Goal: Information Seeking & Learning: Check status

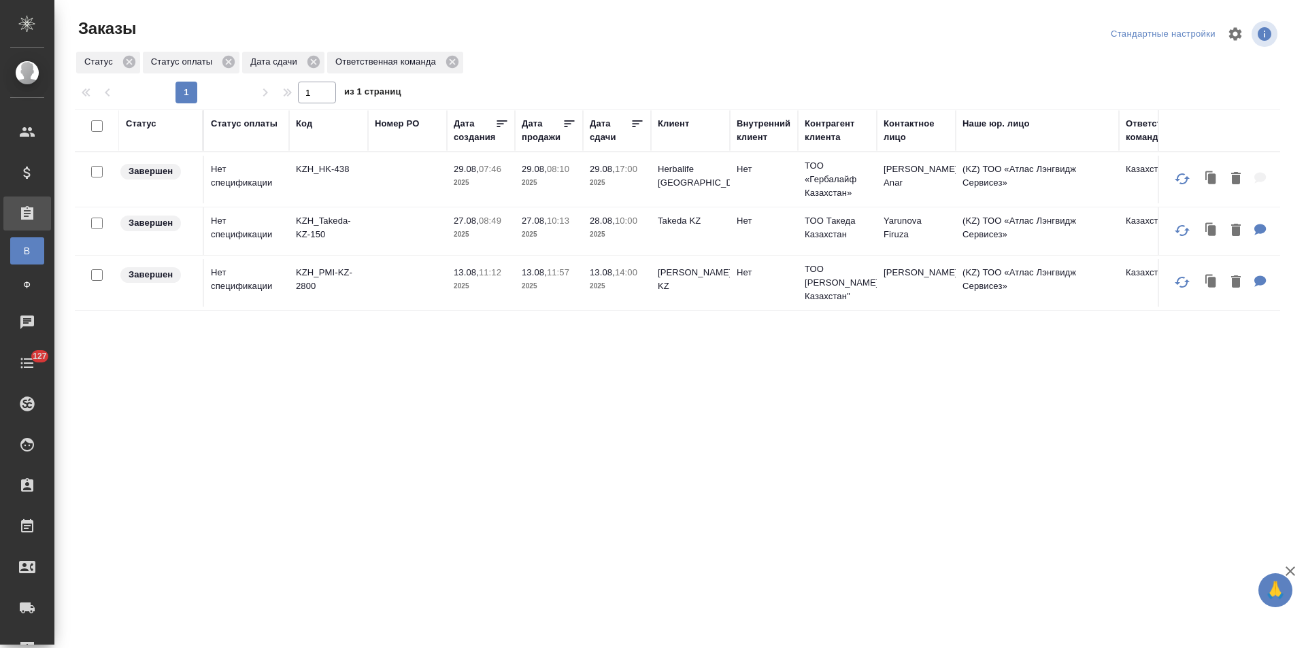
click at [605, 139] on div "Дата сдачи" at bounding box center [610, 130] width 41 height 27
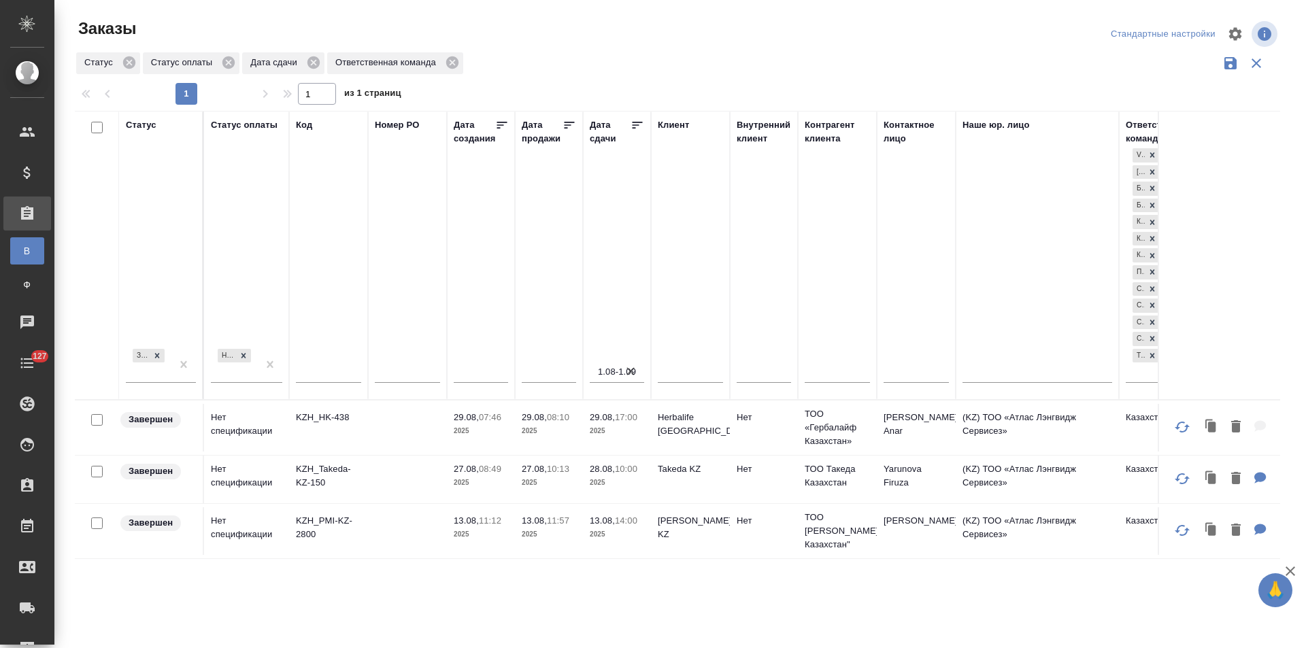
click at [605, 139] on div "Дата сдачи" at bounding box center [610, 131] width 41 height 27
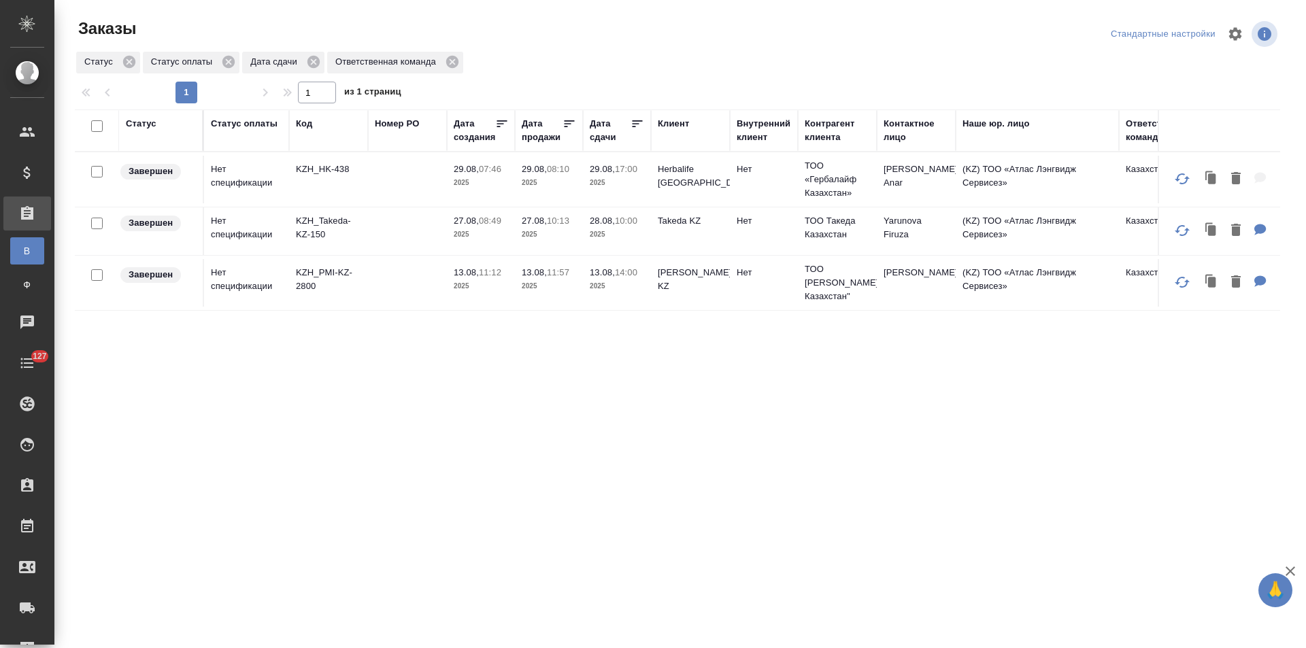
click at [395, 169] on td at bounding box center [407, 180] width 79 height 48
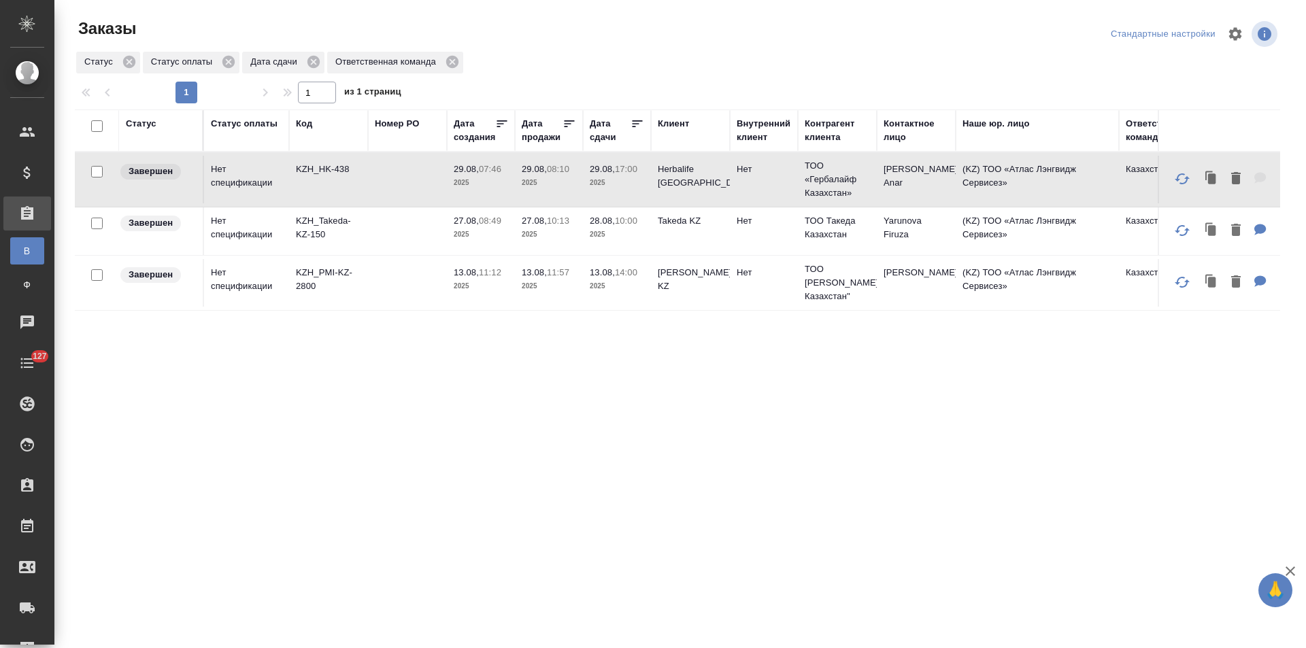
click at [395, 169] on td at bounding box center [407, 180] width 79 height 48
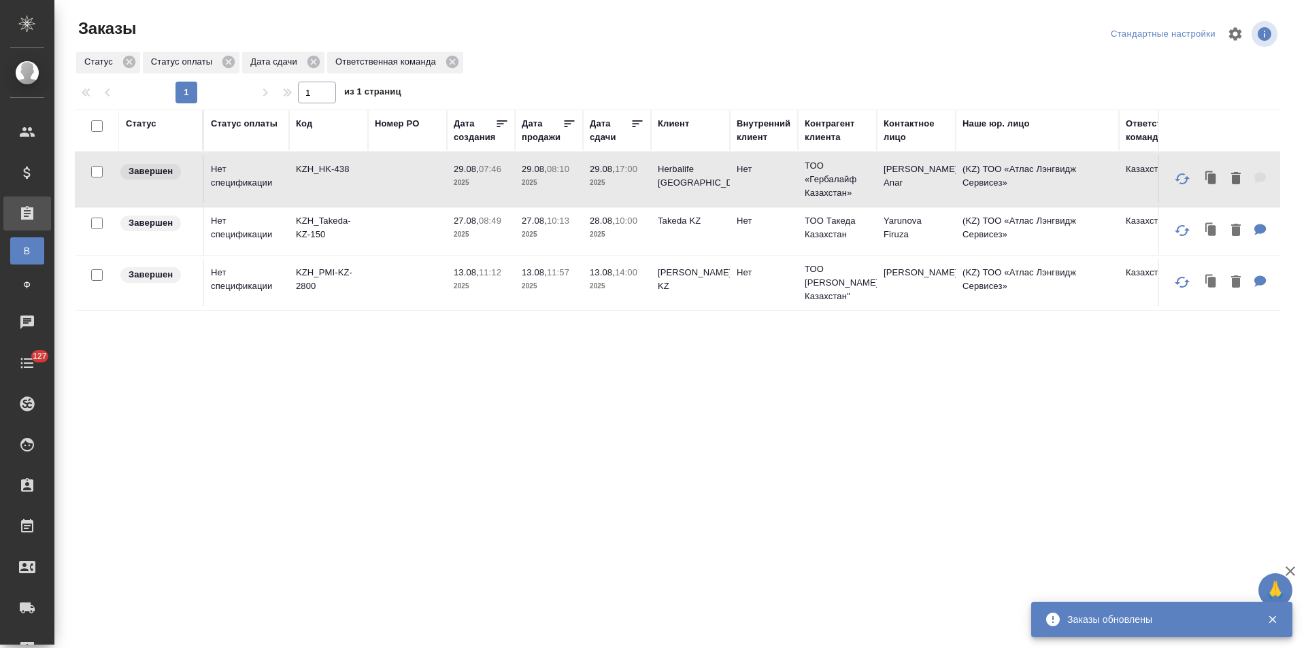
click at [391, 225] on td at bounding box center [407, 232] width 79 height 48
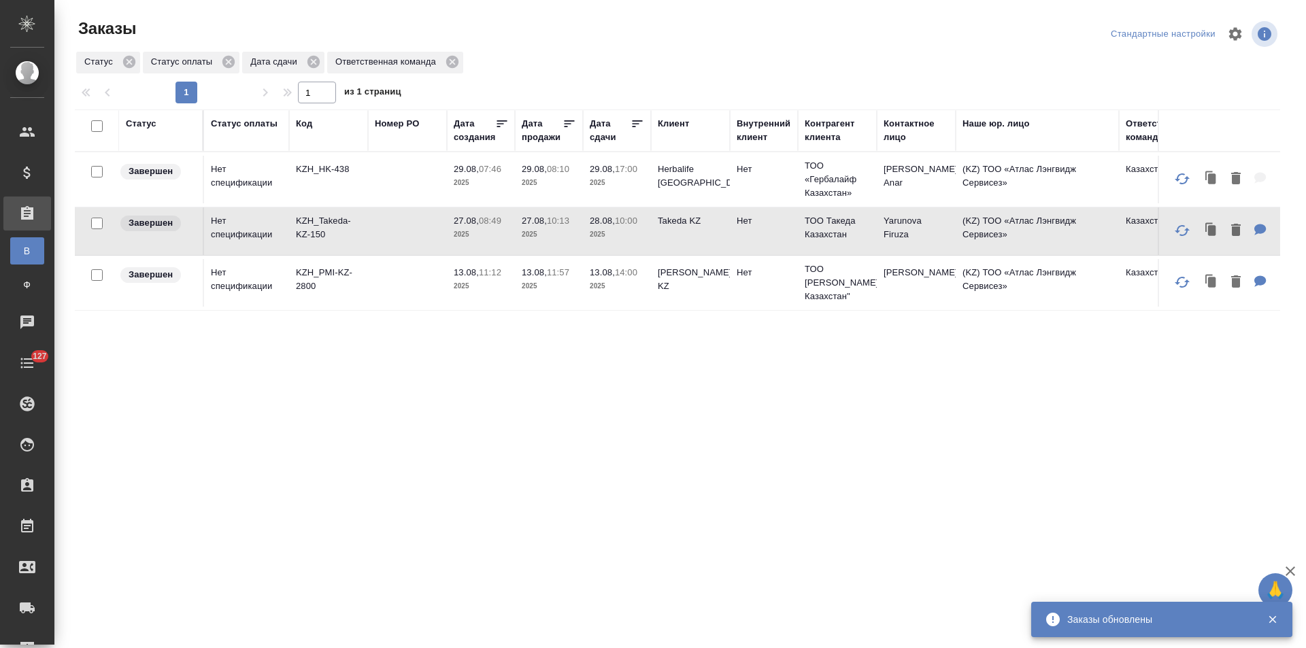
click at [395, 282] on td at bounding box center [407, 283] width 79 height 48
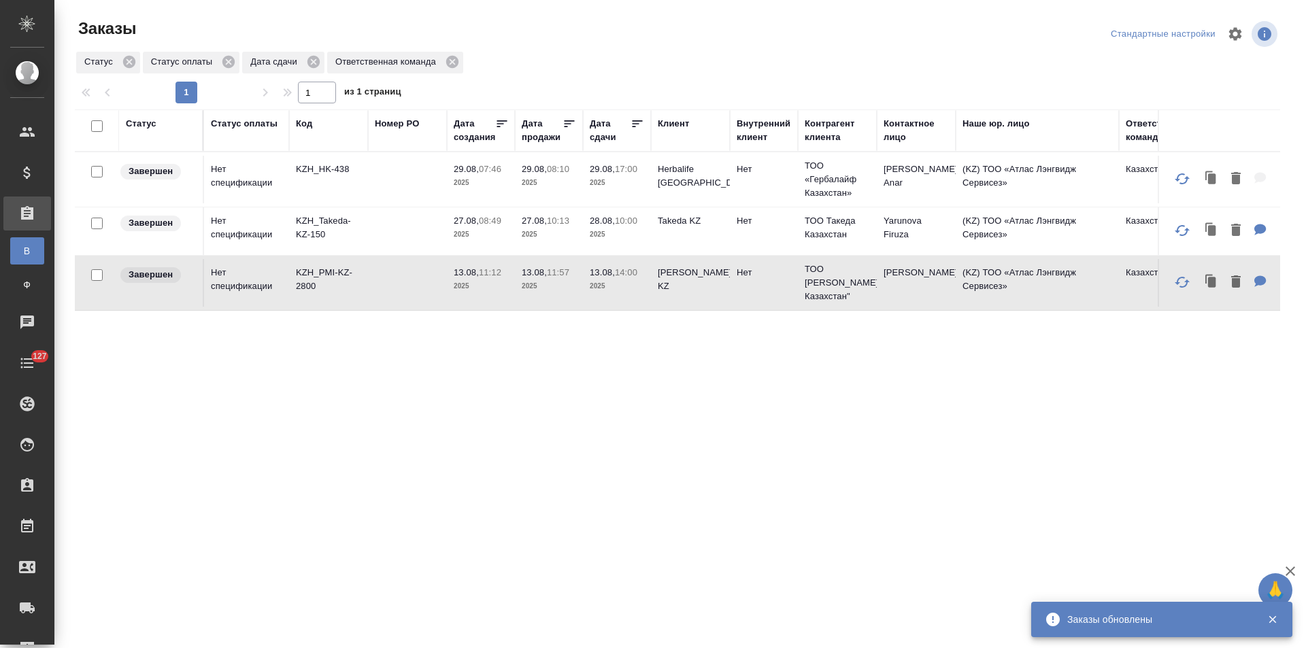
click at [395, 282] on td at bounding box center [407, 283] width 79 height 48
click at [516, 175] on td "29.08, 08:10 2025" at bounding box center [549, 180] width 68 height 48
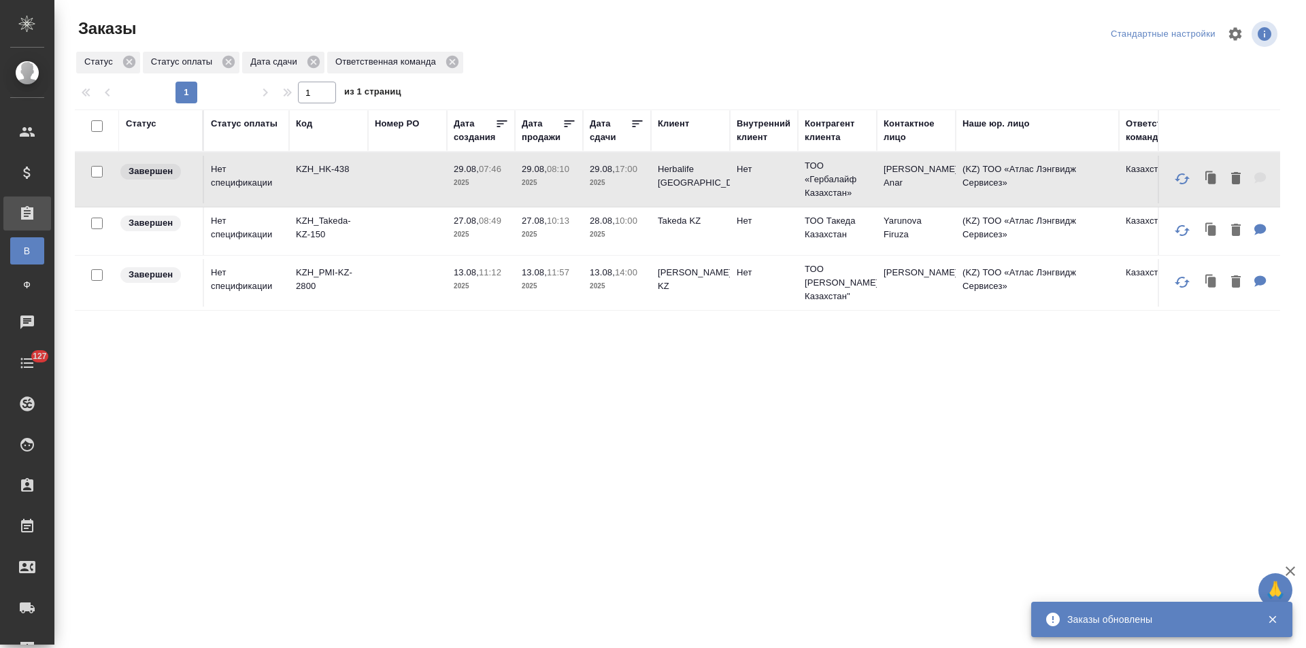
click at [516, 175] on td "29.08, 08:10 2025" at bounding box center [549, 180] width 68 height 48
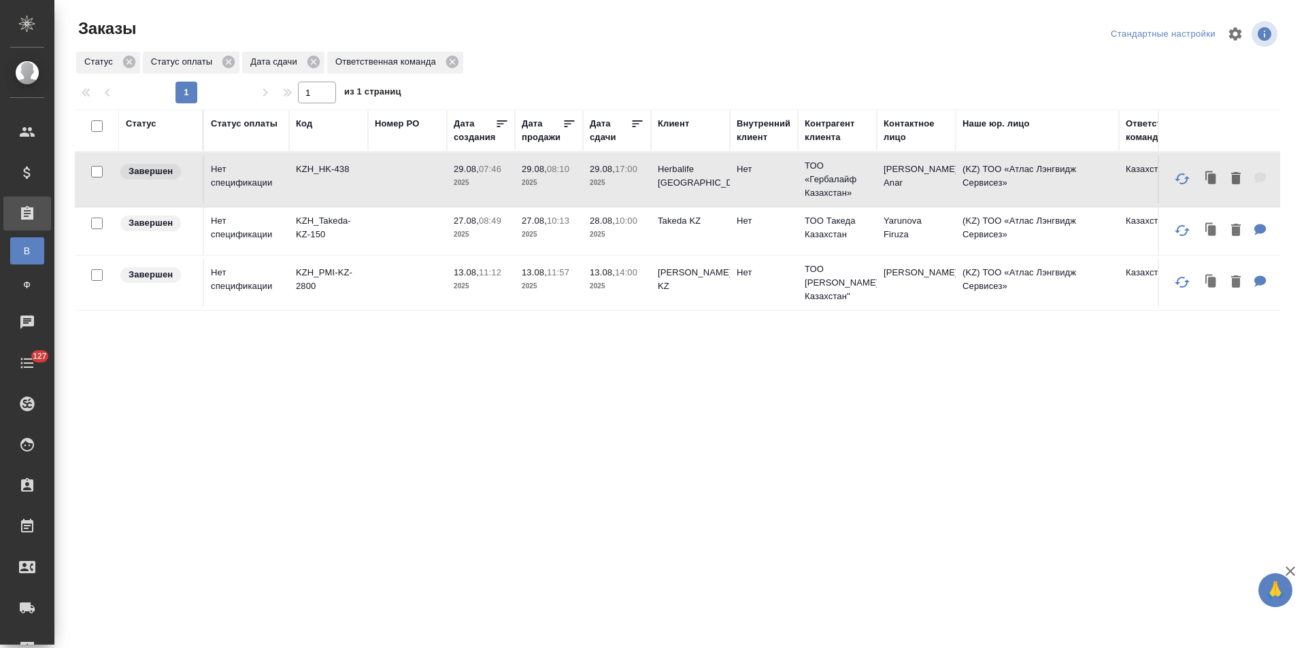
click at [598, 136] on div "Дата сдачи" at bounding box center [610, 130] width 41 height 27
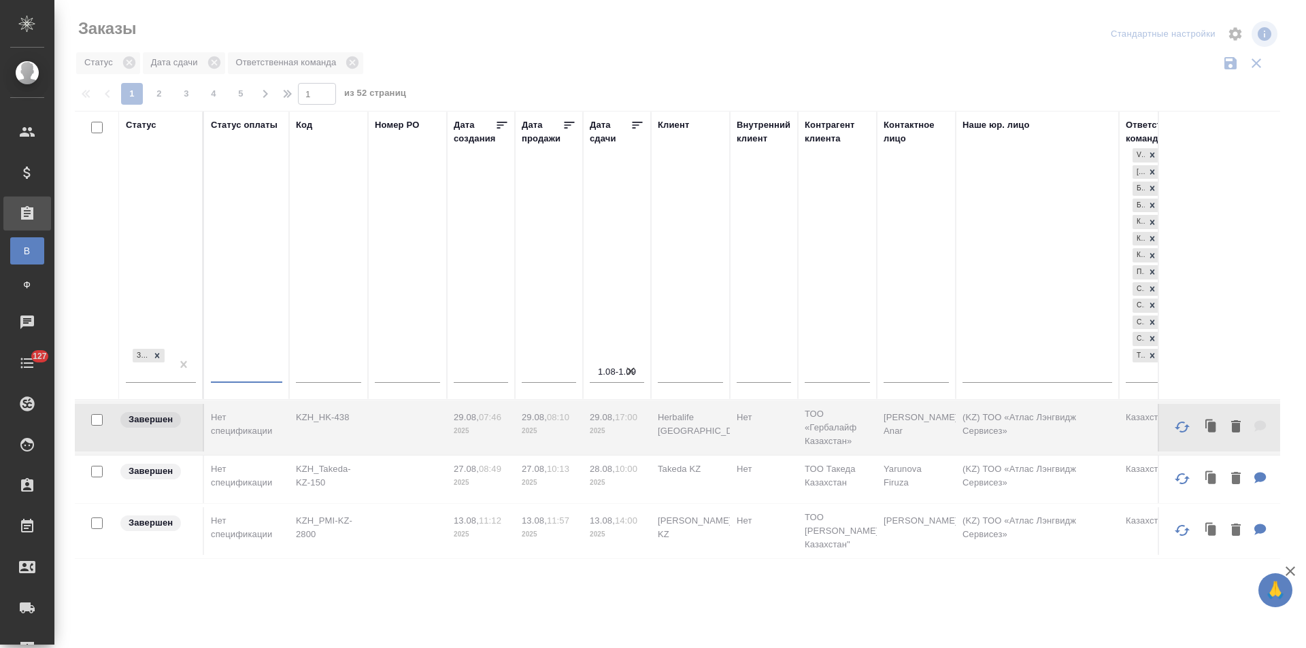
click at [263, 369] on div at bounding box center [246, 370] width 71 height 20
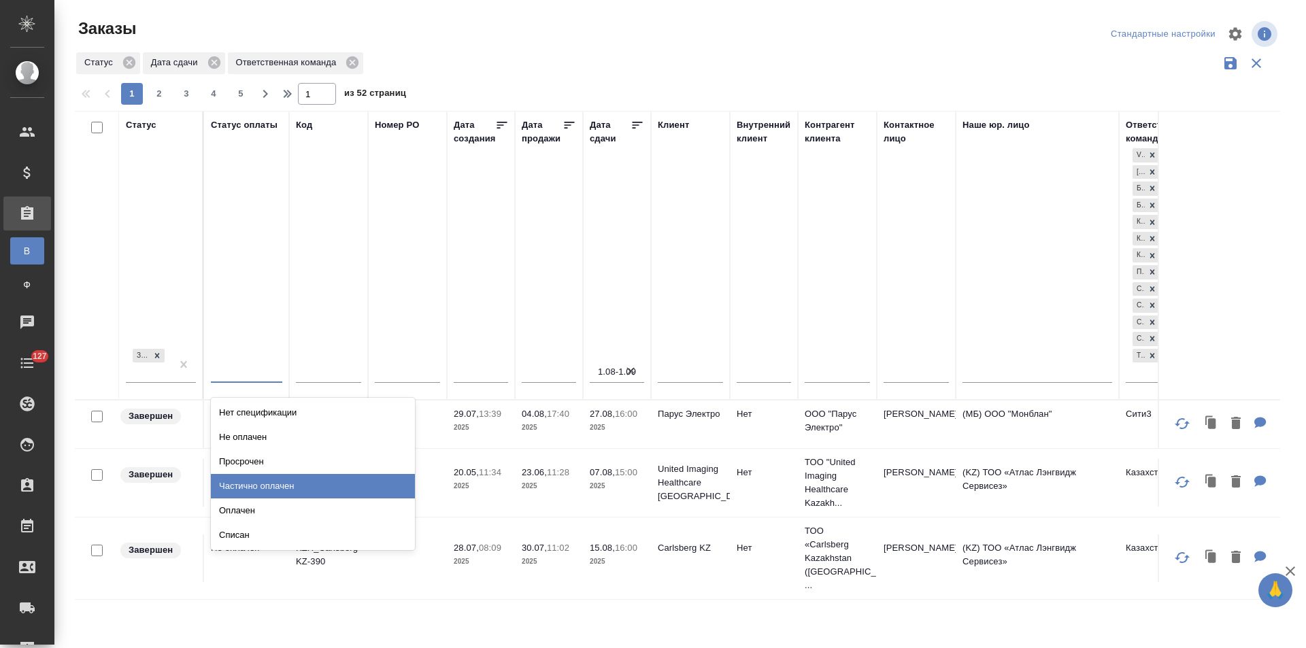
click at [257, 486] on div "Частично оплачен" at bounding box center [313, 486] width 204 height 24
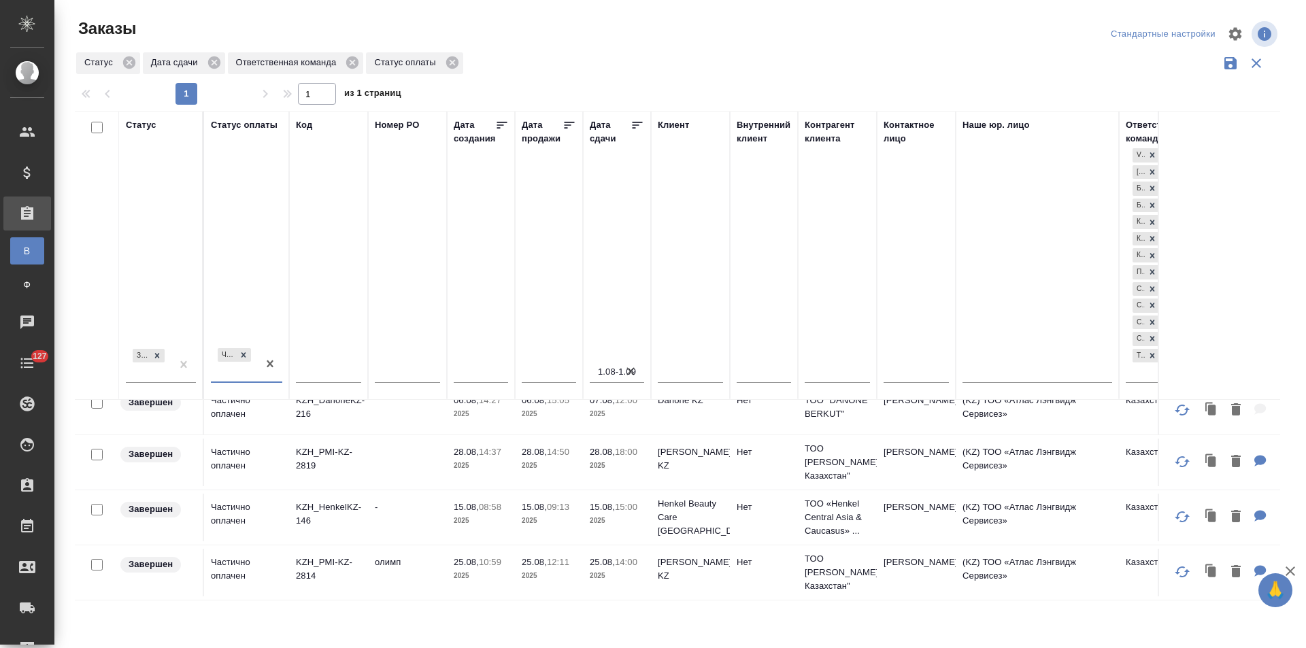
scroll to position [203, 0]
click at [1226, 62] on icon "button" at bounding box center [1231, 63] width 12 height 12
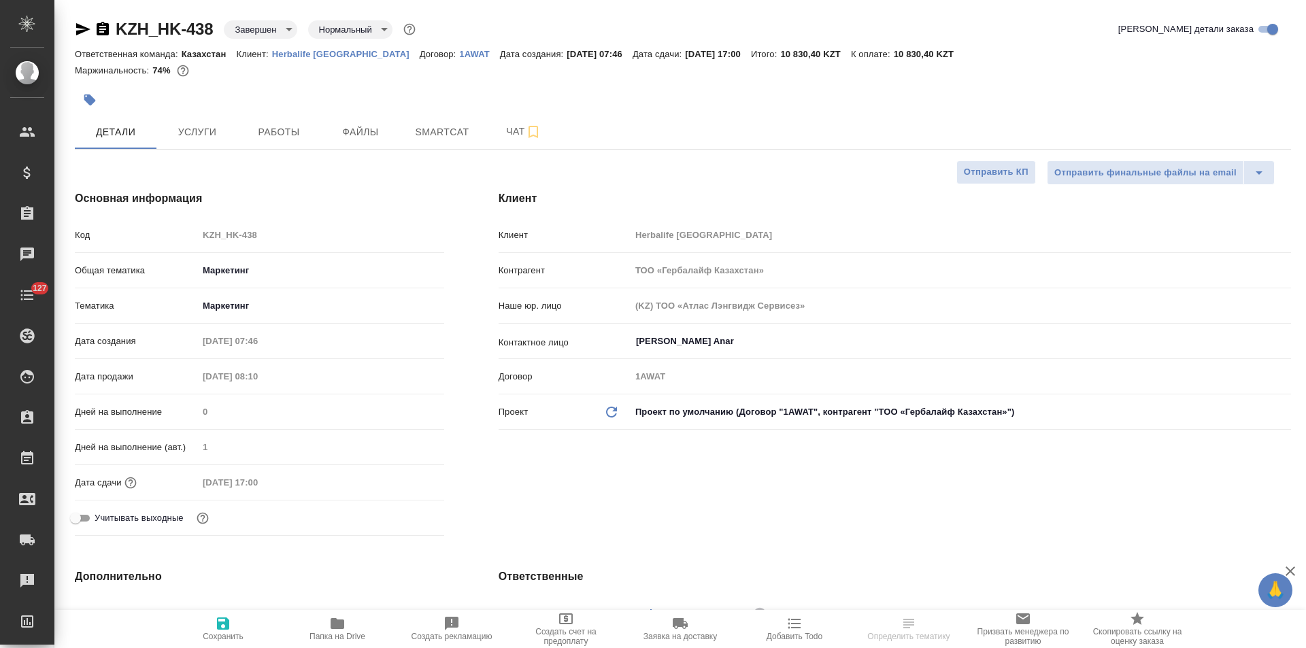
select select "RU"
type textarea "x"
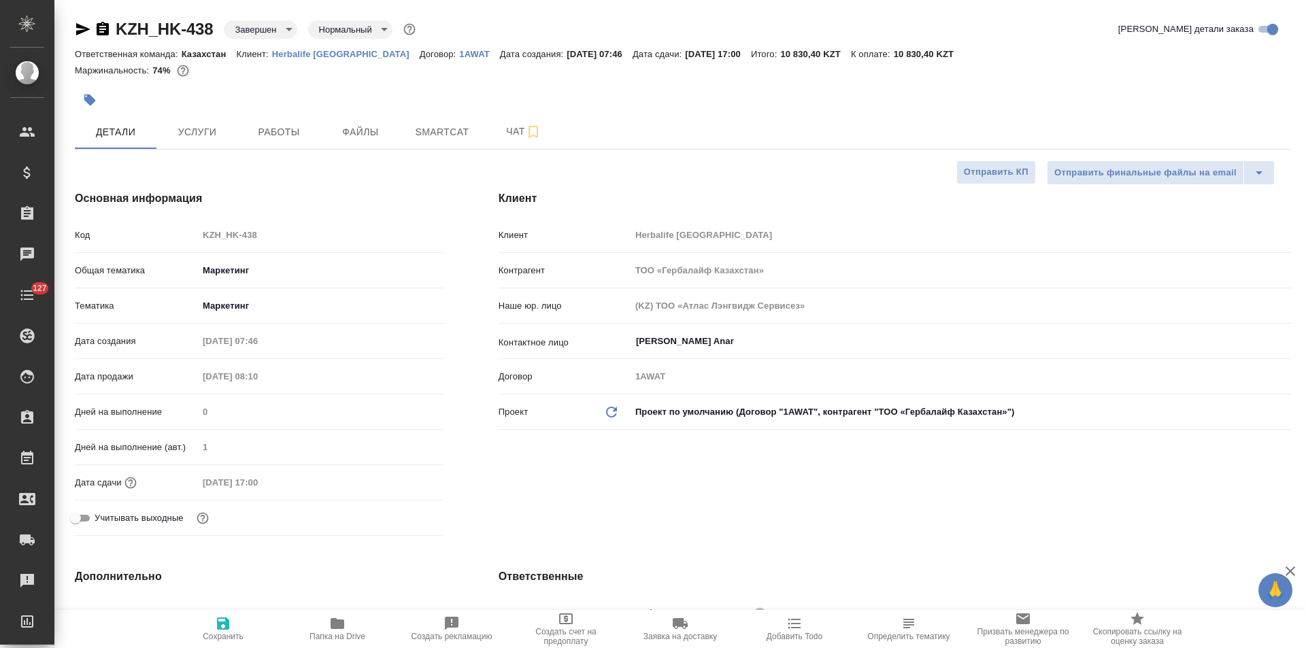
click at [82, 31] on icon "button" at bounding box center [83, 29] width 14 height 12
type textarea "x"
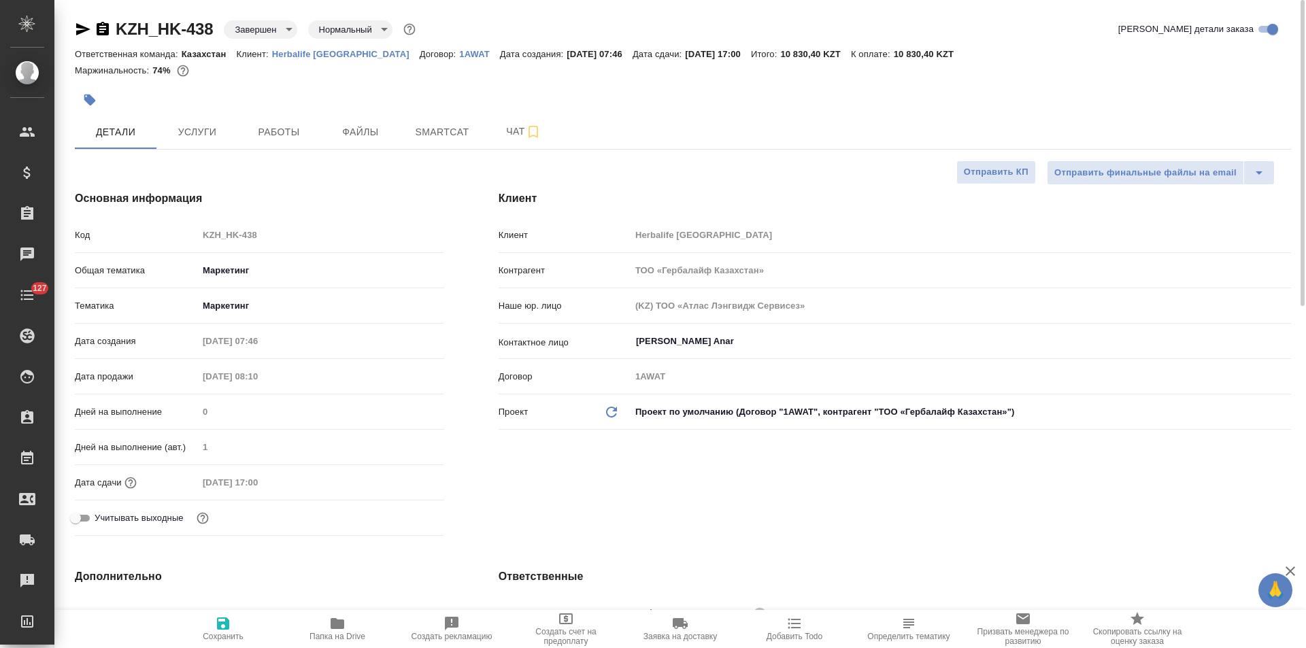
type textarea "x"
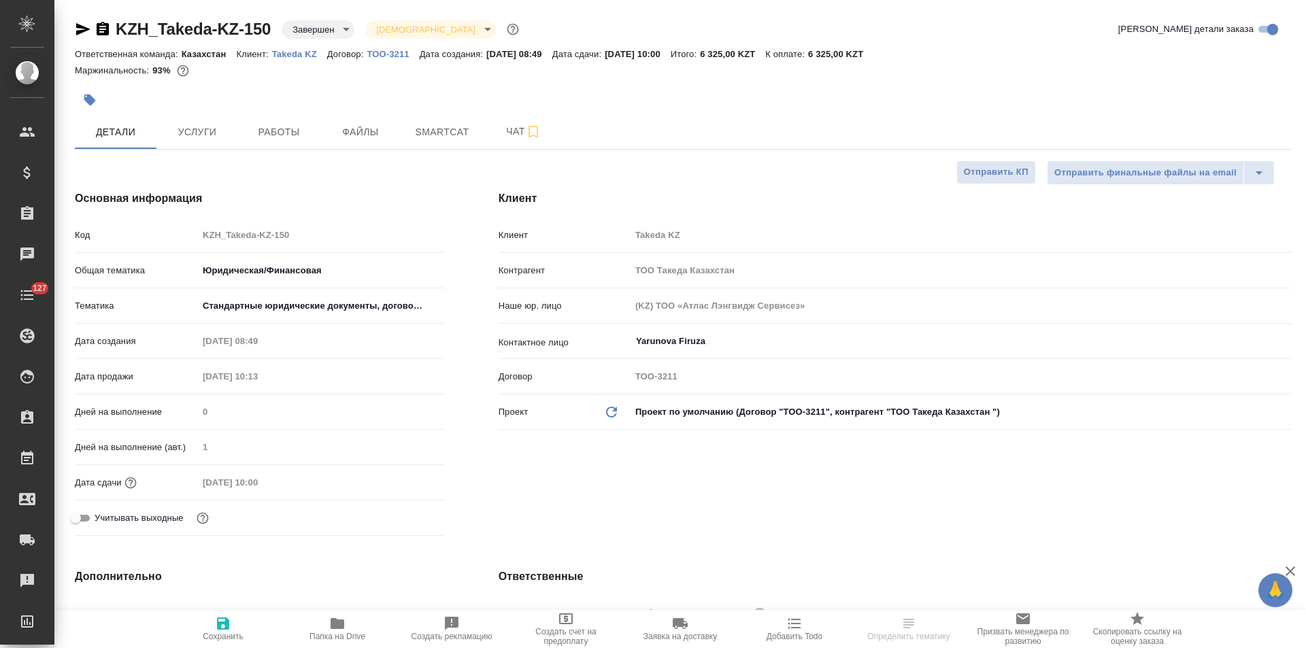
select select "RU"
type textarea "x"
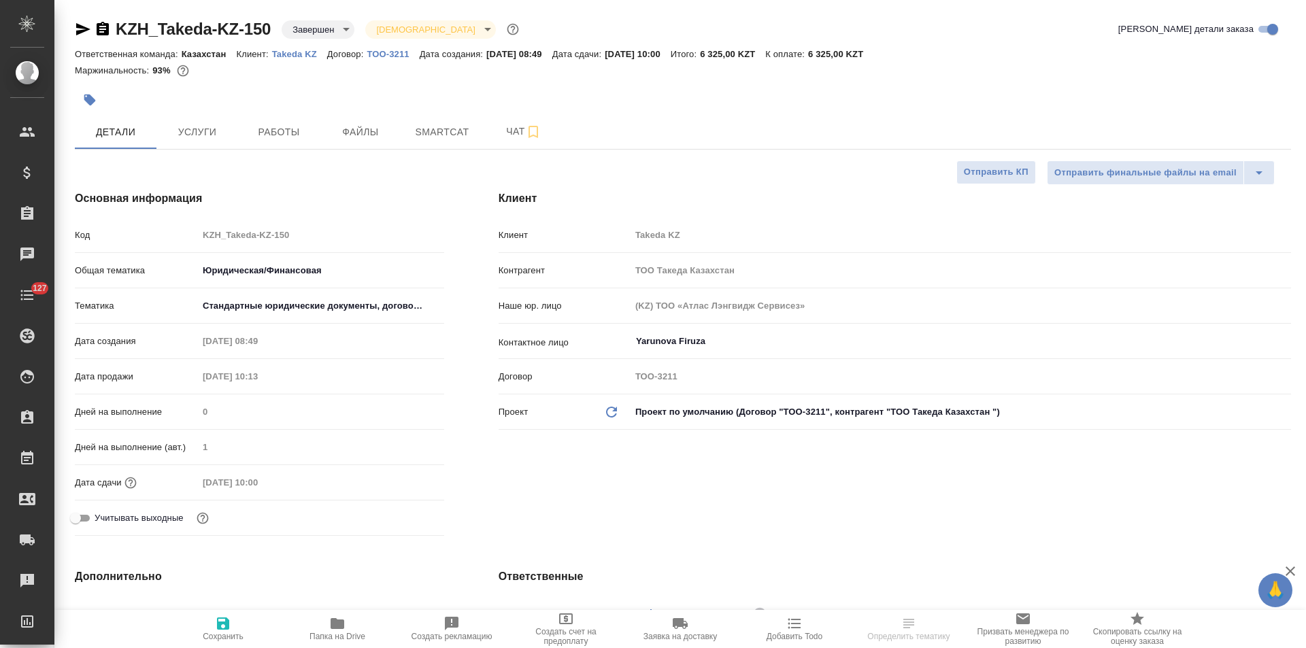
type textarea "x"
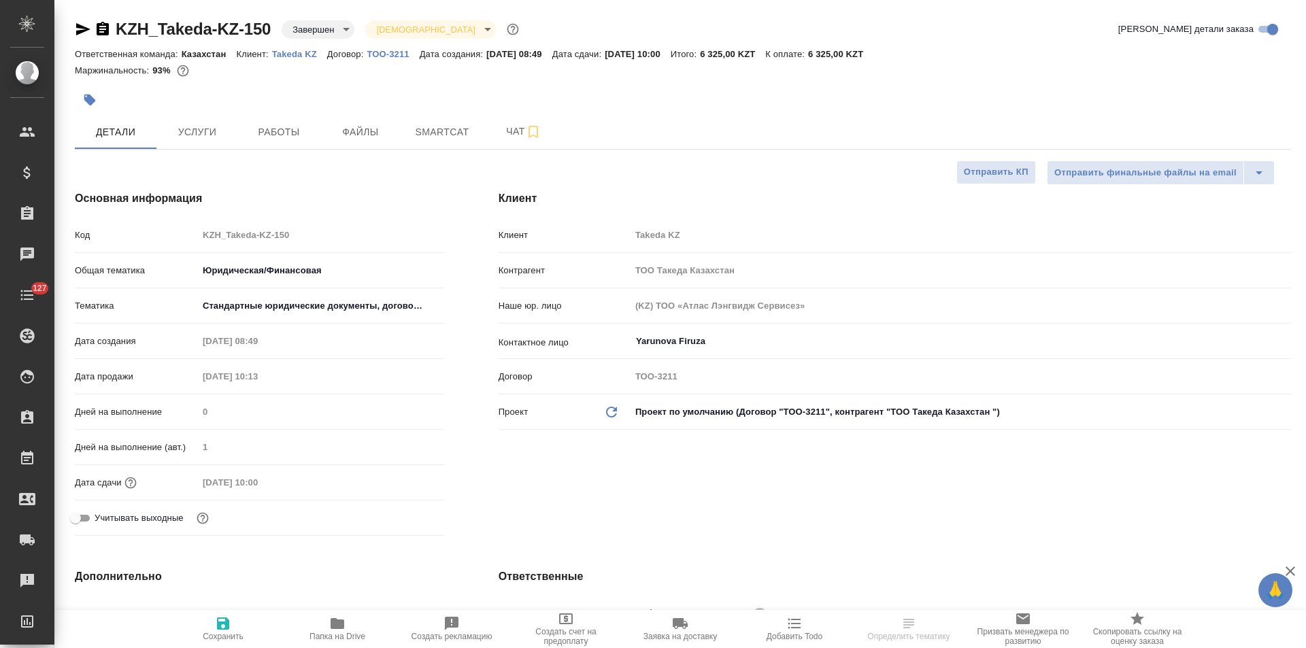
type textarea "x"
click at [76, 29] on icon "button" at bounding box center [83, 29] width 16 height 16
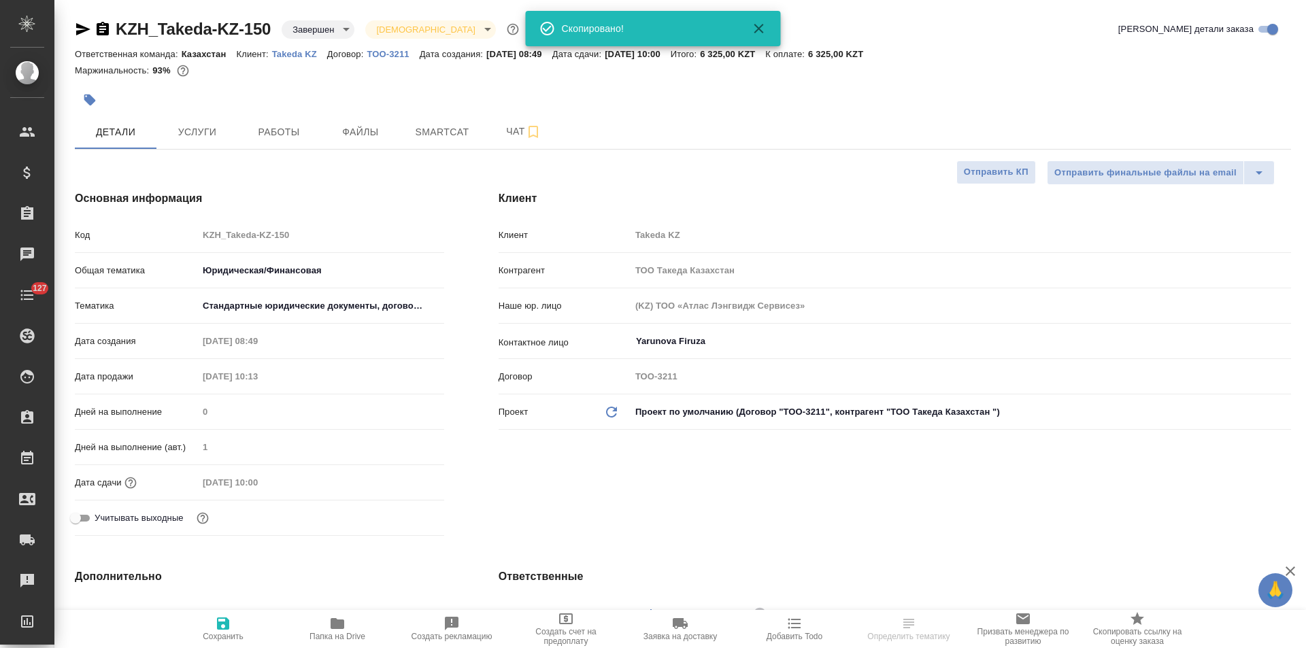
select select "RU"
type textarea "x"
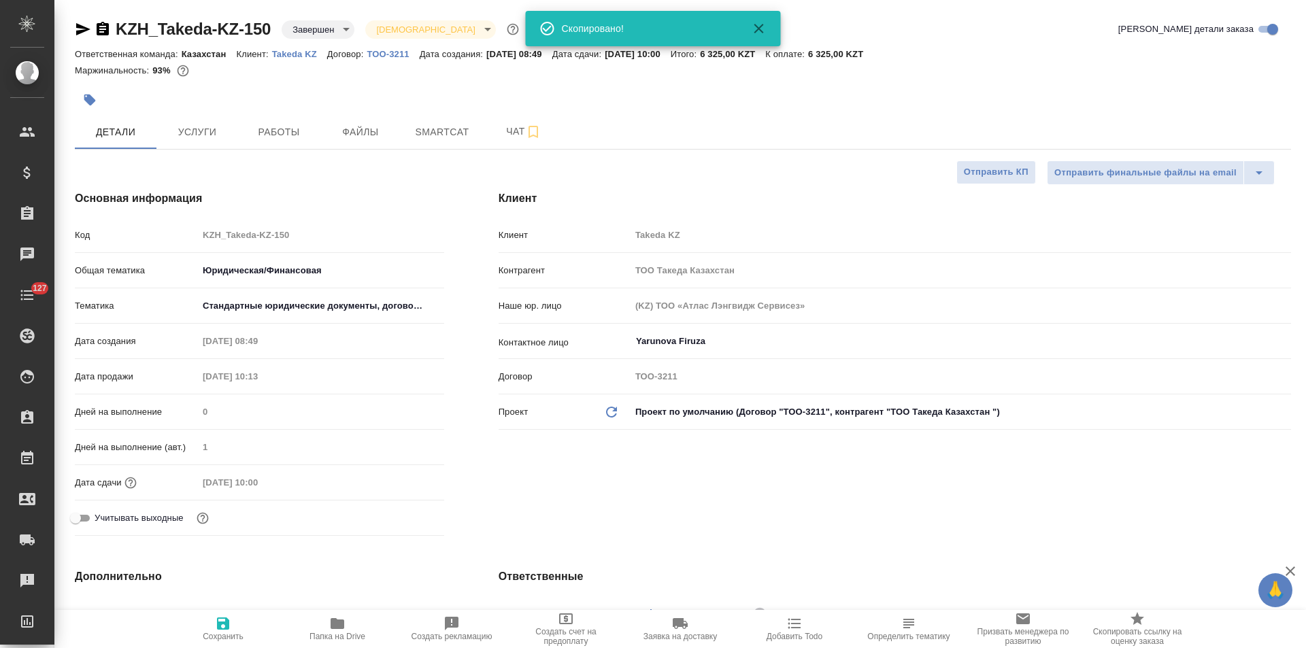
type textarea "x"
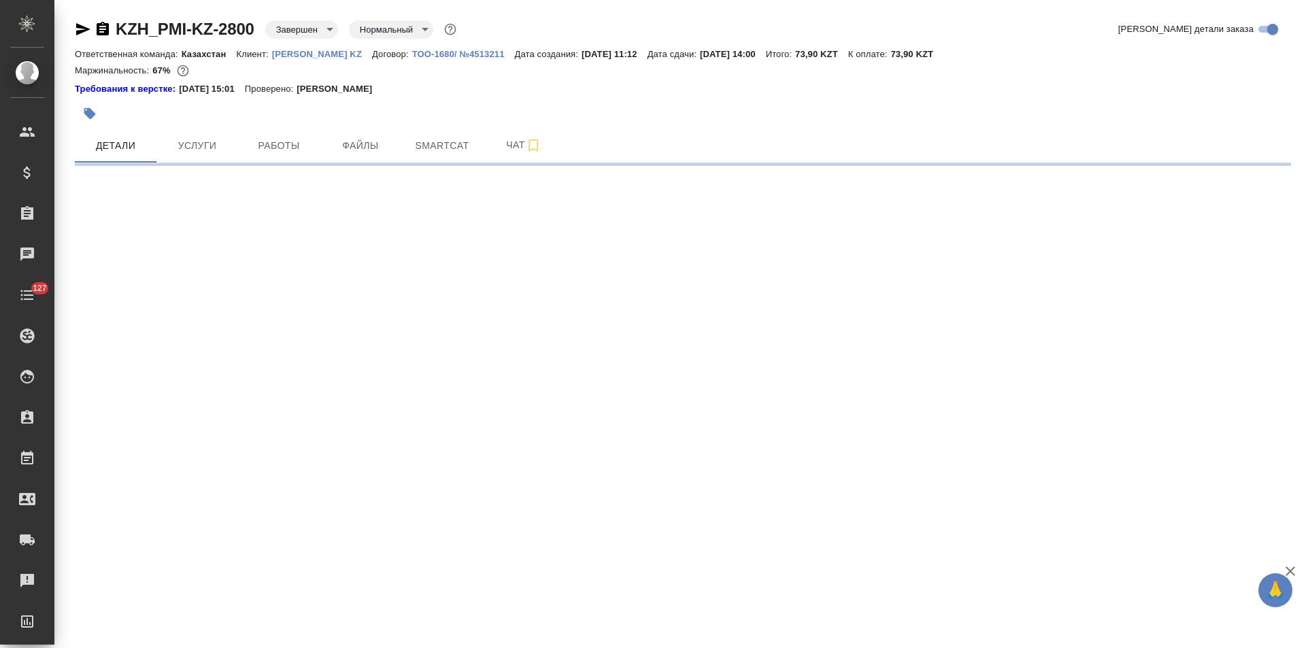
select select "RU"
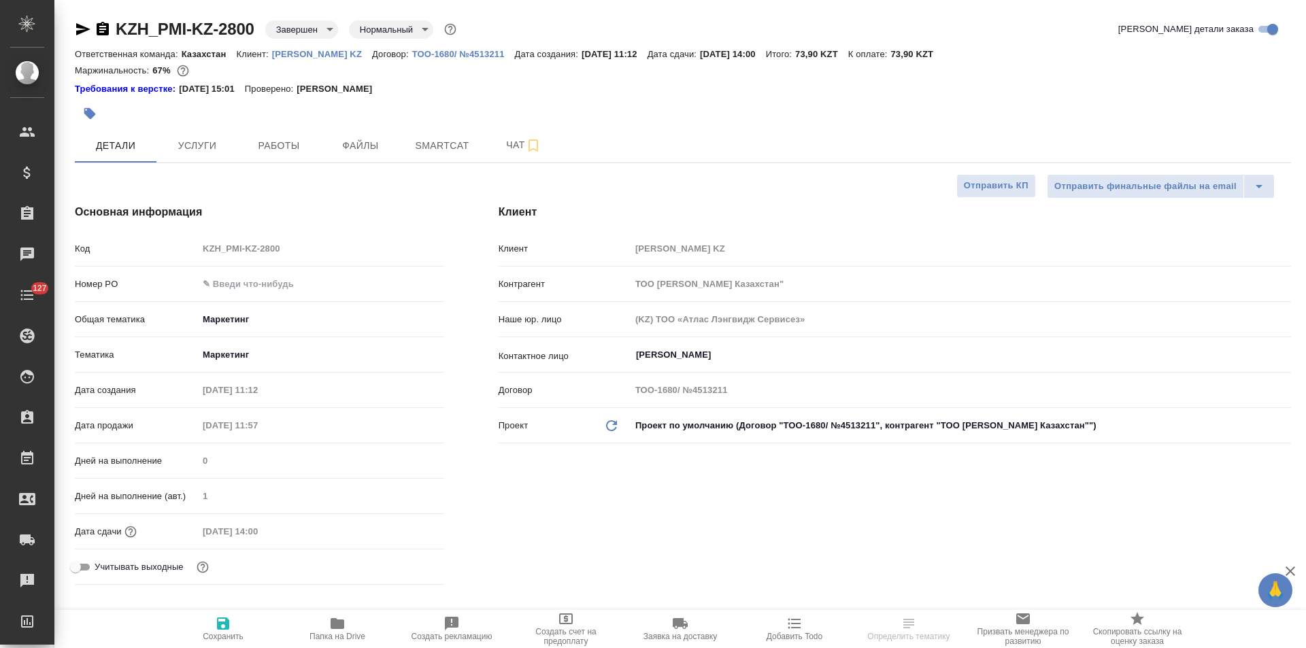
type textarea "x"
select select "RU"
type textarea "x"
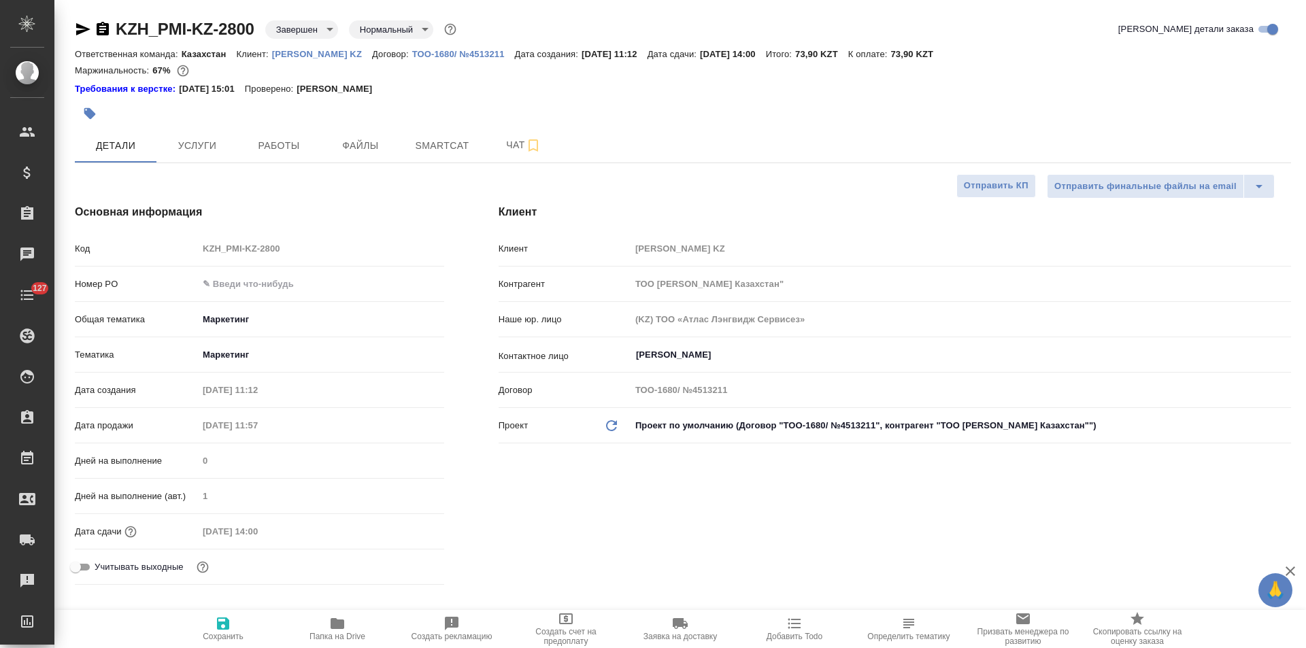
type textarea "x"
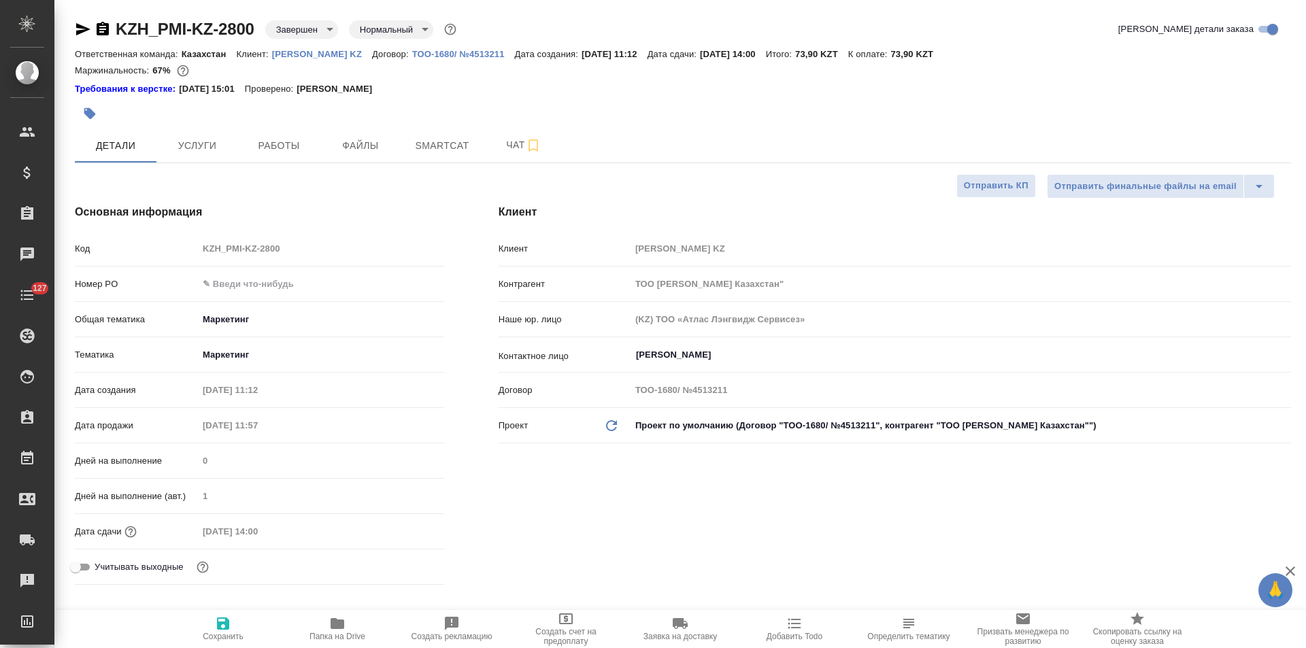
click at [79, 29] on icon "button" at bounding box center [83, 29] width 16 height 16
type textarea "x"
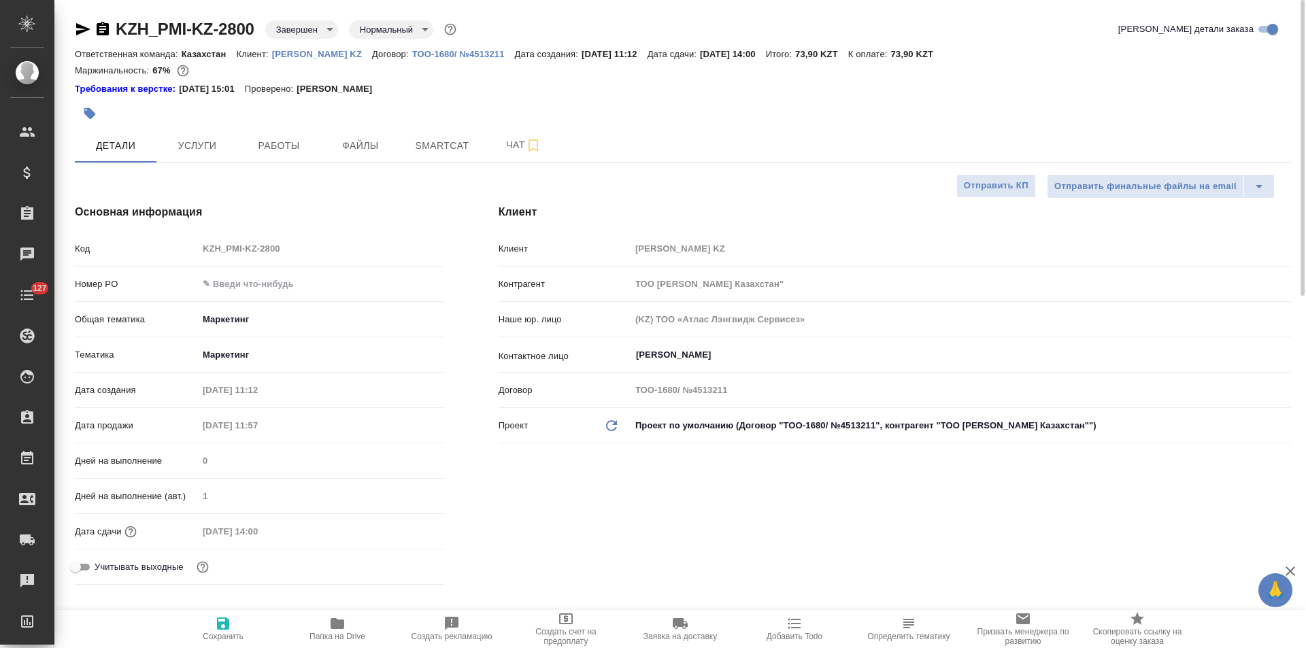
type textarea "x"
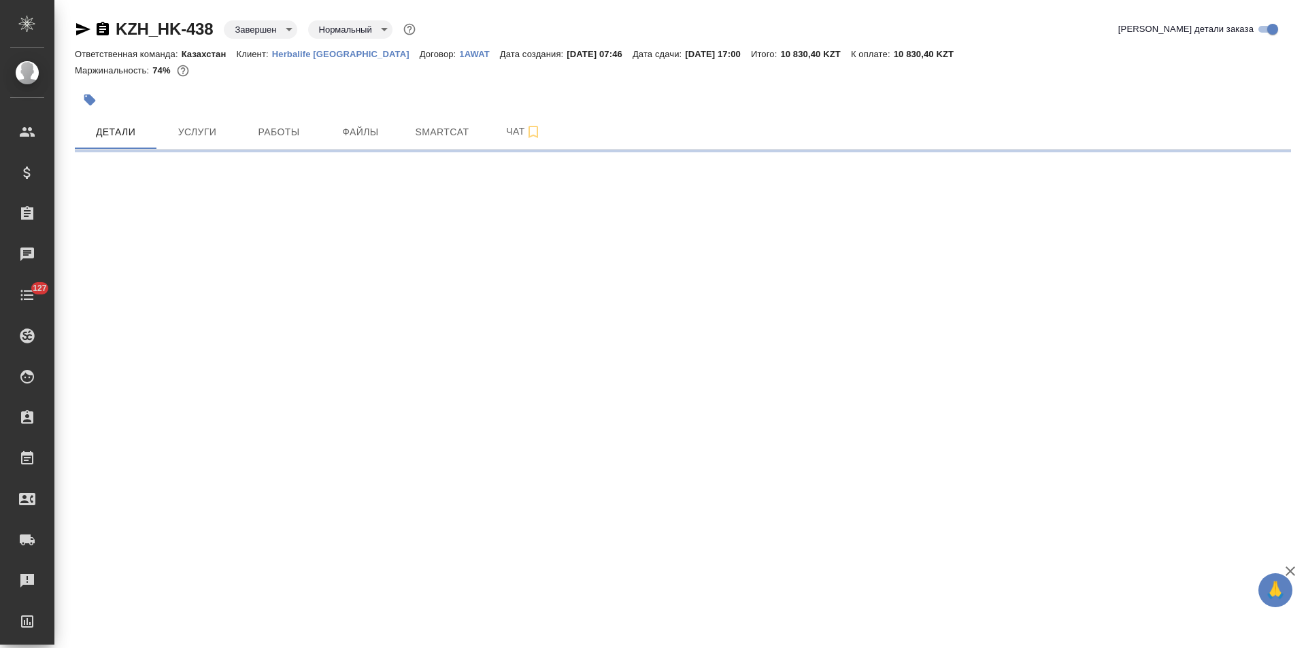
select select "RU"
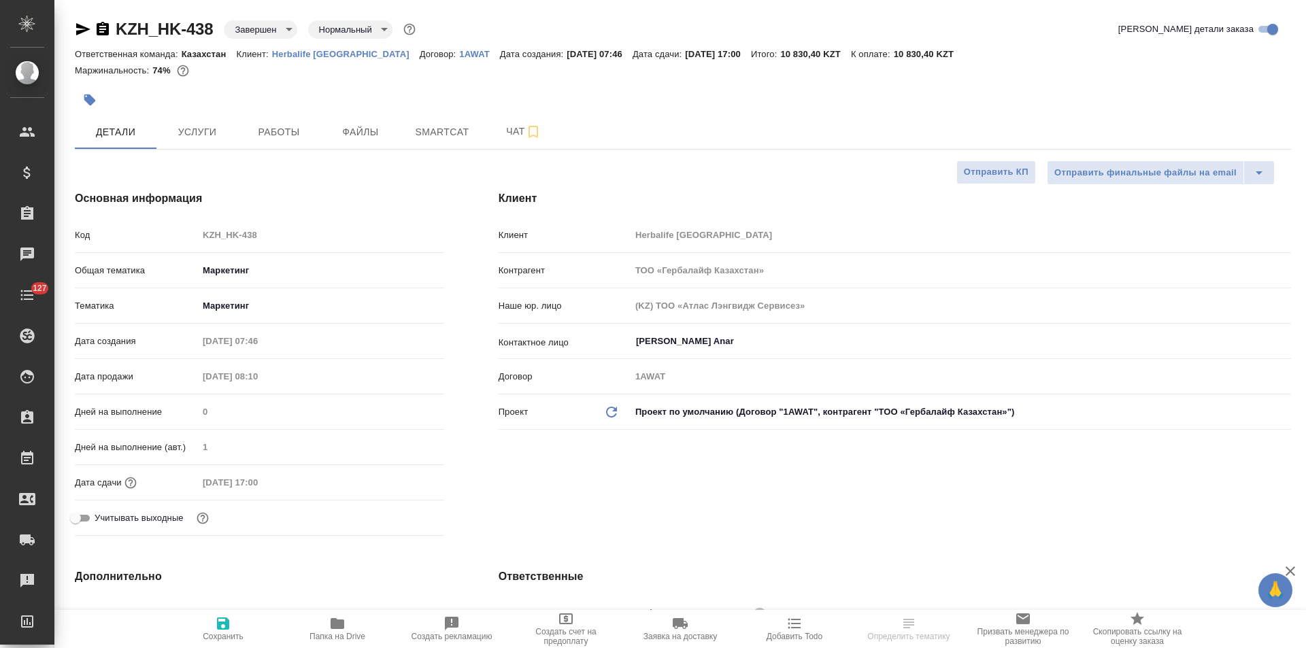
type textarea "x"
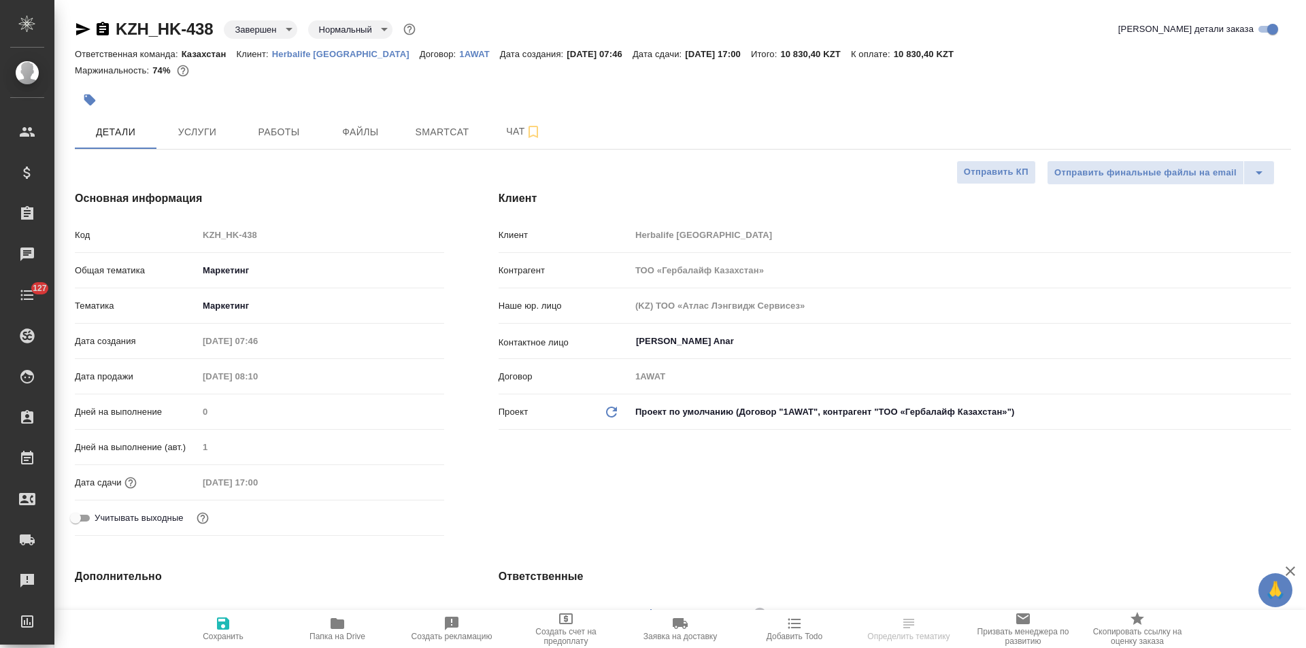
type textarea "x"
click at [83, 31] on icon "button" at bounding box center [83, 29] width 14 height 12
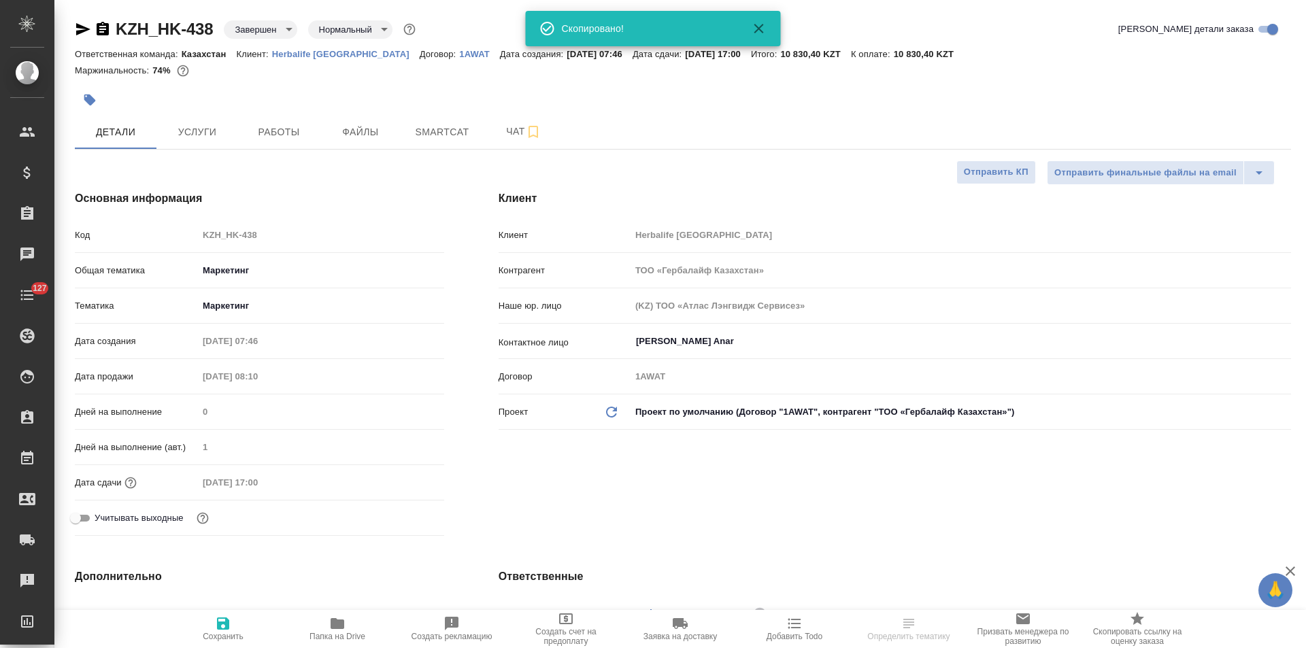
type textarea "x"
select select "RU"
type textarea "x"
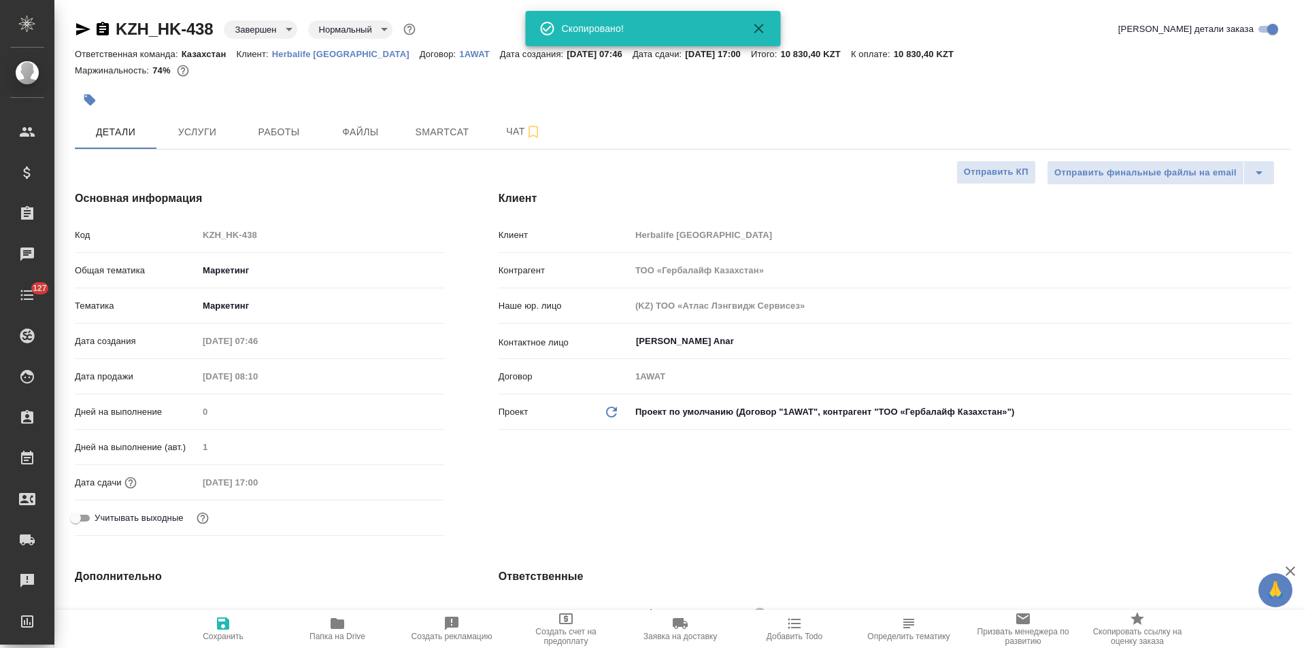
type textarea "x"
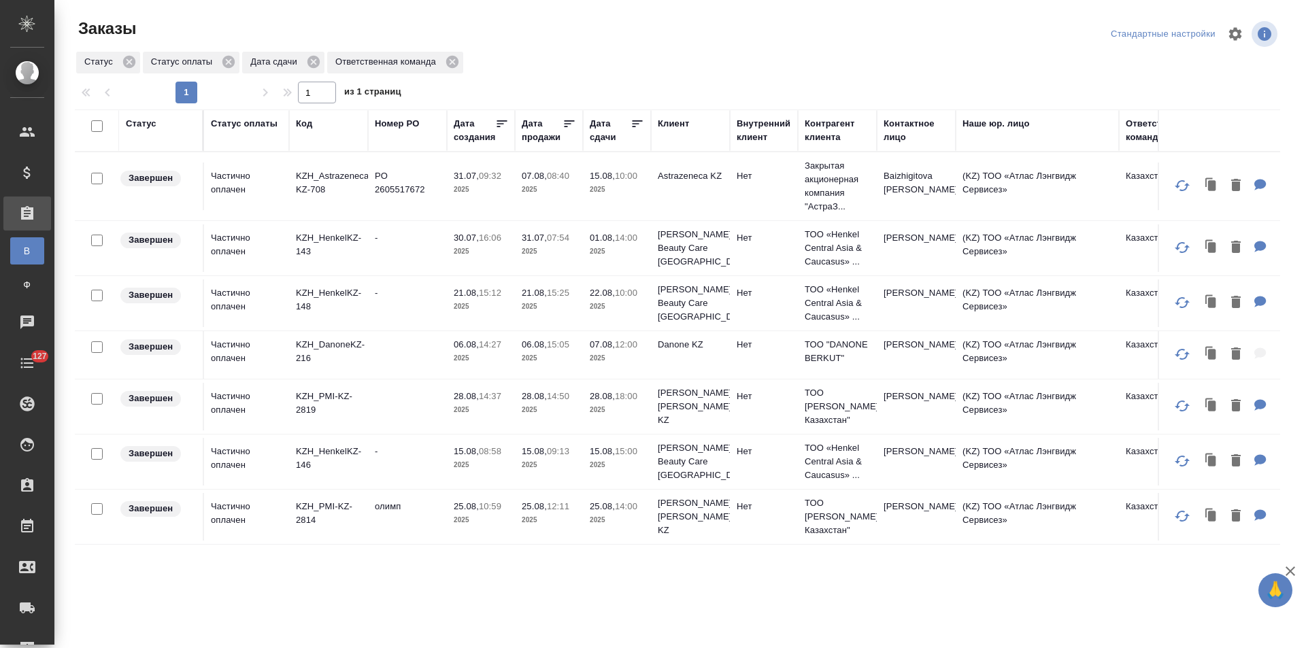
click at [491, 199] on td "31.07, 09:32 2025" at bounding box center [481, 187] width 68 height 48
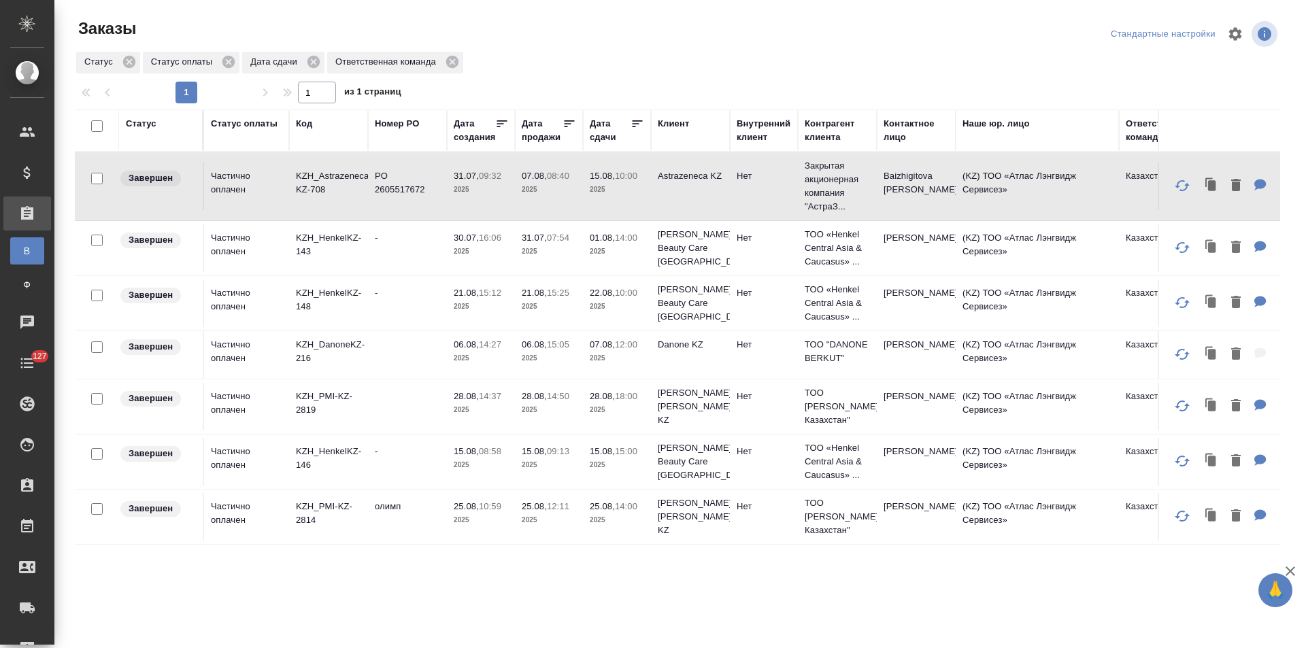
click at [387, 267] on td "-" at bounding box center [407, 249] width 79 height 48
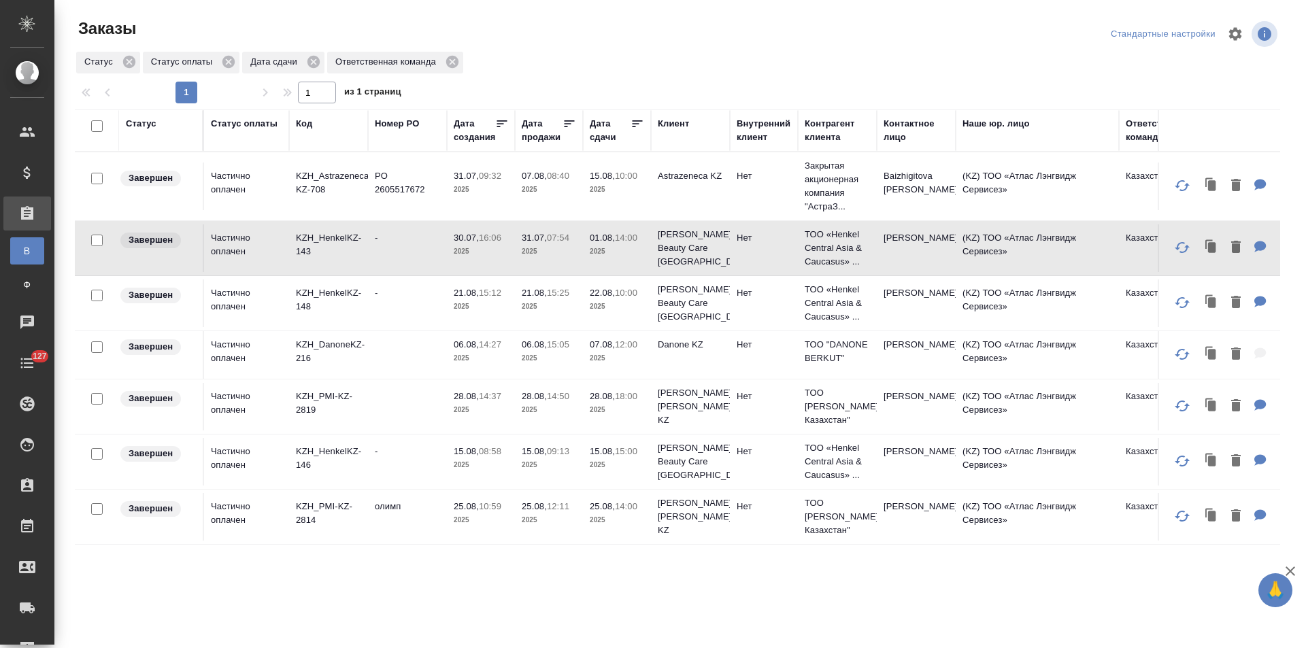
click at [387, 267] on td "-" at bounding box center [407, 249] width 79 height 48
click at [399, 306] on td "-" at bounding box center [407, 304] width 79 height 48
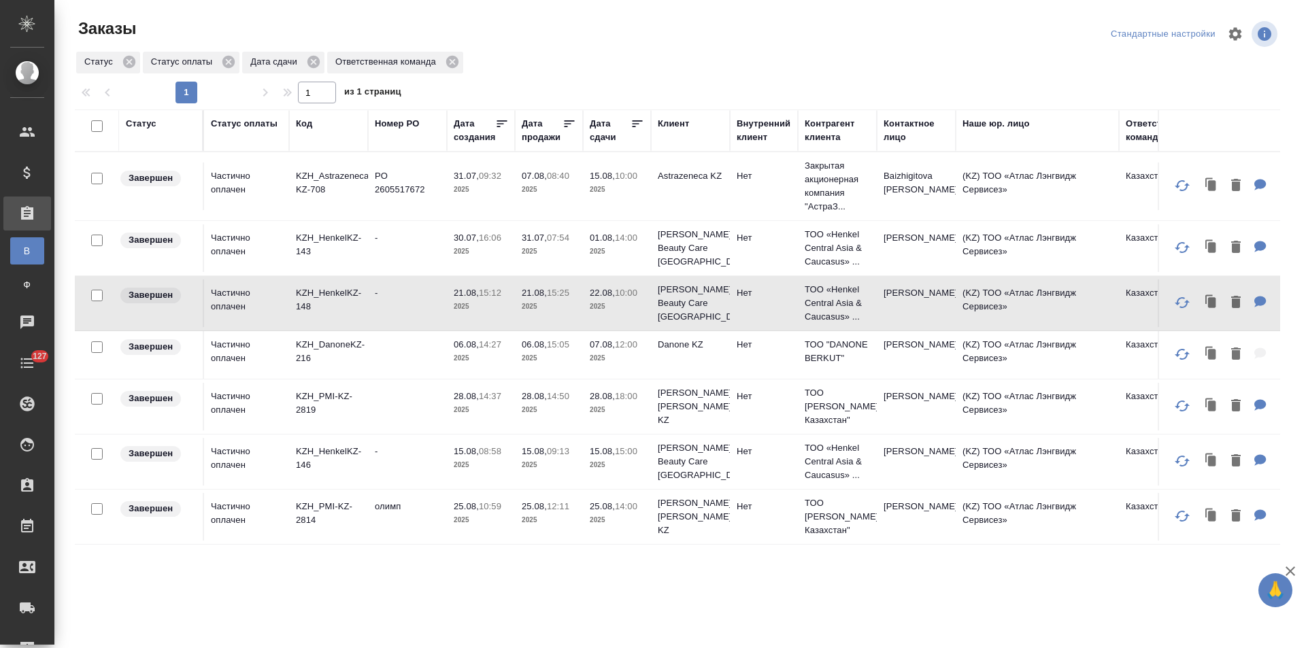
click at [399, 306] on td "-" at bounding box center [407, 304] width 79 height 48
click at [356, 454] on p "KZH_HenkelKZ-146" at bounding box center [328, 458] width 65 height 27
click at [372, 364] on td at bounding box center [407, 355] width 79 height 48
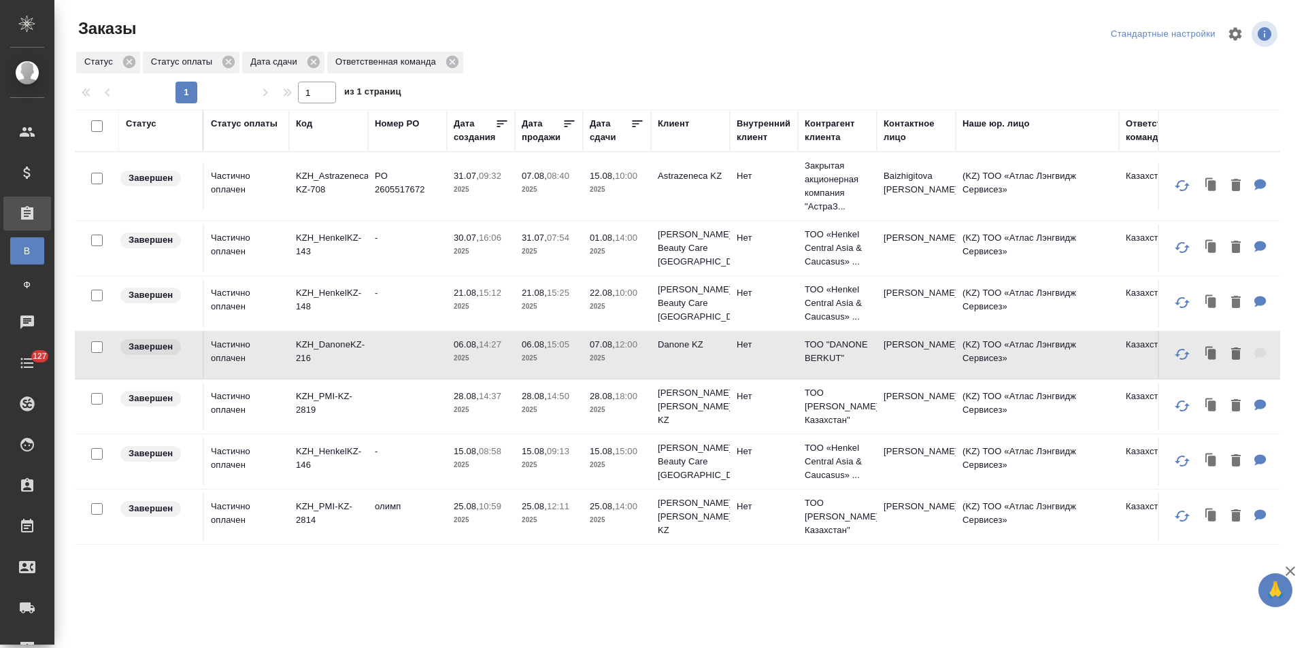
click at [372, 364] on td at bounding box center [407, 355] width 79 height 48
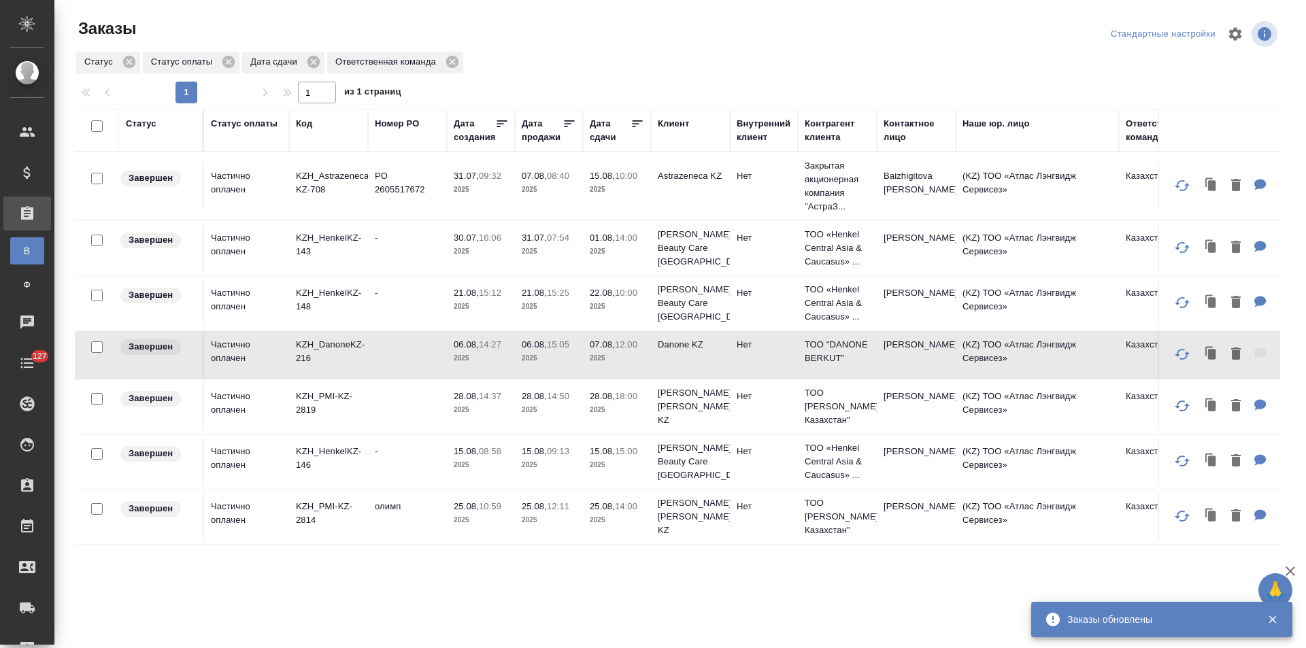
click at [354, 320] on td "KZH_HenkelKZ-148" at bounding box center [328, 304] width 79 height 48
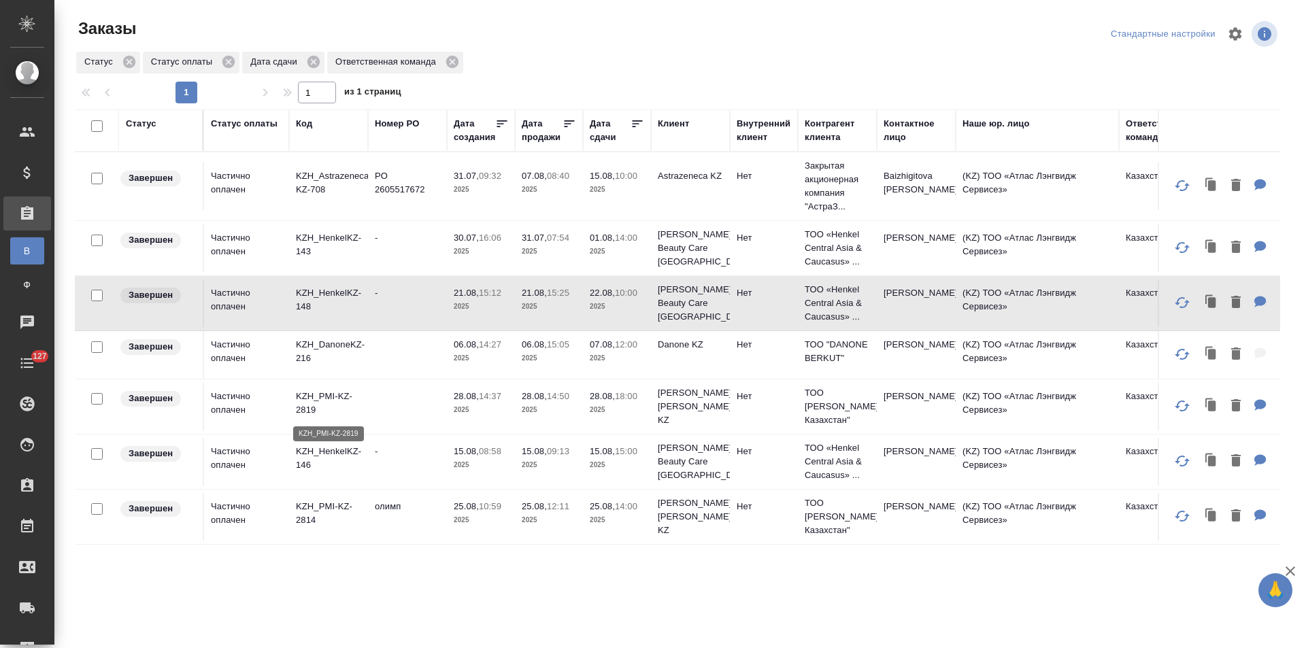
click at [344, 397] on p "KZH_PMI-KZ-2819" at bounding box center [328, 403] width 65 height 27
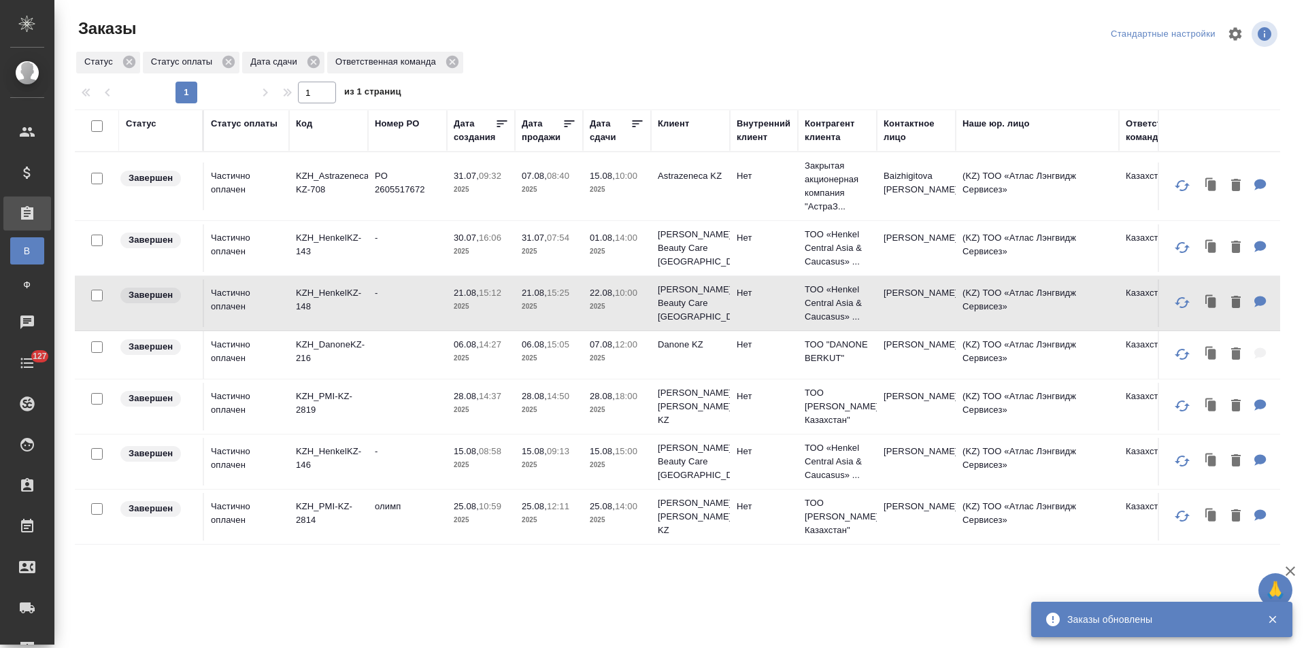
click at [384, 516] on td "олимп" at bounding box center [407, 517] width 79 height 48
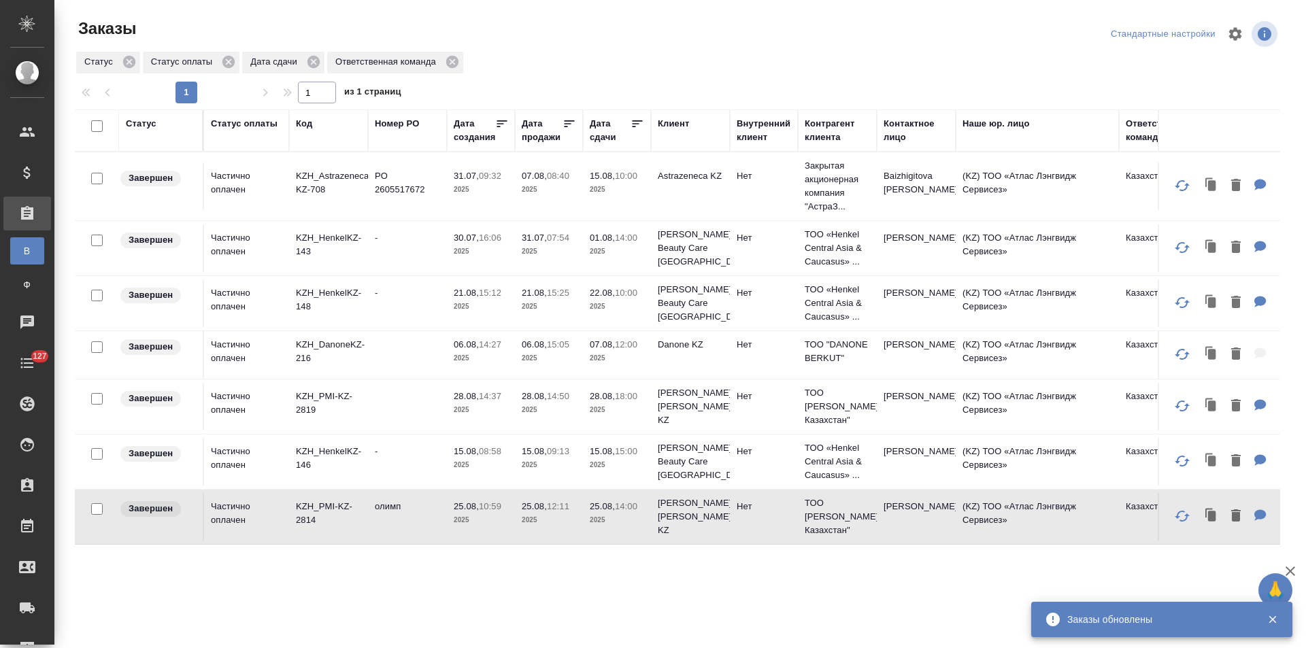
click at [384, 516] on td "олимп" at bounding box center [407, 517] width 79 height 48
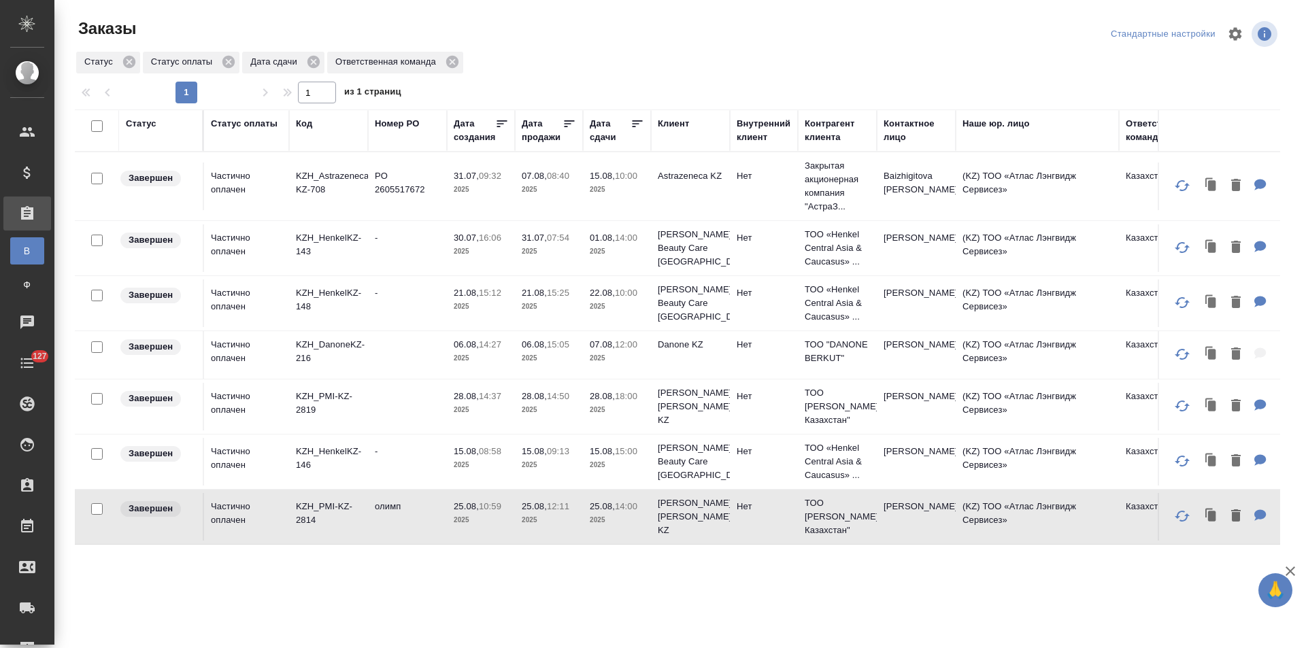
click at [239, 126] on div "Статус оплаты" at bounding box center [244, 124] width 67 height 14
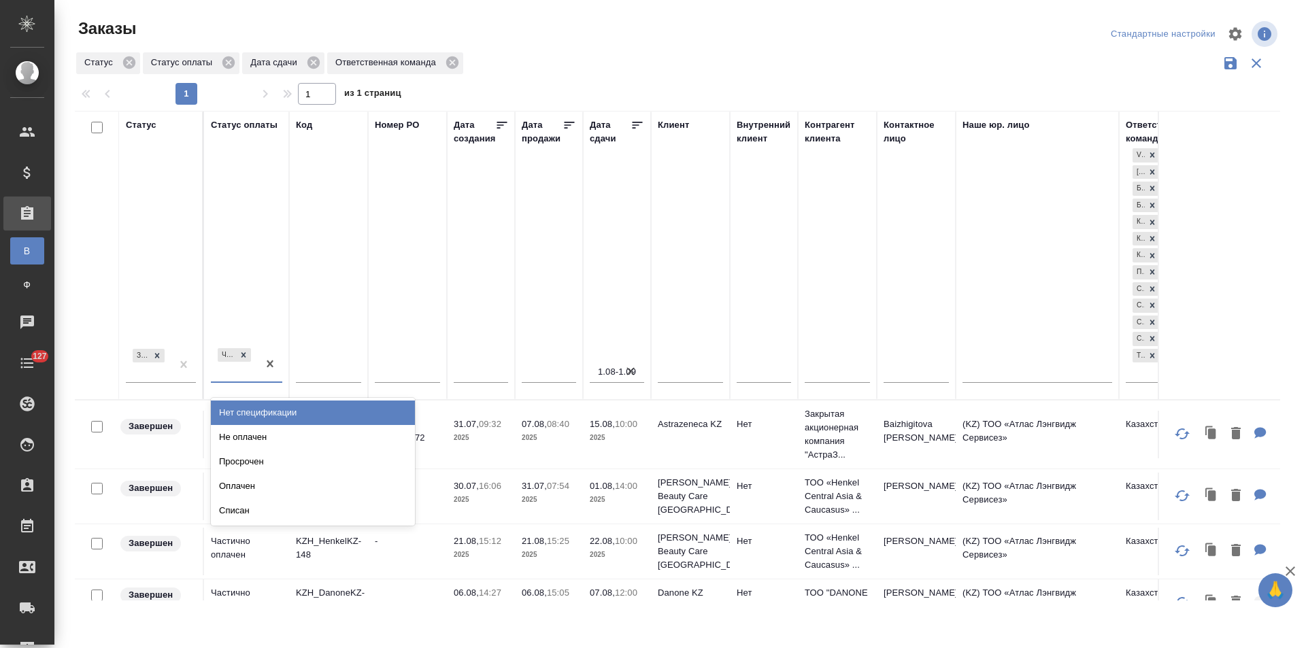
click at [239, 373] on div "Частично оплачен" at bounding box center [234, 364] width 47 height 37
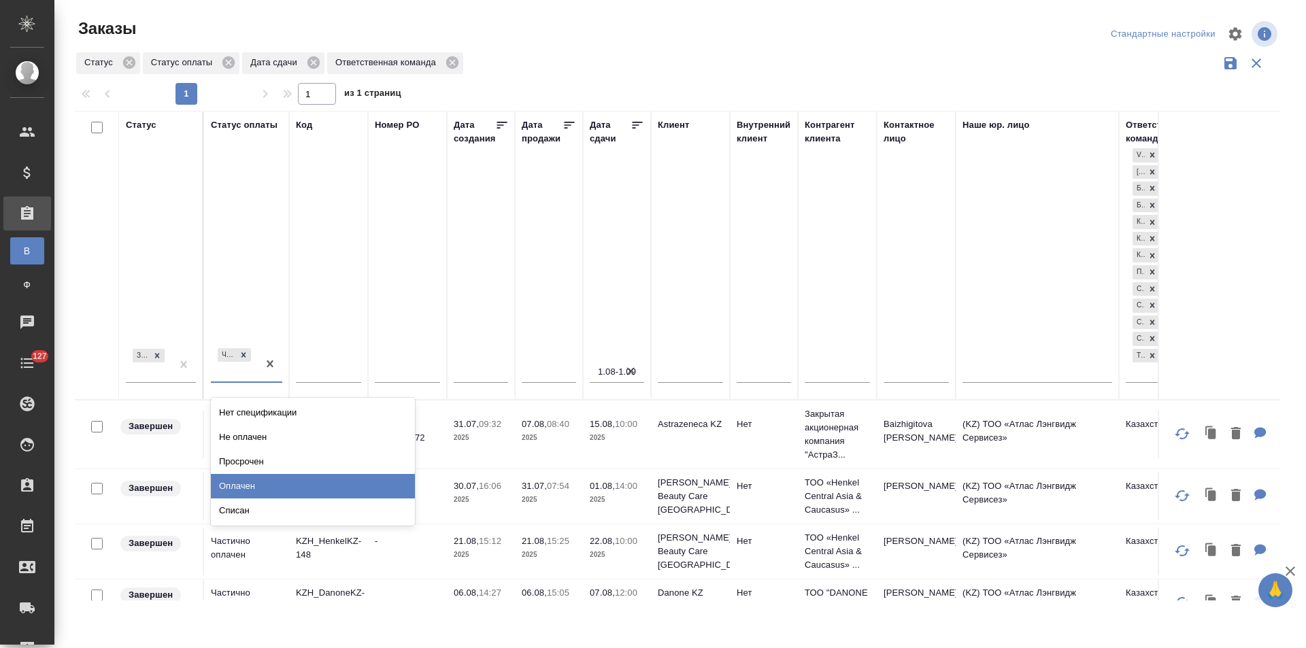
click at [243, 484] on div "Оплачен" at bounding box center [313, 486] width 204 height 24
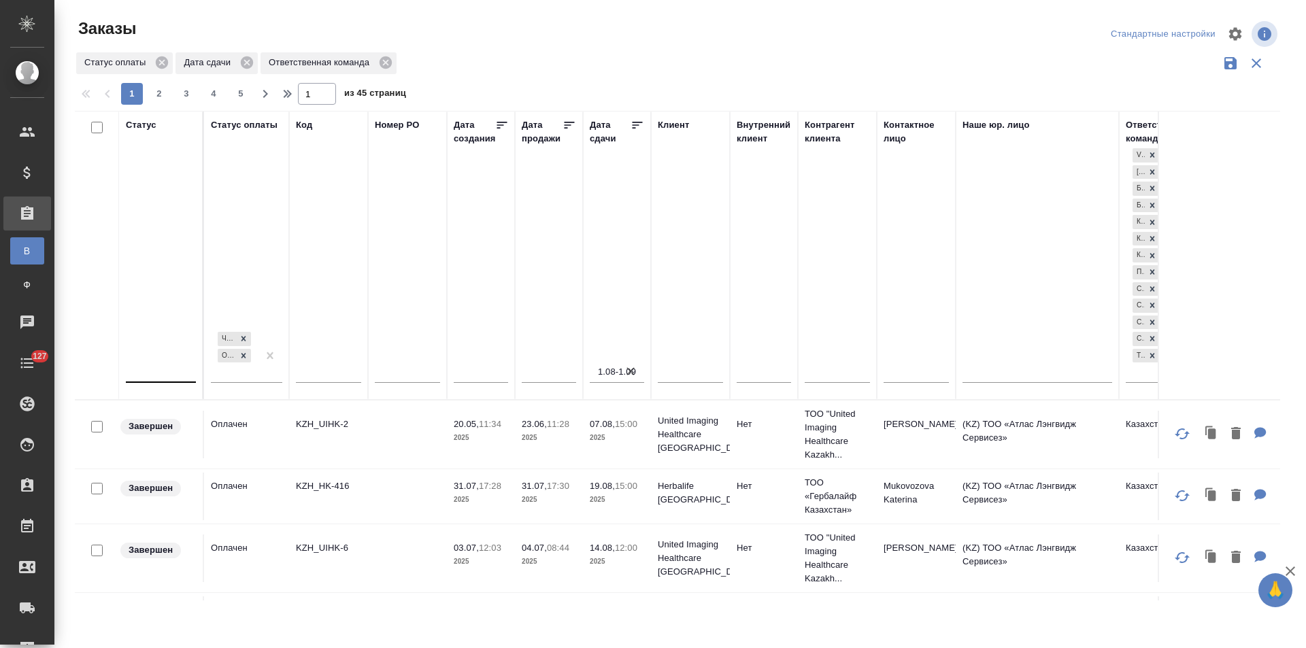
click at [178, 367] on div at bounding box center [161, 370] width 70 height 20
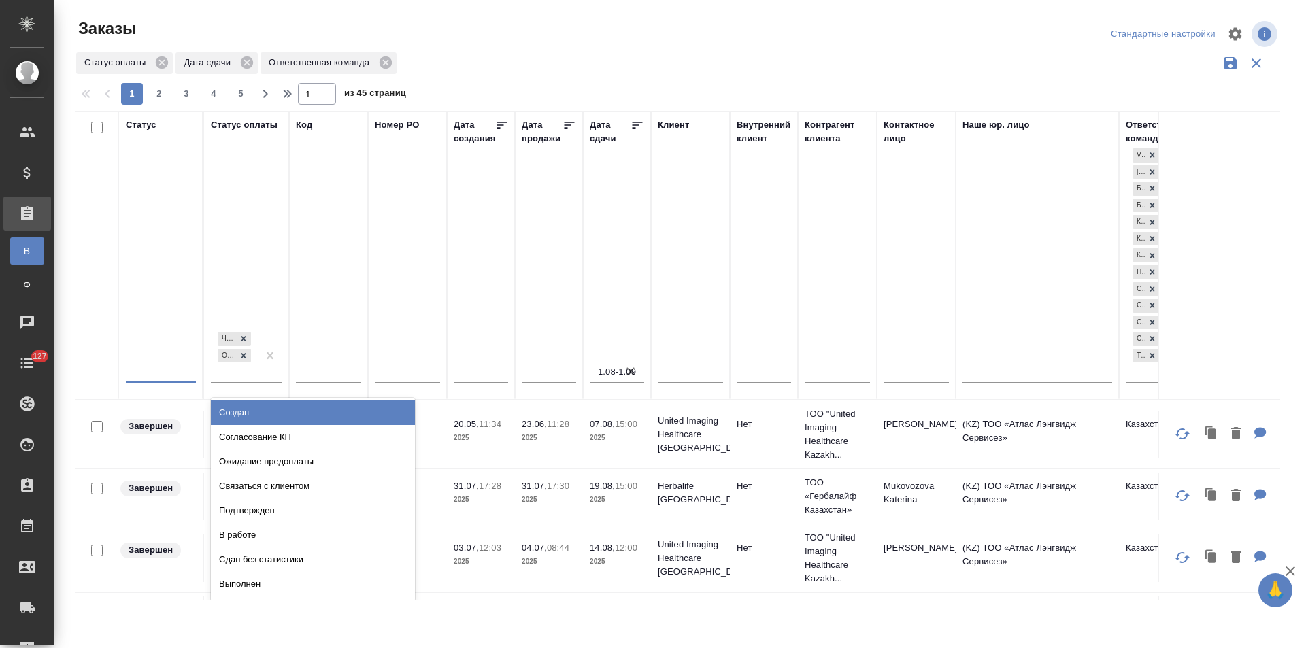
click at [254, 416] on div "Создан" at bounding box center [313, 413] width 204 height 24
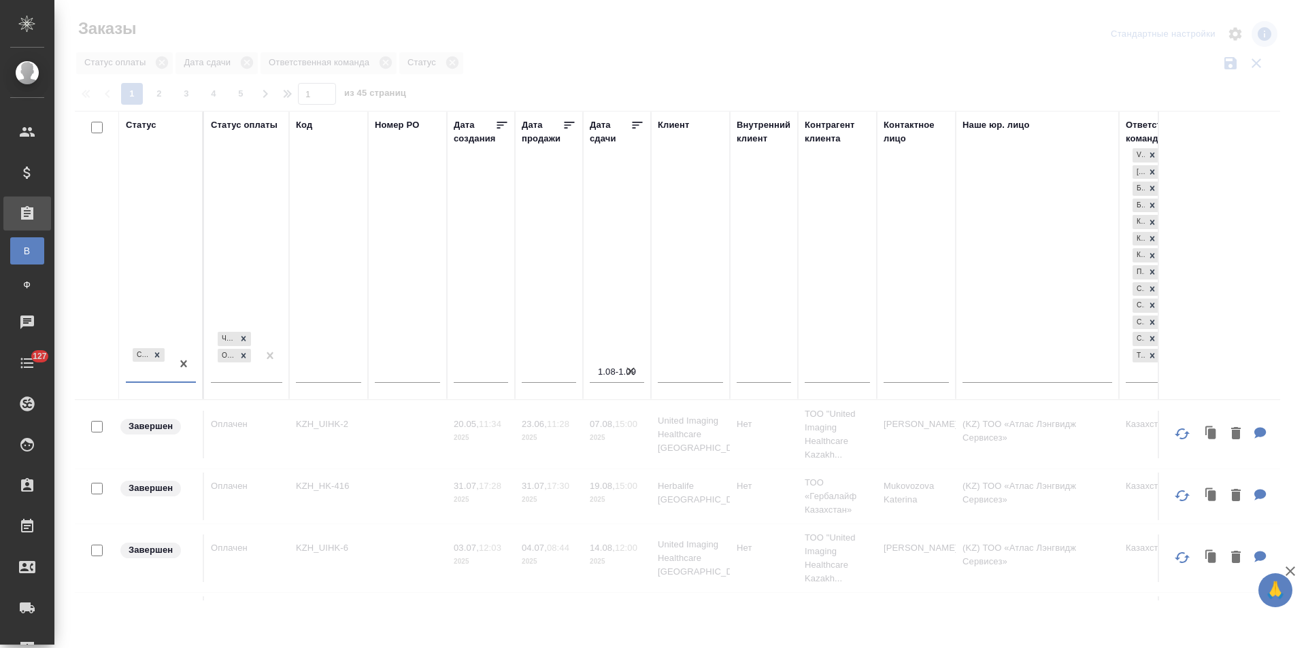
click at [152, 375] on div "Создан" at bounding box center [149, 364] width 46 height 37
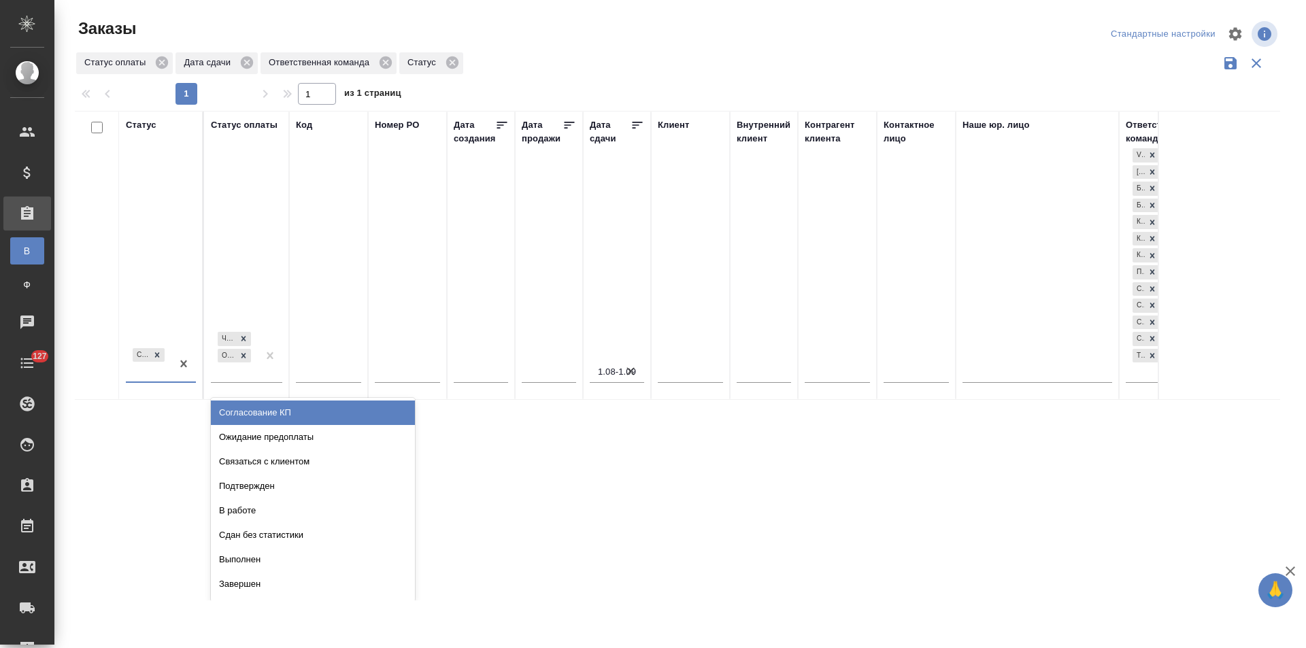
click at [242, 412] on div "Согласование КП" at bounding box center [313, 413] width 204 height 24
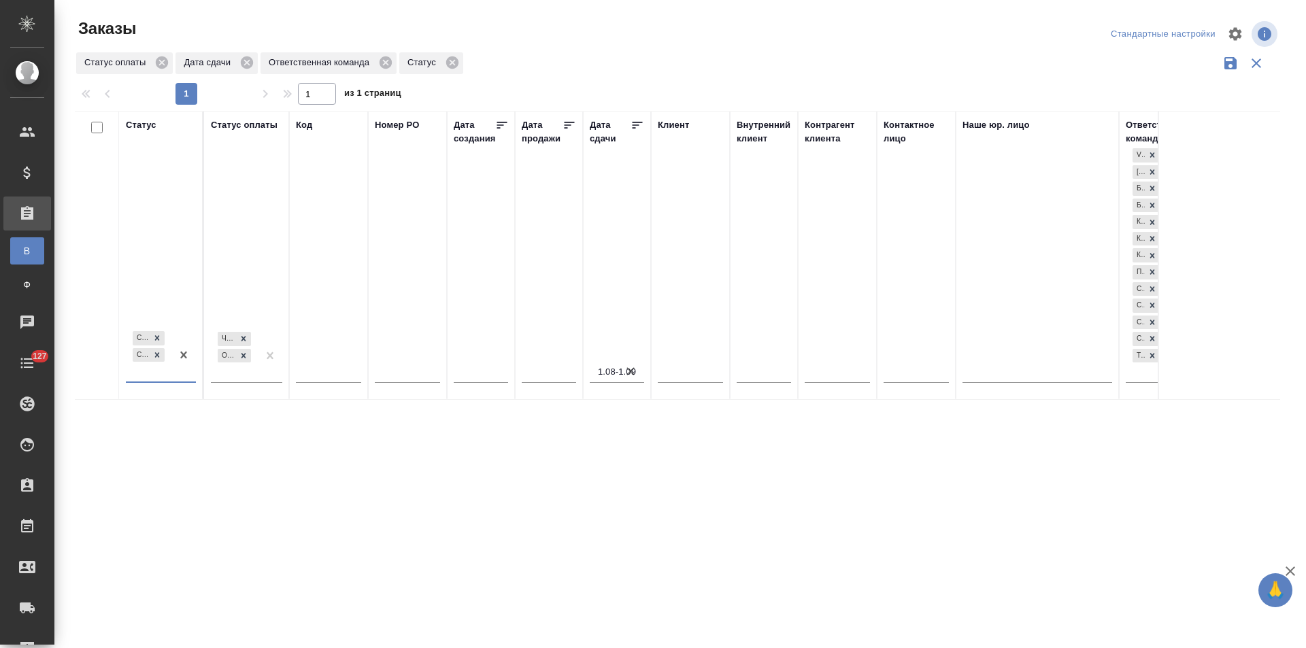
click at [157, 377] on div "Создан Согласование КП" at bounding box center [149, 355] width 46 height 53
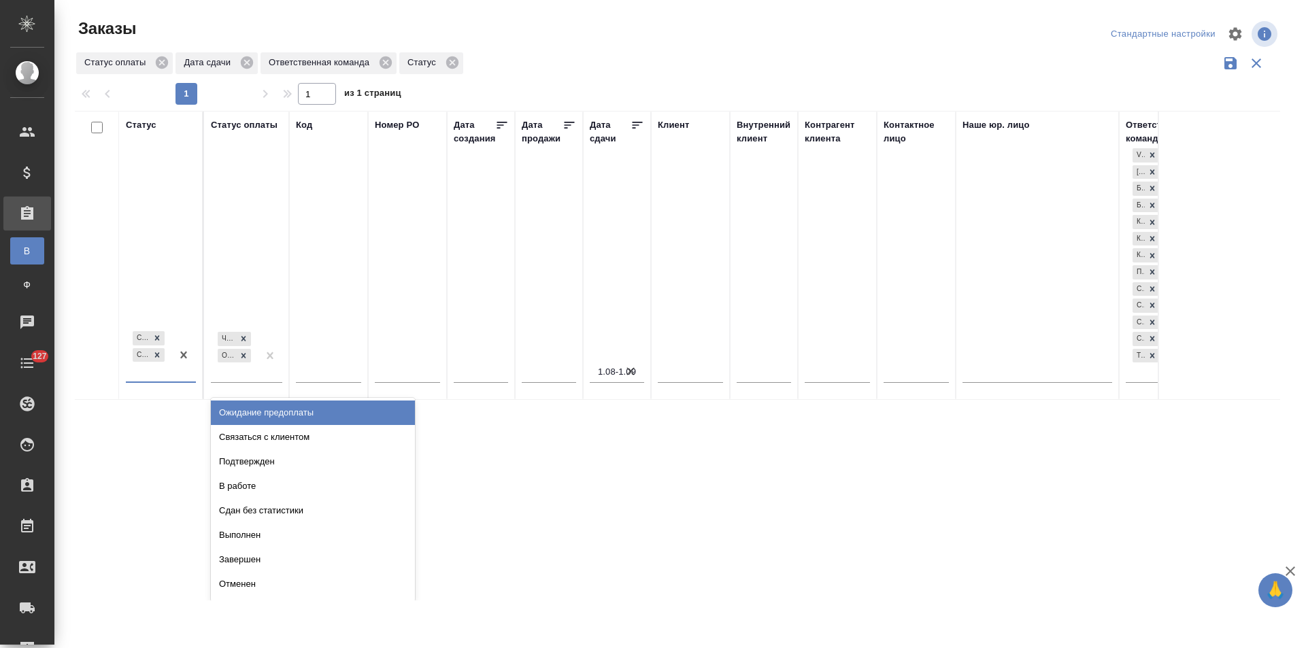
click at [264, 408] on div "Ожидание предоплаты" at bounding box center [313, 413] width 204 height 24
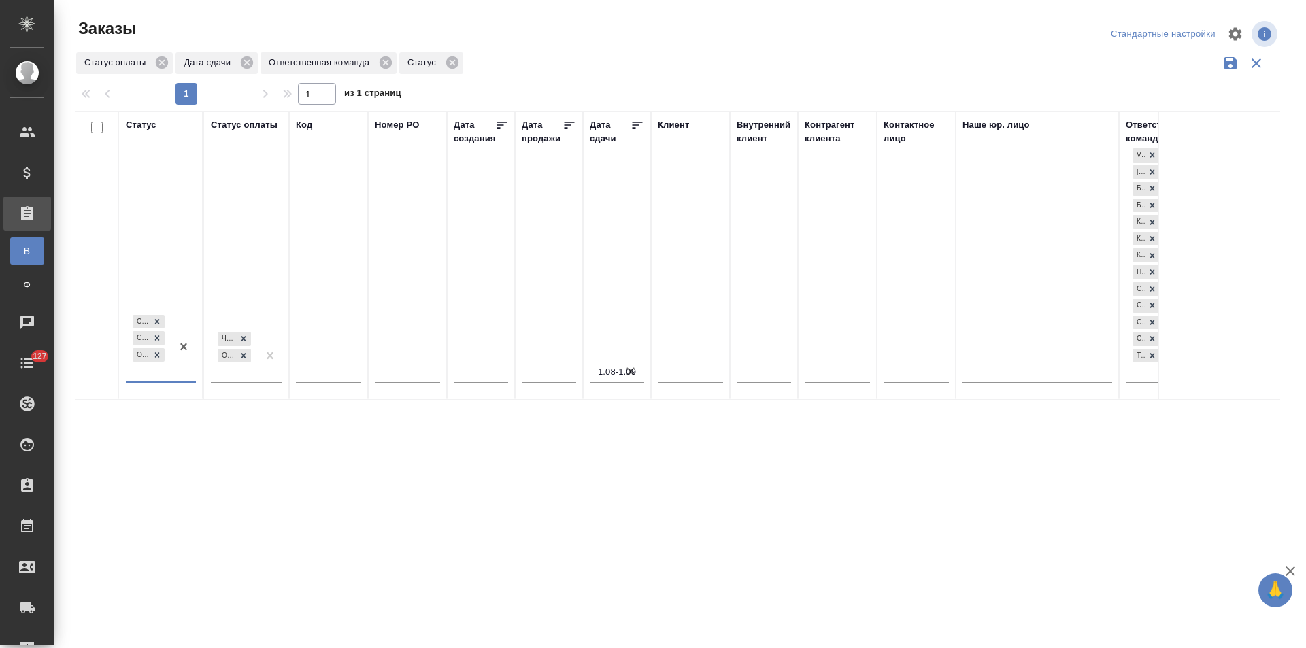
click at [161, 374] on div "Создан Согласование КП Ожидание предоплаты" at bounding box center [149, 347] width 46 height 70
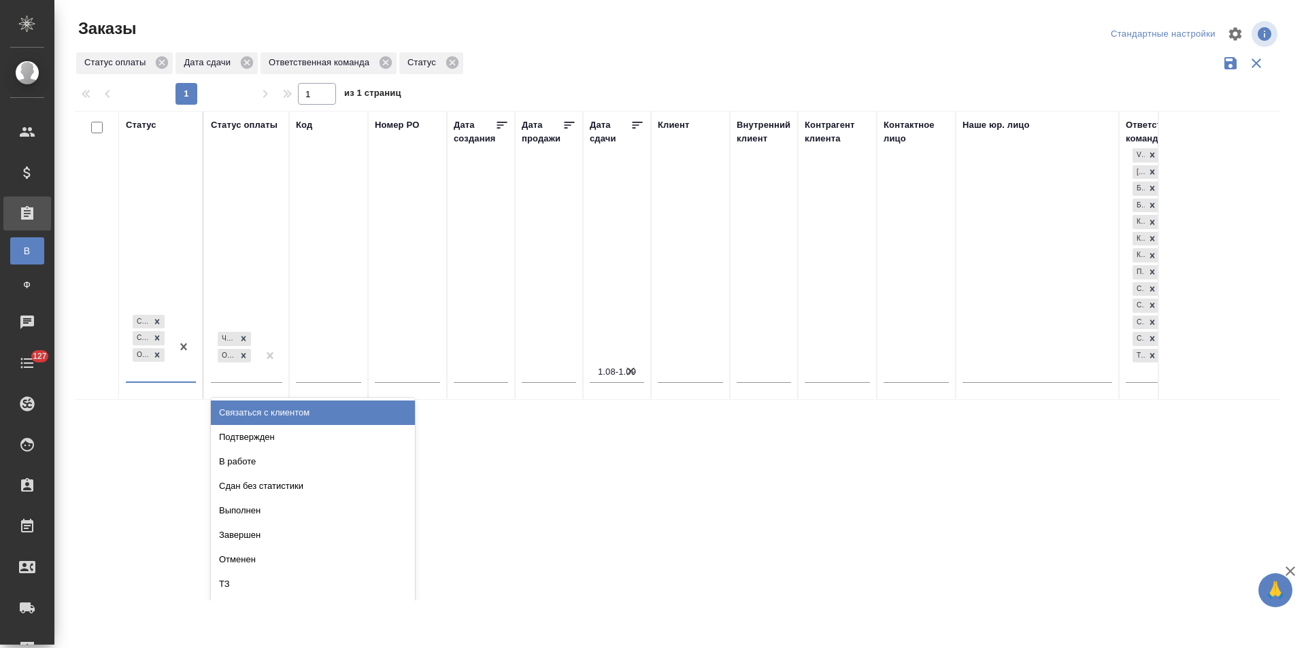
click at [245, 415] on div "Связаться с клиентом" at bounding box center [313, 413] width 204 height 24
click at [158, 377] on div "Создан Согласование КП Ожидание предоплаты Связаться с клиентом" at bounding box center [149, 338] width 46 height 86
click at [245, 415] on div "Подтвержден" at bounding box center [313, 413] width 204 height 24
click at [158, 375] on div "Создан Согласование КП Ожидание предоплаты Связаться с клиентом Подтвержден" at bounding box center [149, 330] width 46 height 103
click at [250, 416] on div "В работе" at bounding box center [313, 413] width 204 height 24
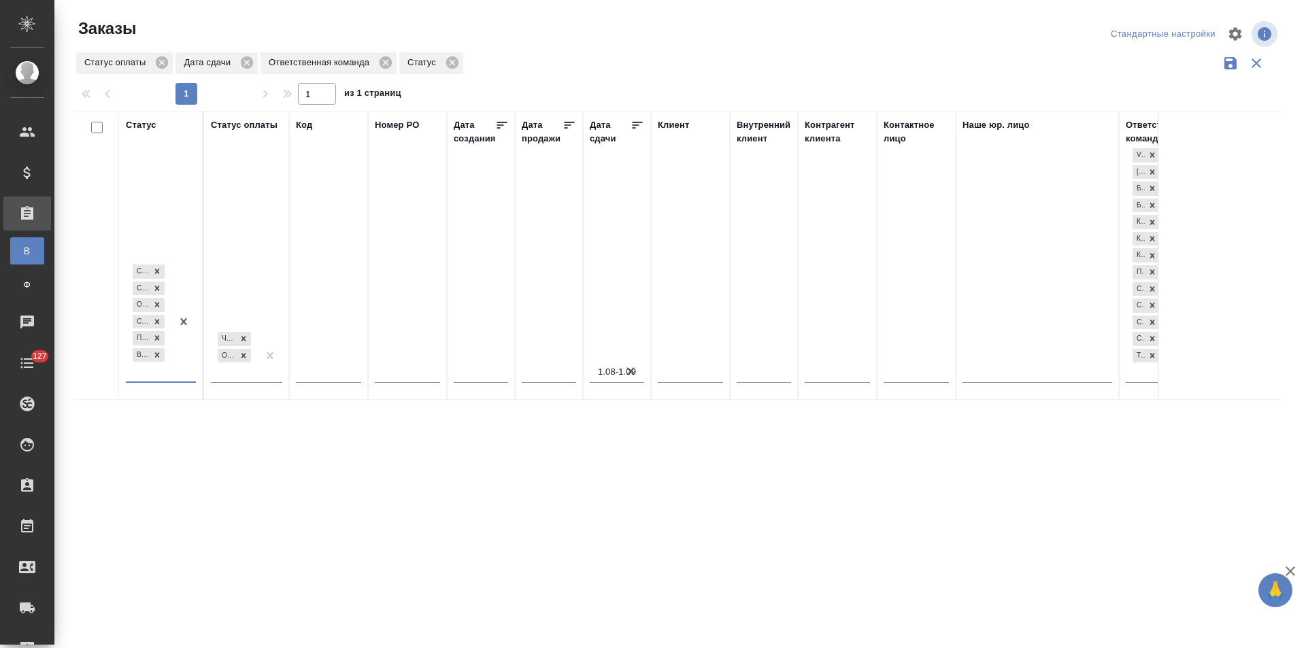
click at [156, 375] on div "Создан Согласование КП Ожидание предоплаты Связаться с клиентом Подтвержден В р…" at bounding box center [149, 322] width 46 height 120
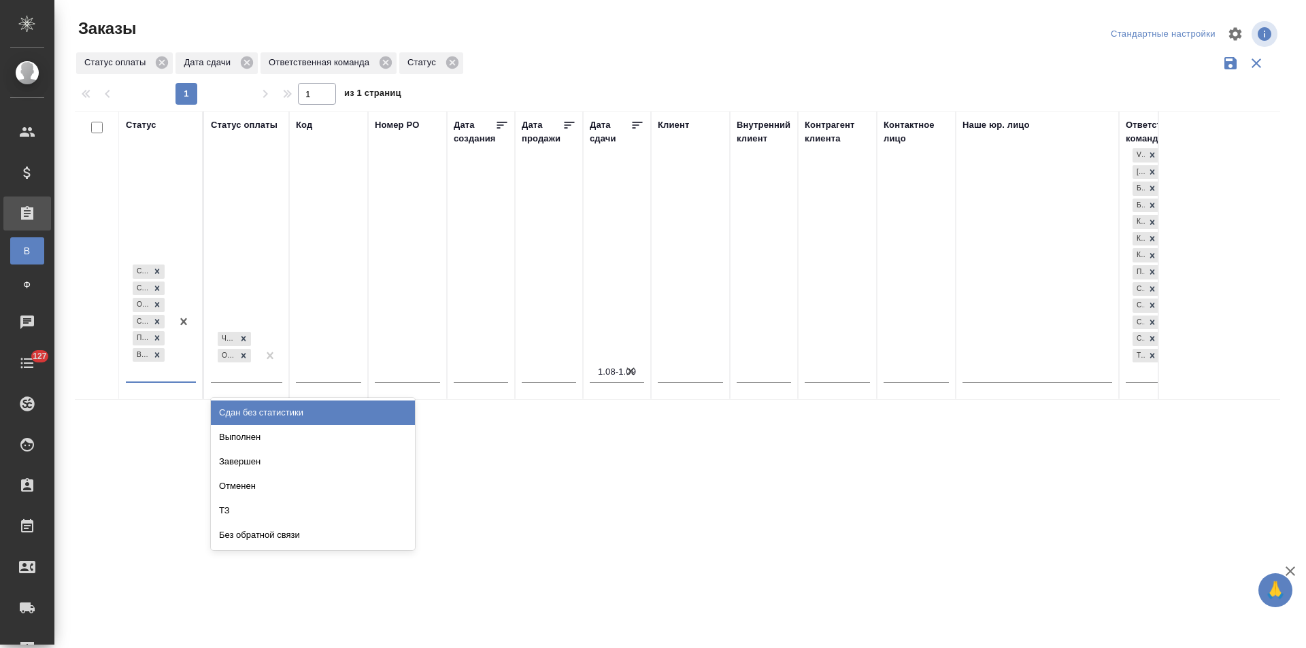
click at [257, 414] on div "Сдан без статистики" at bounding box center [313, 413] width 204 height 24
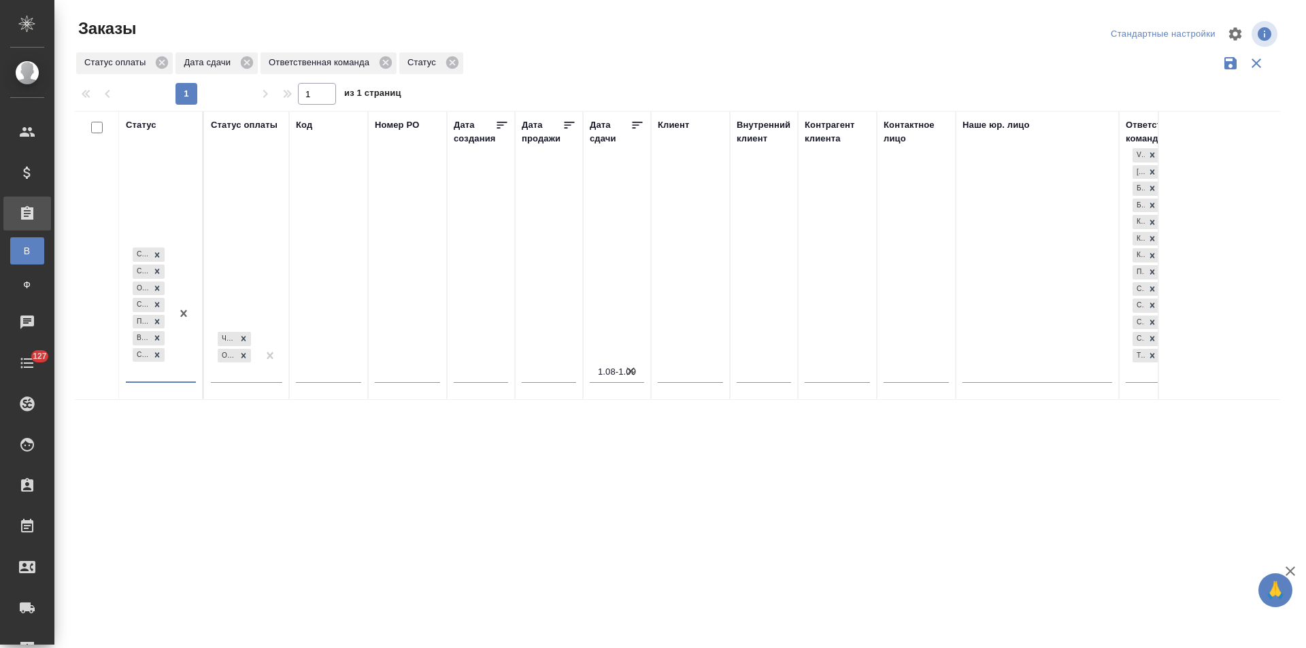
click at [159, 376] on div "Создан Согласование КП Ожидание предоплаты Связаться с клиентом Подтвержден В р…" at bounding box center [149, 313] width 46 height 137
click at [247, 411] on div "Выполнен" at bounding box center [313, 413] width 204 height 24
click at [164, 376] on div "Создан Согласование КП Ожидание предоплаты Связаться с клиентом Подтвержден В р…" at bounding box center [149, 306] width 46 height 154
click at [256, 459] on div "ТЗ" at bounding box center [313, 462] width 204 height 24
click at [158, 373] on div "Создан Согласование КП Ожидание предоплаты Связаться с клиентом Подтвержден В р…" at bounding box center [149, 297] width 46 height 170
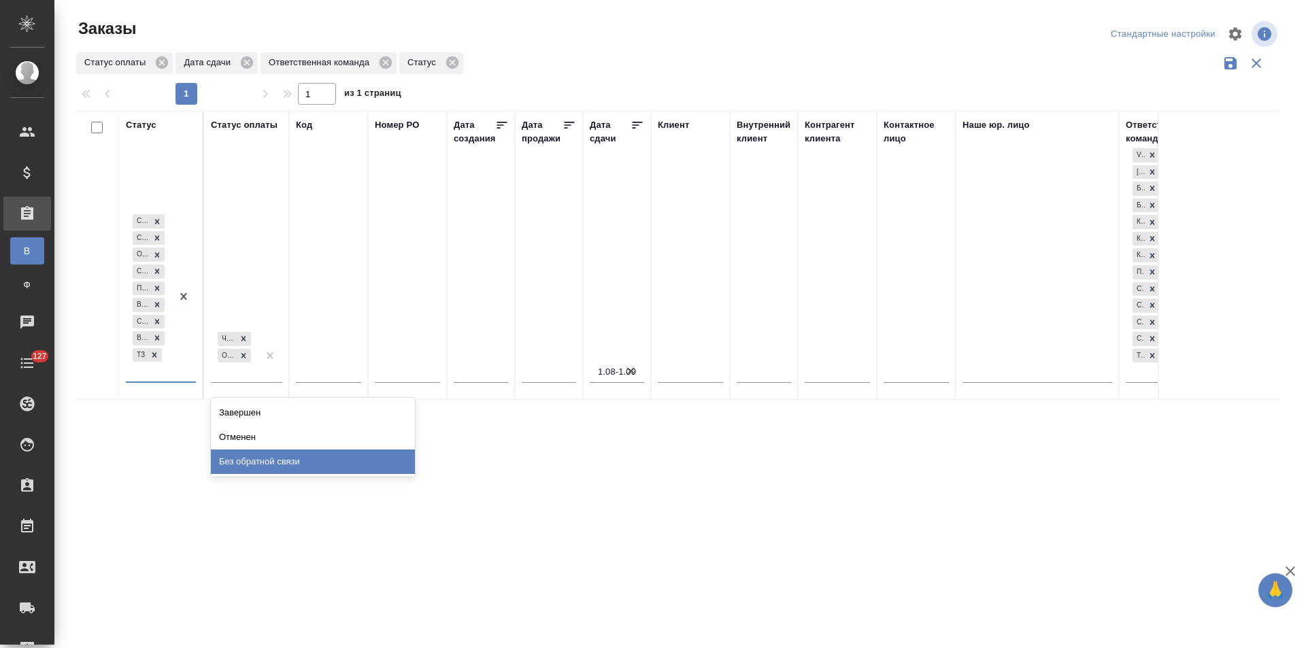
click at [263, 459] on div "Без обратной связи" at bounding box center [313, 462] width 204 height 24
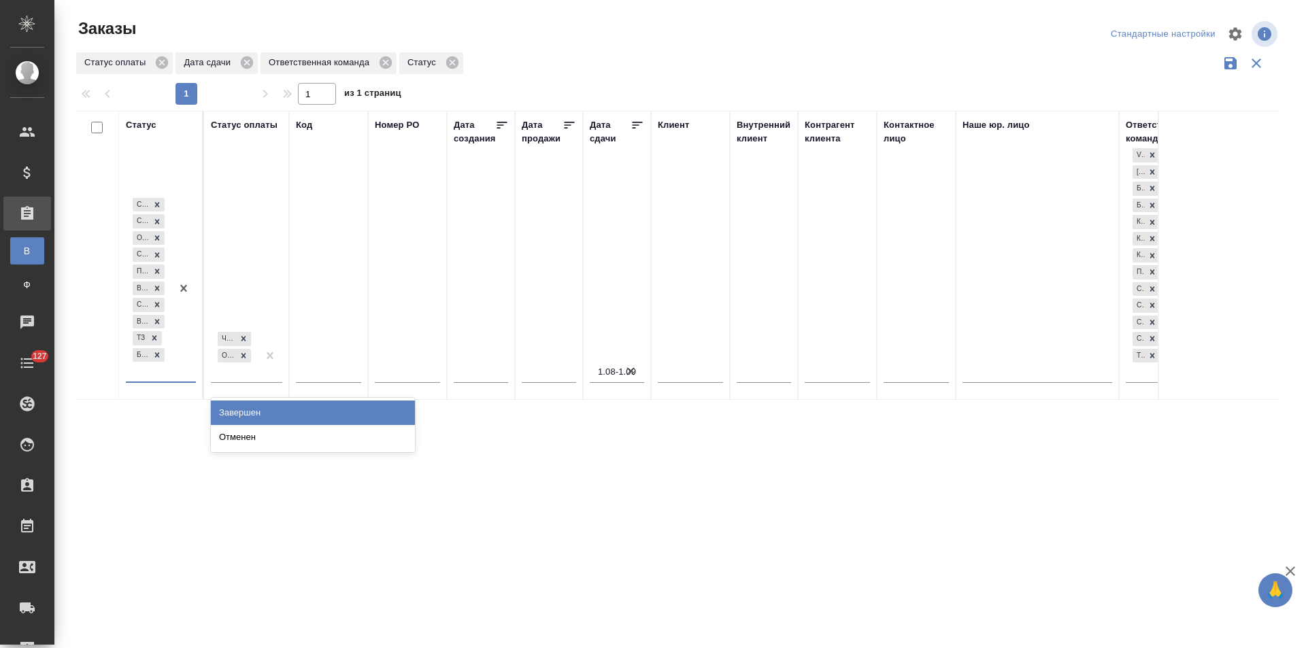
click at [154, 376] on div "Создан Согласование КП Ожидание предоплаты Связаться с клиентом Подтвержден В р…" at bounding box center [149, 288] width 46 height 187
click at [255, 435] on div "Отменен" at bounding box center [313, 437] width 204 height 24
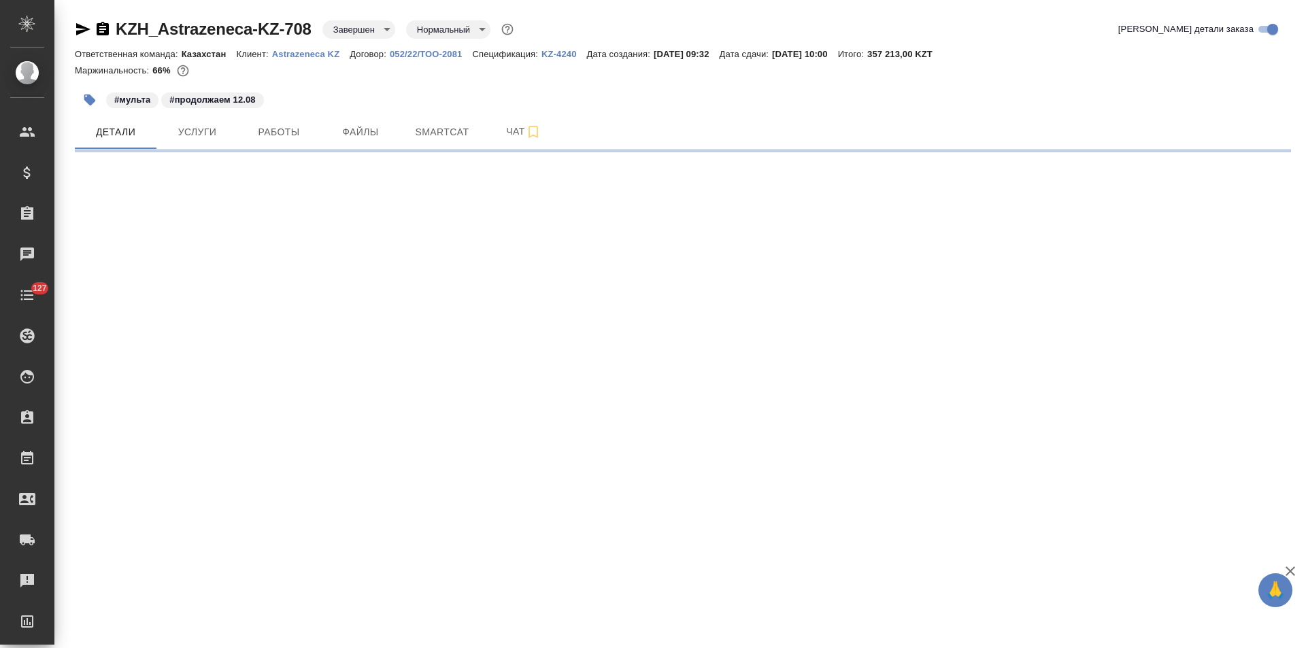
select select "RU"
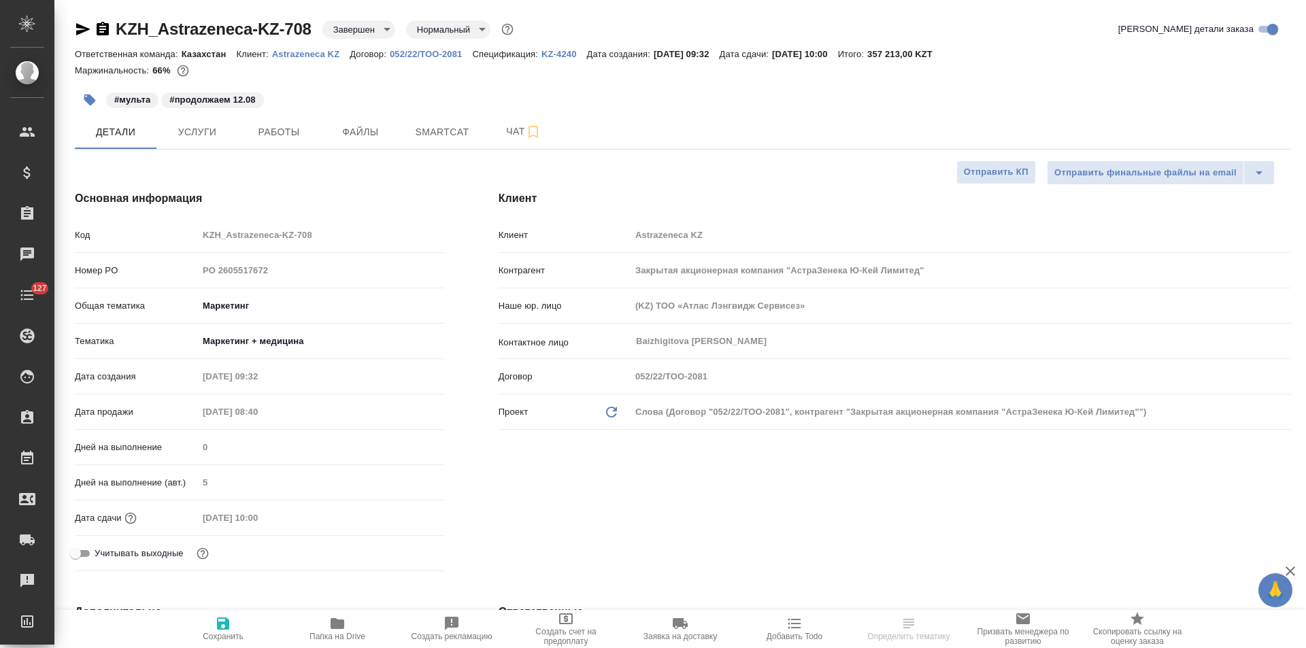
type textarea "x"
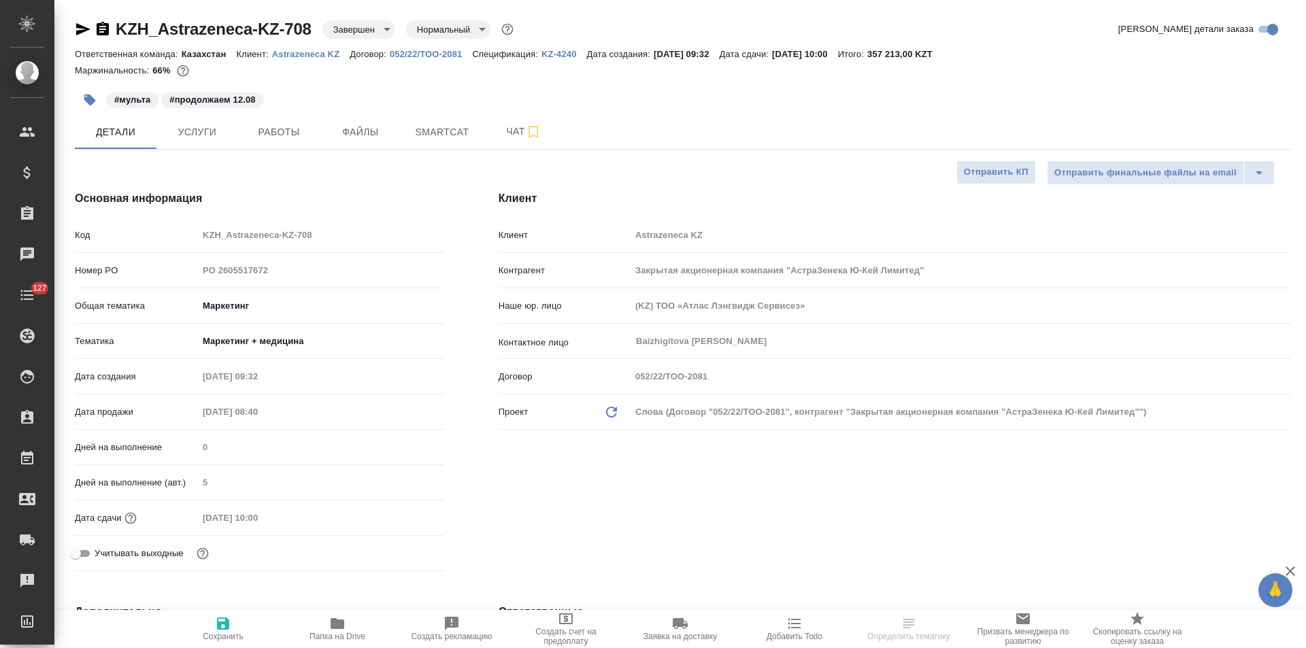
type textarea "x"
click at [557, 55] on p "KZ-4240" at bounding box center [565, 54] width 46 height 10
type textarea "x"
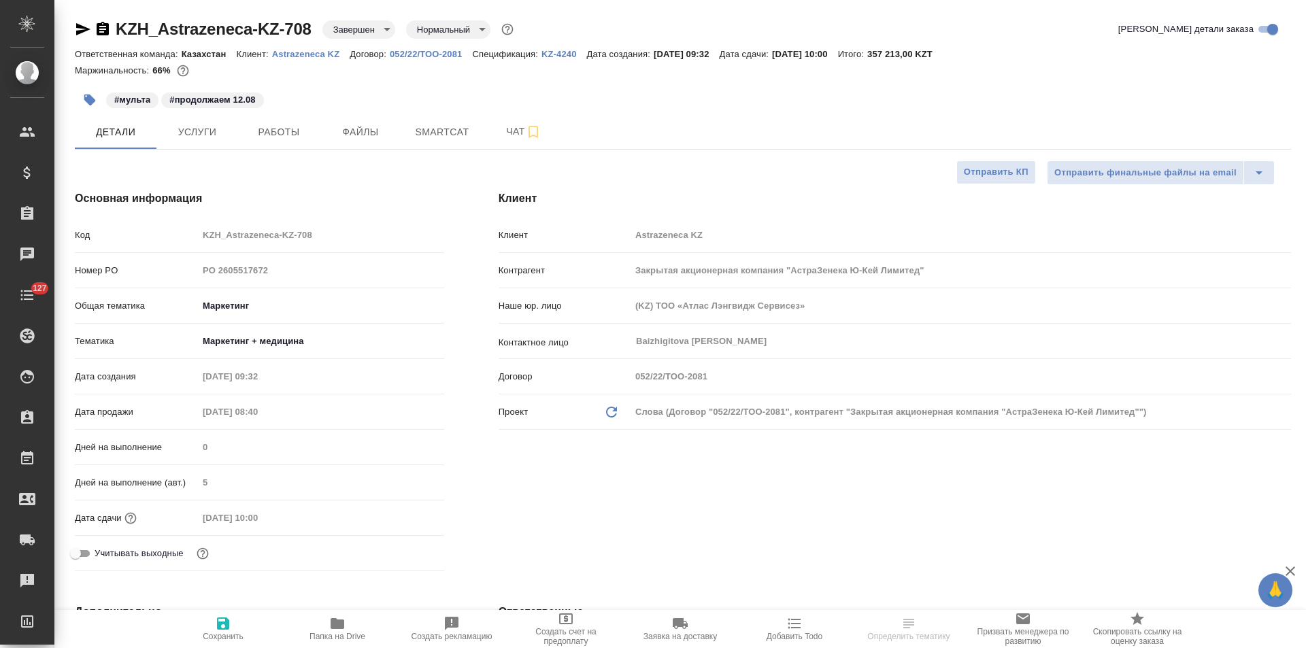
select select "RU"
type textarea "x"
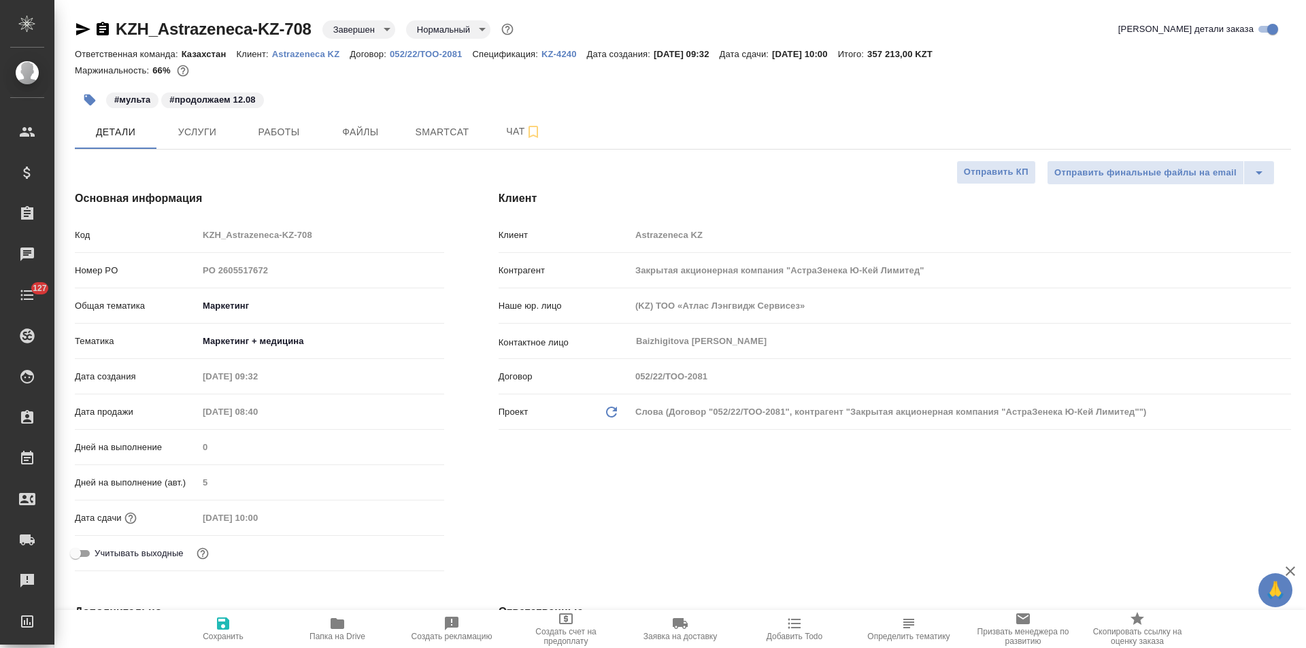
type textarea "x"
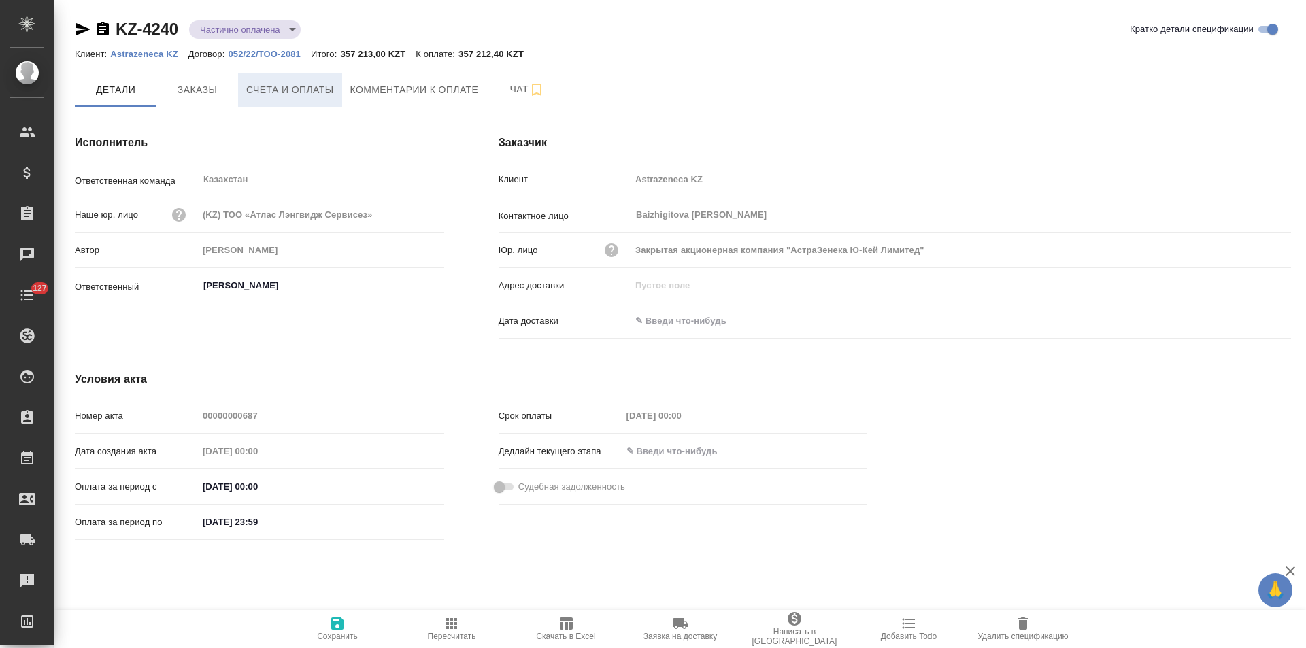
click at [306, 90] on span "Счета и оплаты" at bounding box center [290, 90] width 88 height 17
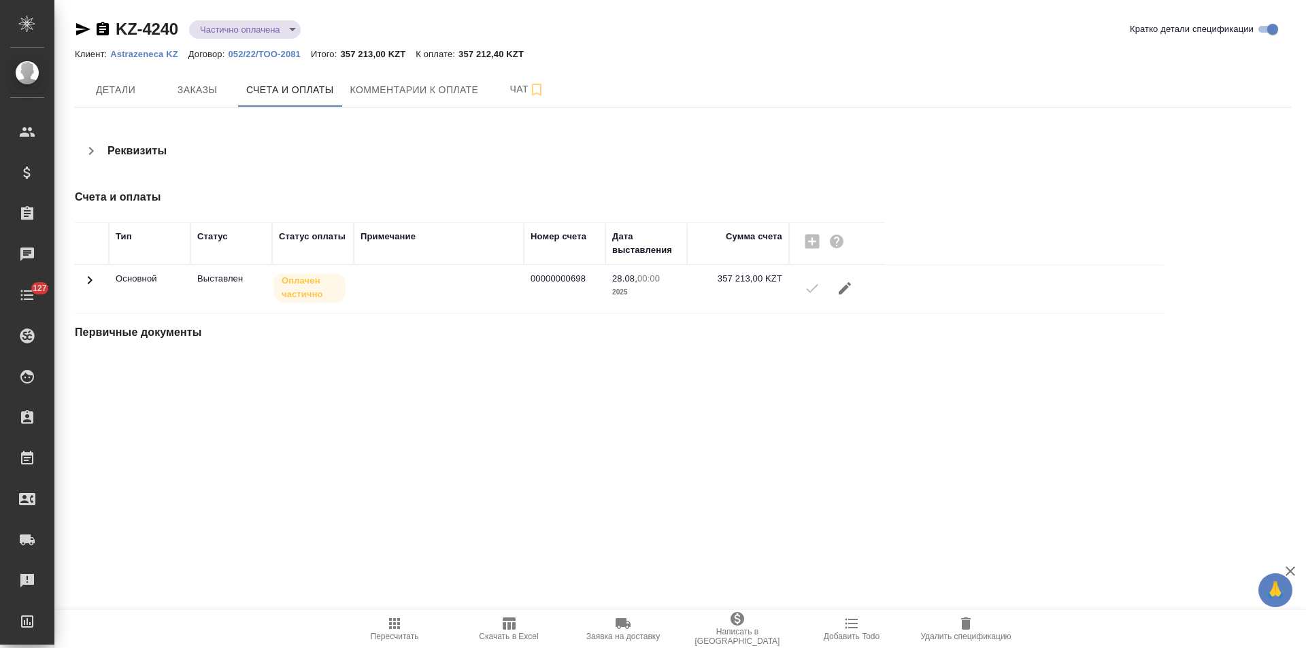
drag, startPoint x: 95, startPoint y: 284, endPoint x: 210, endPoint y: 267, distance: 116.1
click at [95, 284] on icon at bounding box center [90, 280] width 16 height 16
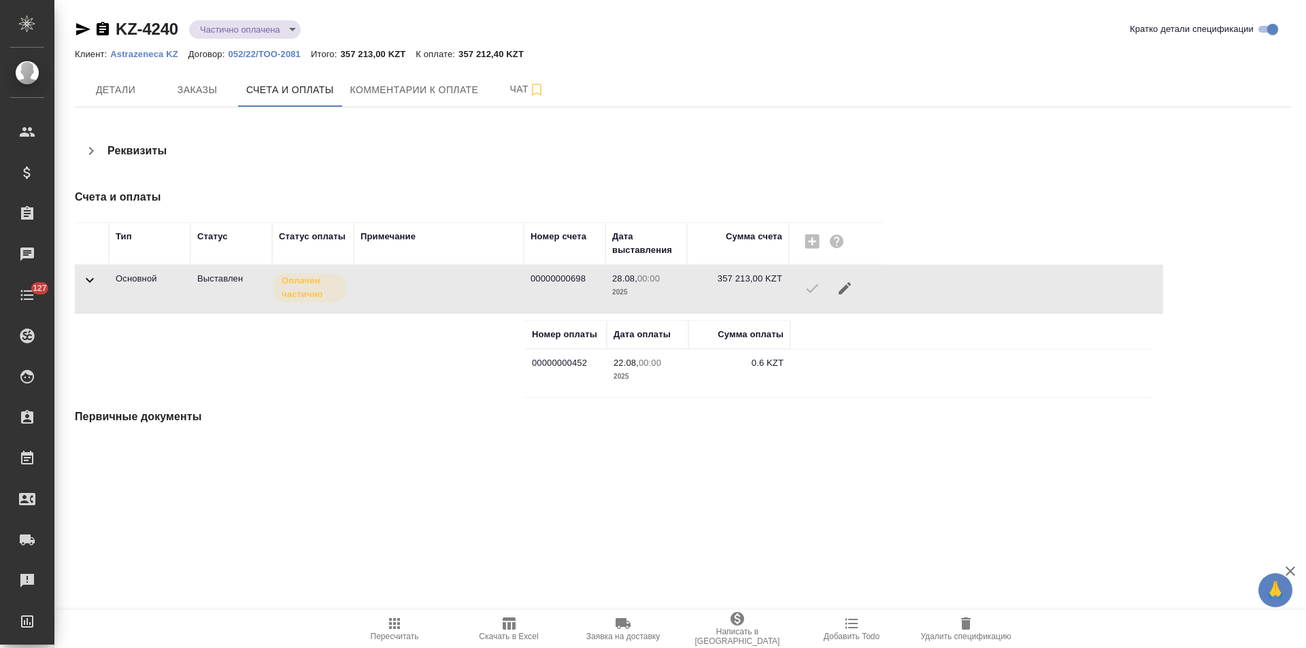
drag, startPoint x: 99, startPoint y: 29, endPoint x: 128, endPoint y: 27, distance: 28.7
click at [99, 29] on icon "button" at bounding box center [103, 29] width 12 height 14
click at [81, 31] on icon "button" at bounding box center [83, 29] width 14 height 12
click at [134, 98] on span "Детали" at bounding box center [115, 90] width 65 height 17
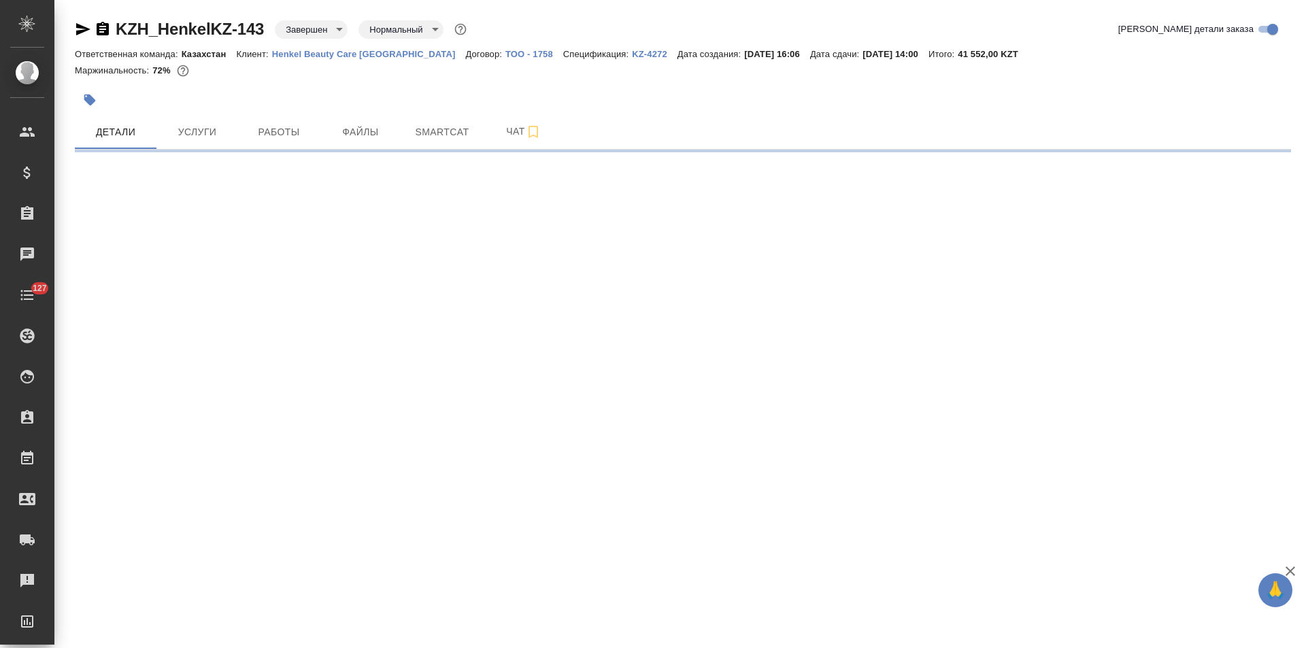
select select "RU"
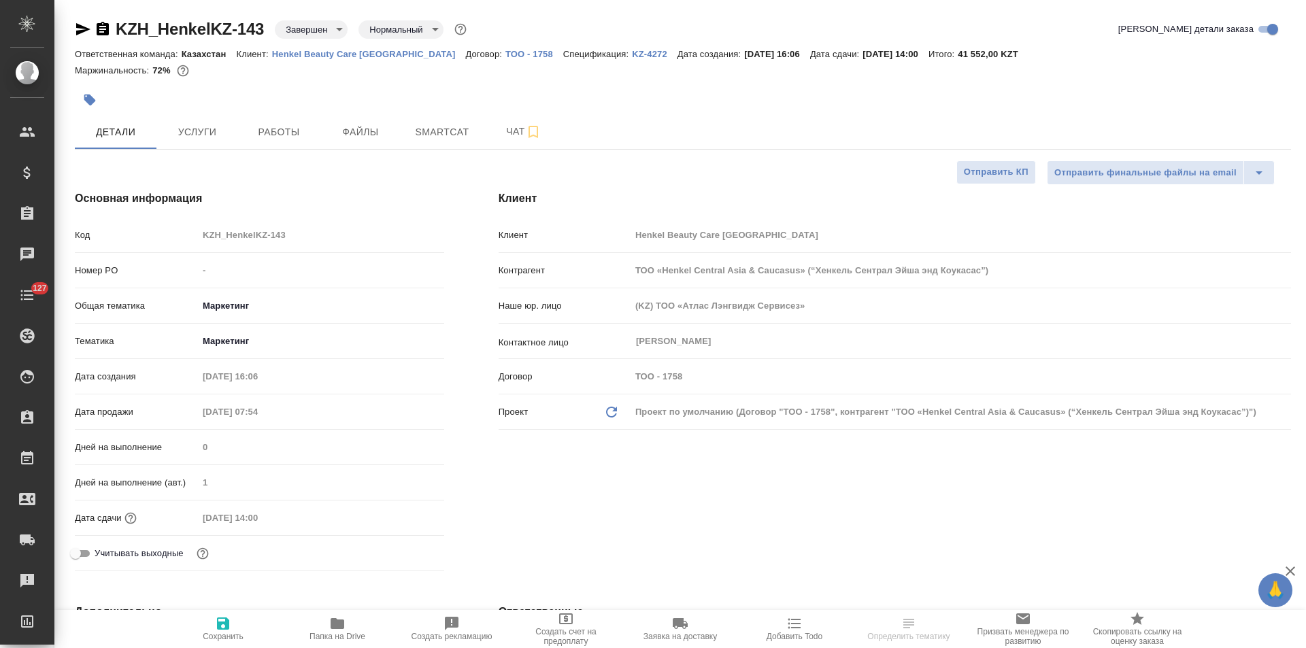
type textarea "x"
click at [632, 57] on p "KZ-4272" at bounding box center [655, 54] width 46 height 10
type textarea "x"
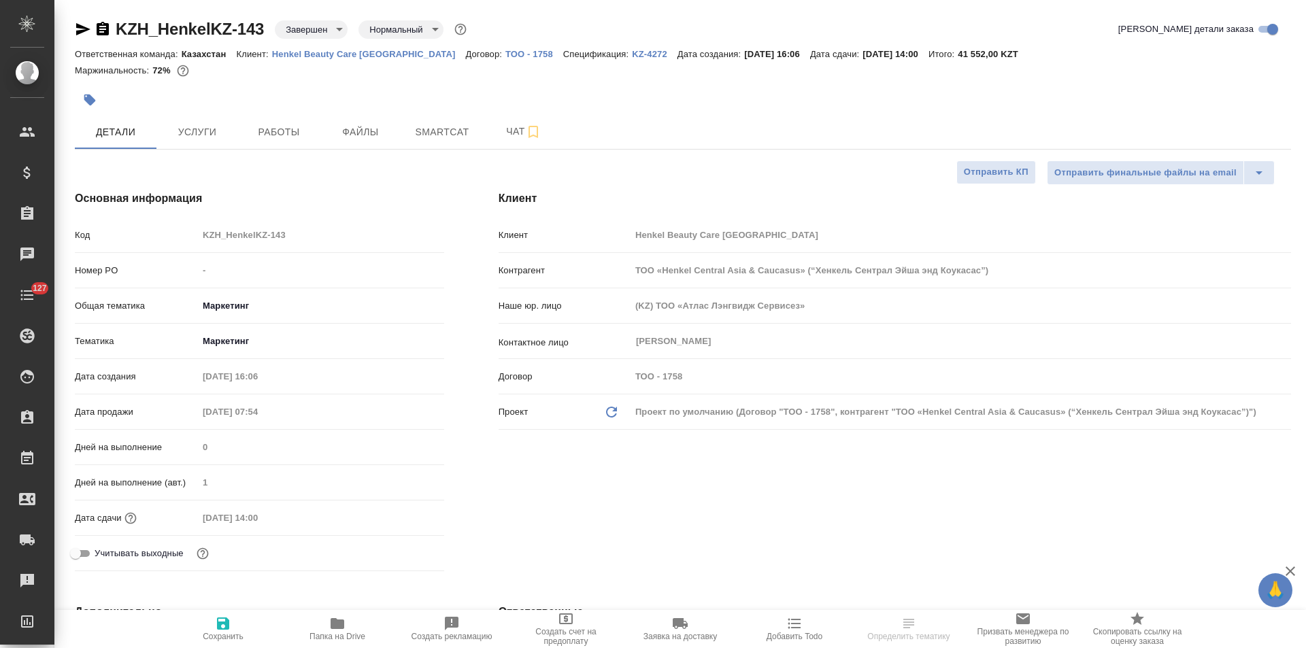
type textarea "x"
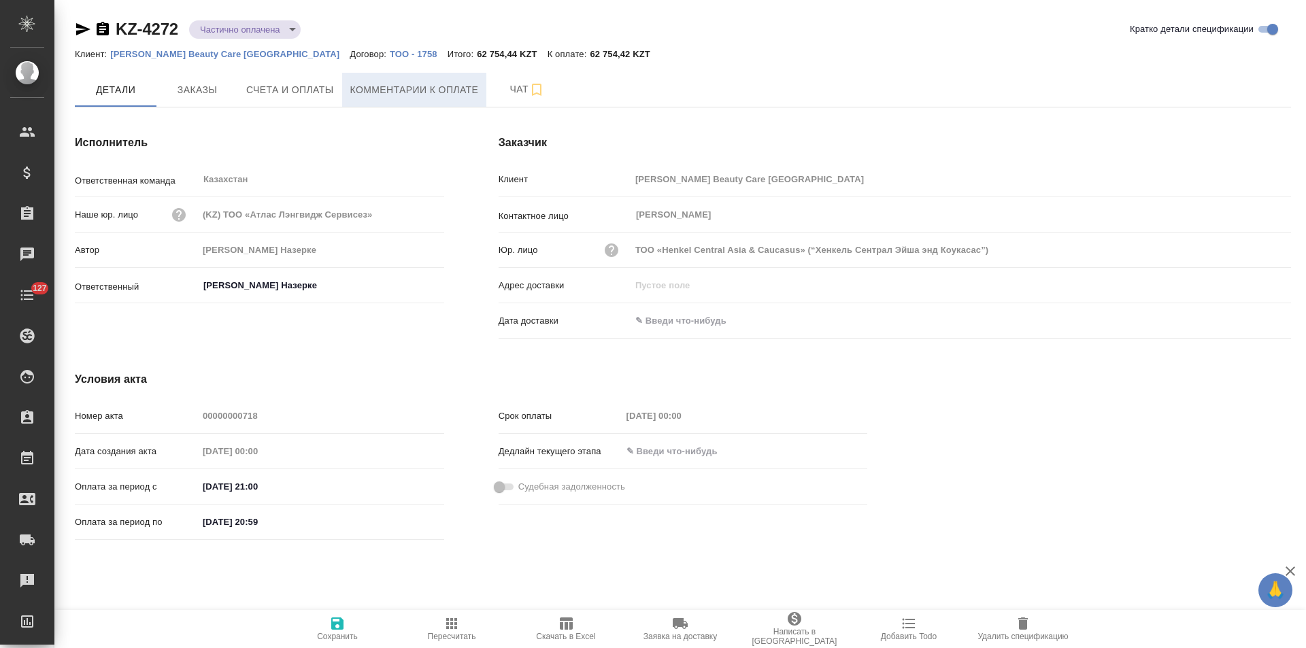
click at [363, 88] on span "Комментарии к оплате" at bounding box center [414, 90] width 129 height 17
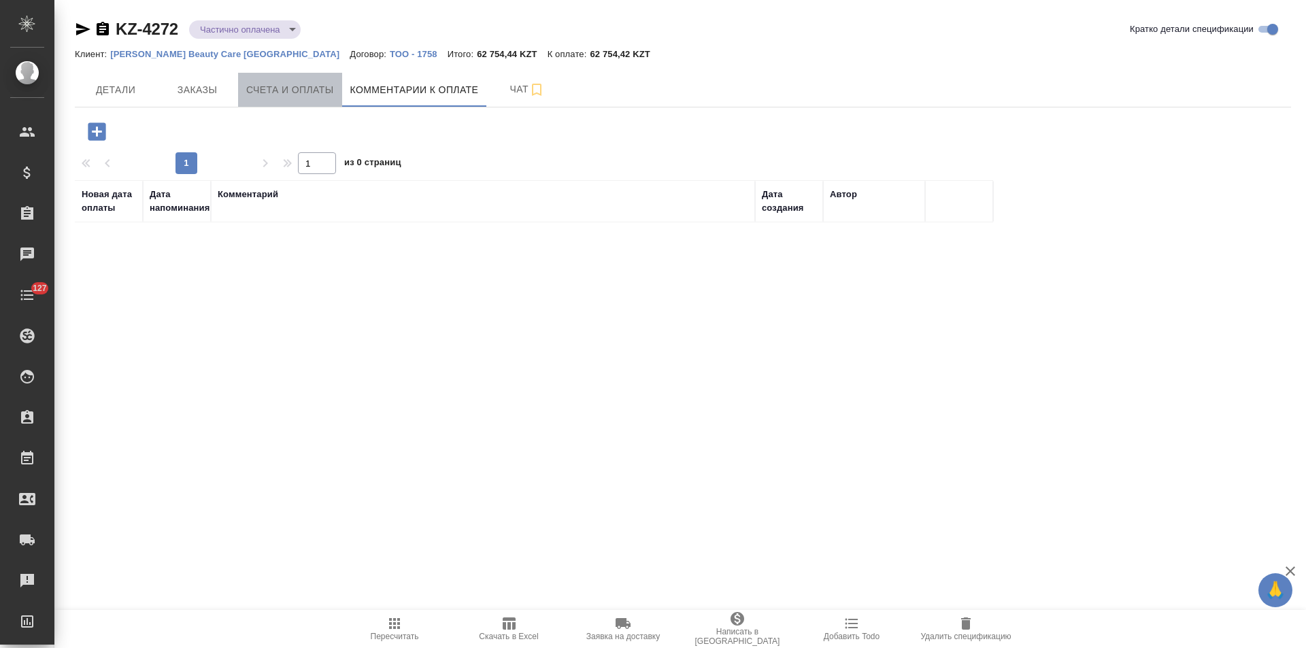
click at [302, 86] on span "Счета и оплаты" at bounding box center [290, 90] width 88 height 17
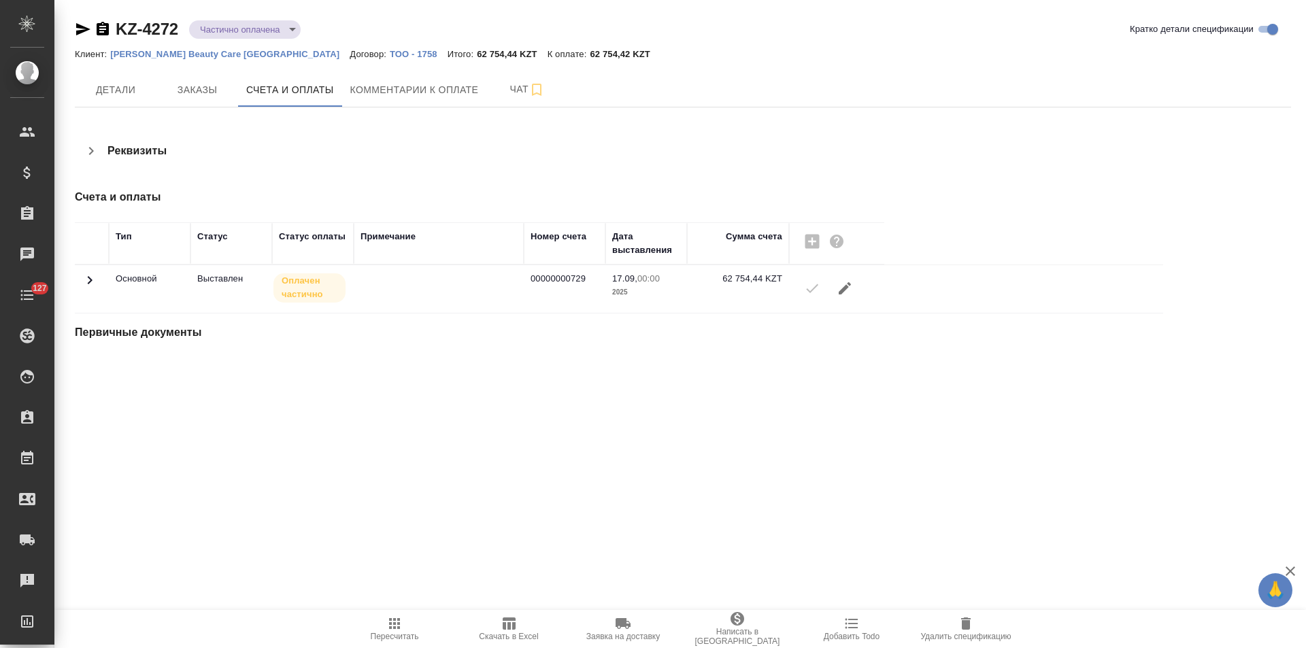
click at [89, 278] on icon at bounding box center [90, 280] width 5 height 8
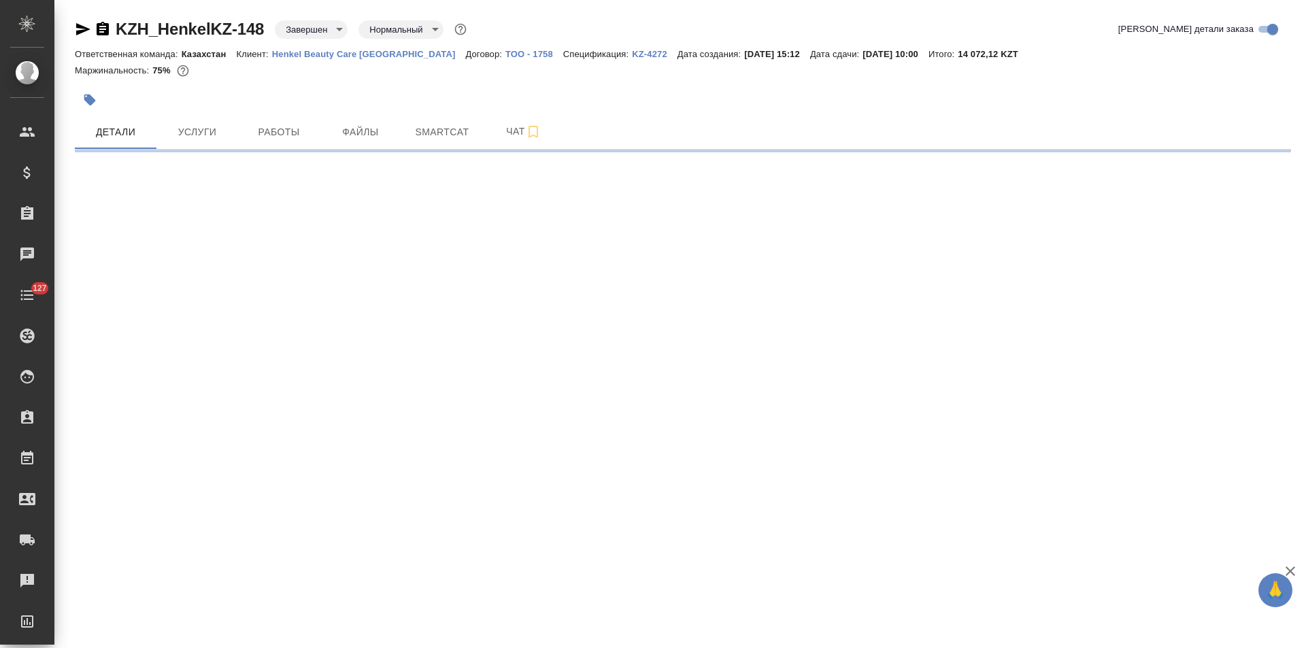
select select "RU"
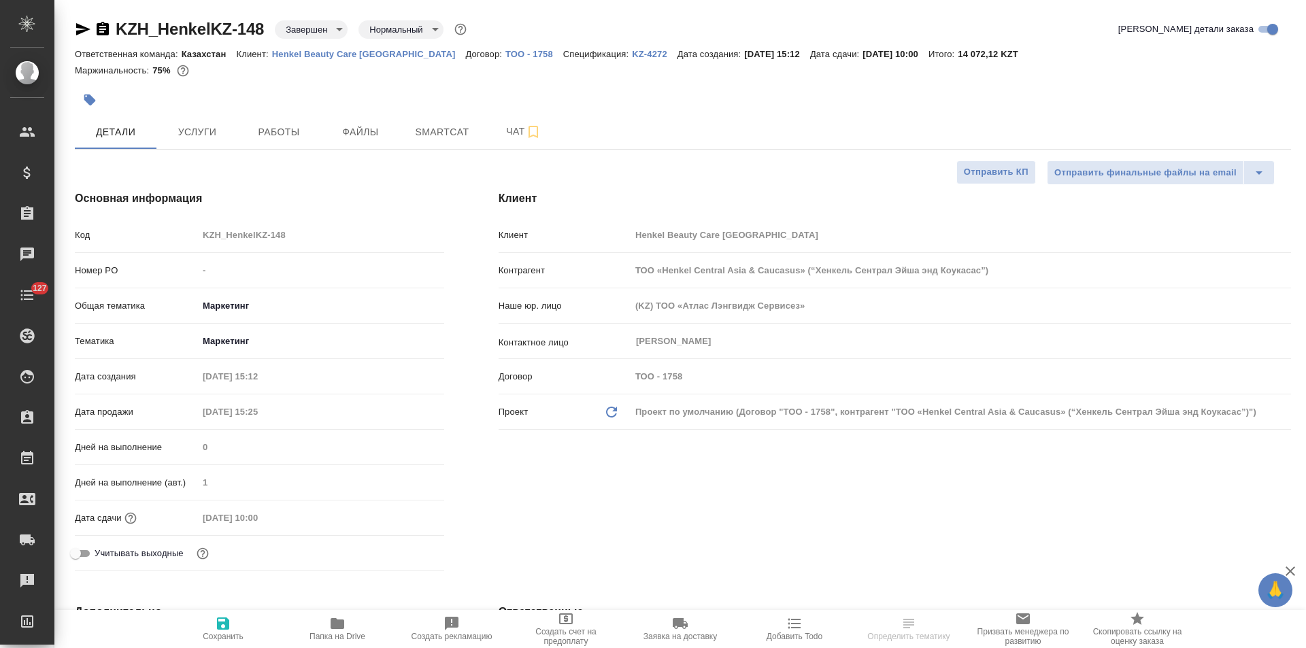
type textarea "x"
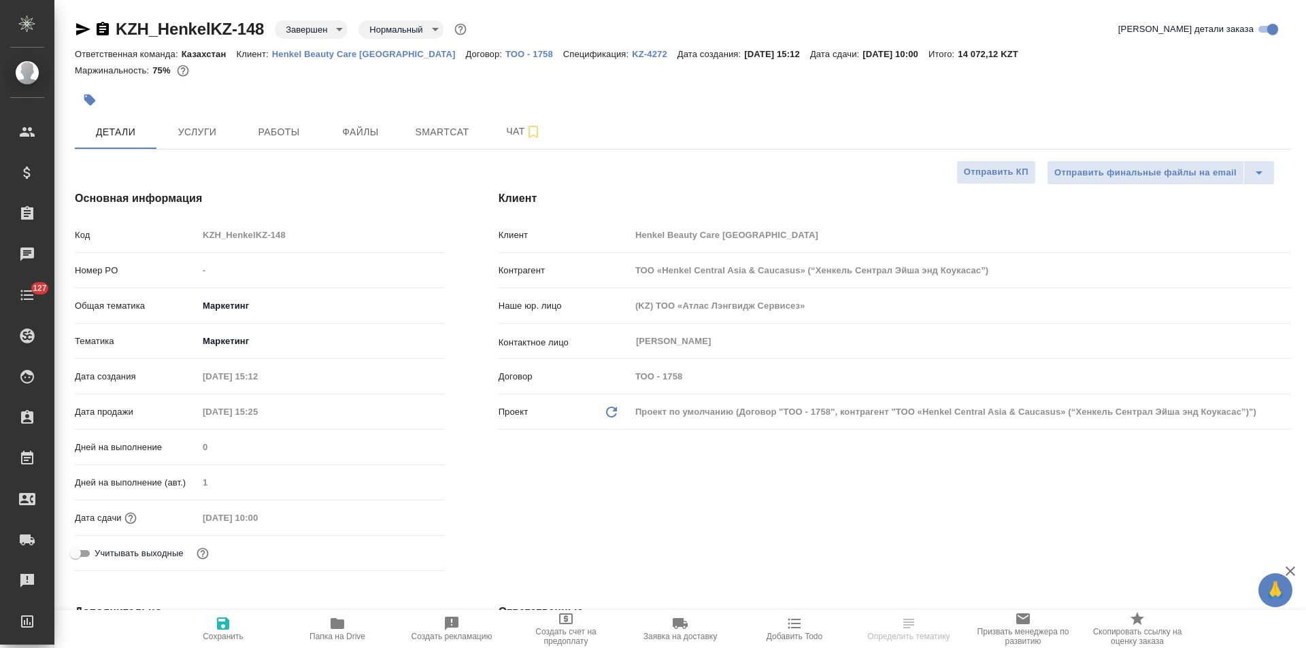
type textarea "x"
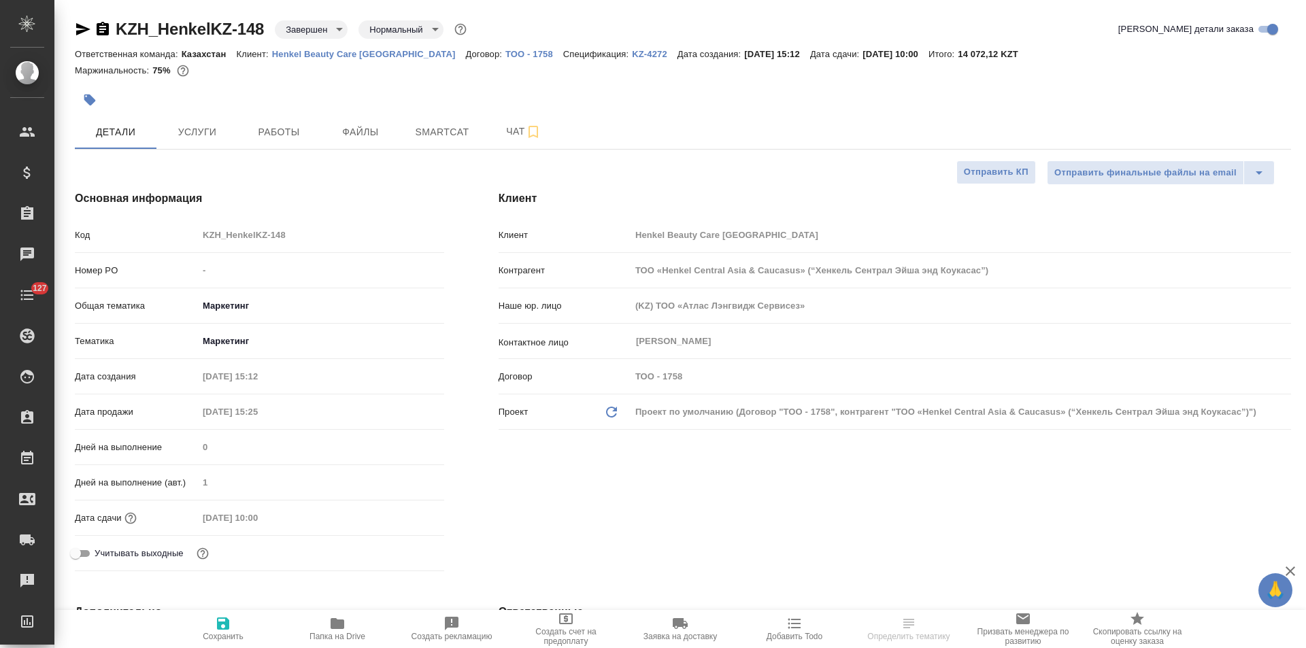
type textarea "x"
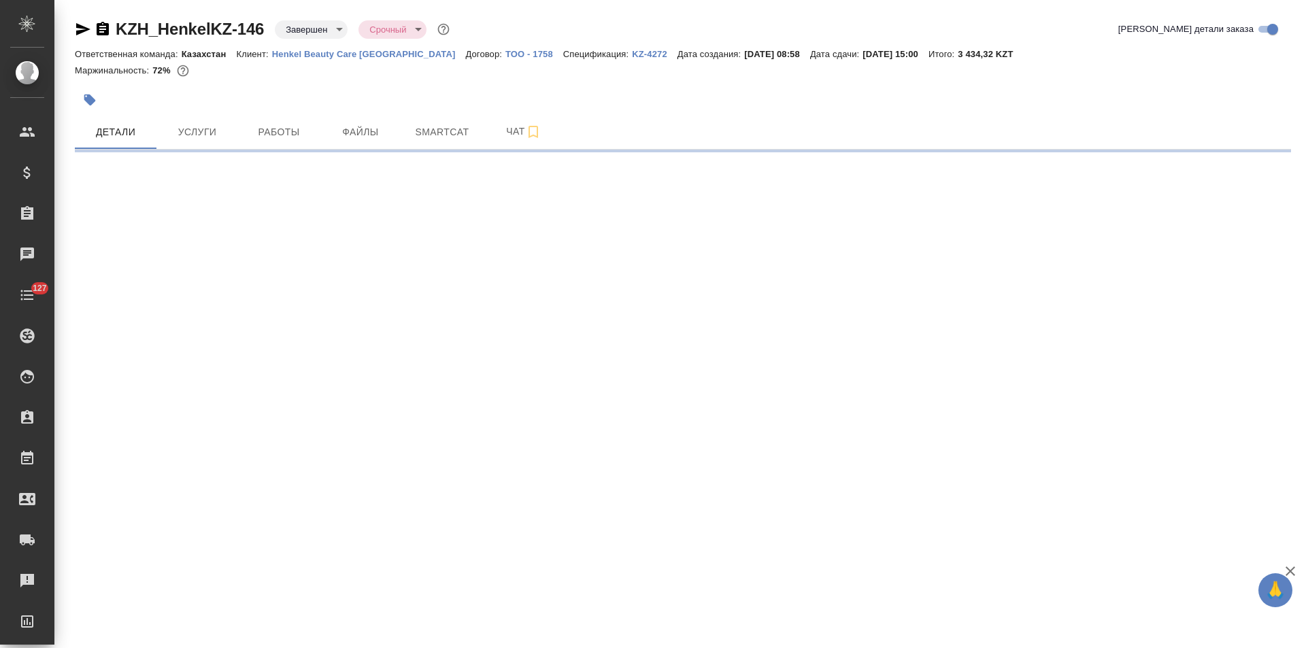
select select "RU"
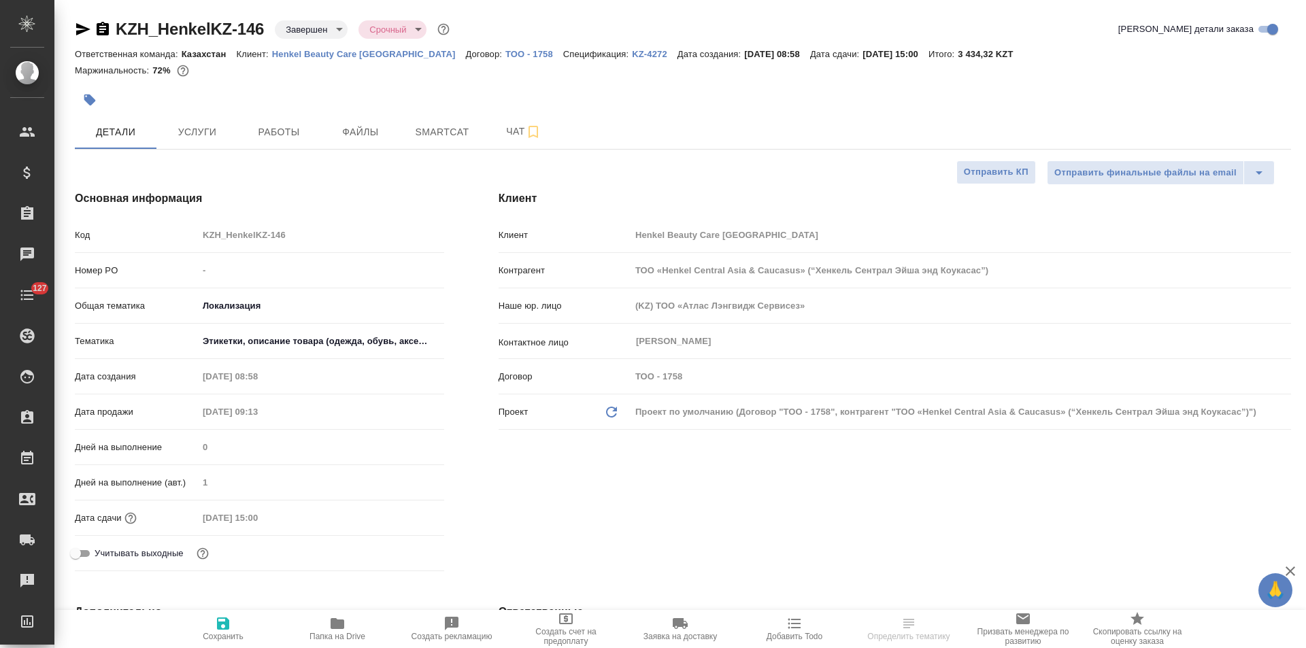
type textarea "x"
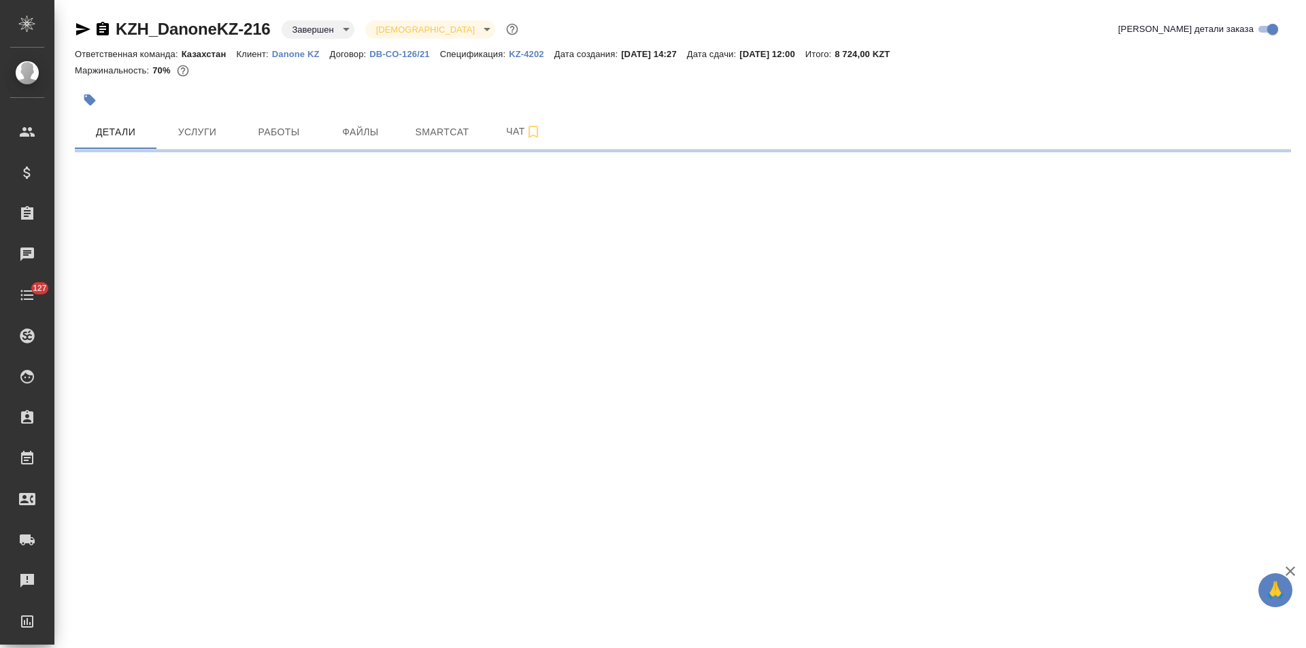
select select "RU"
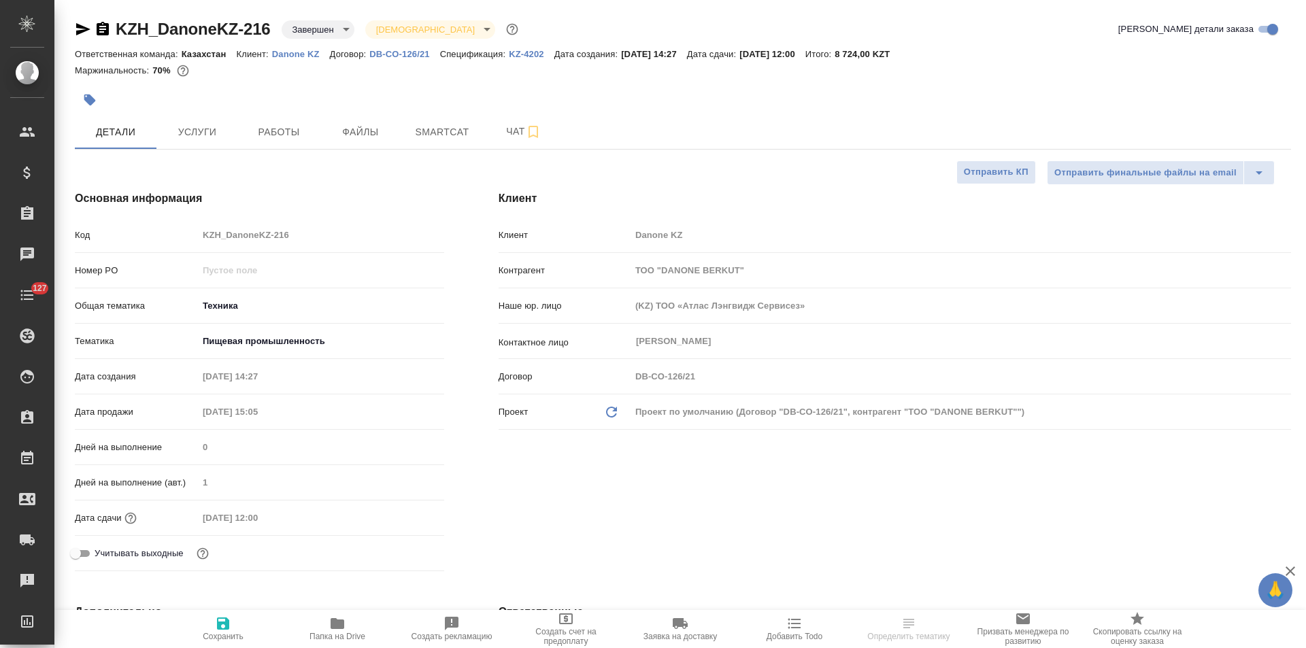
type textarea "x"
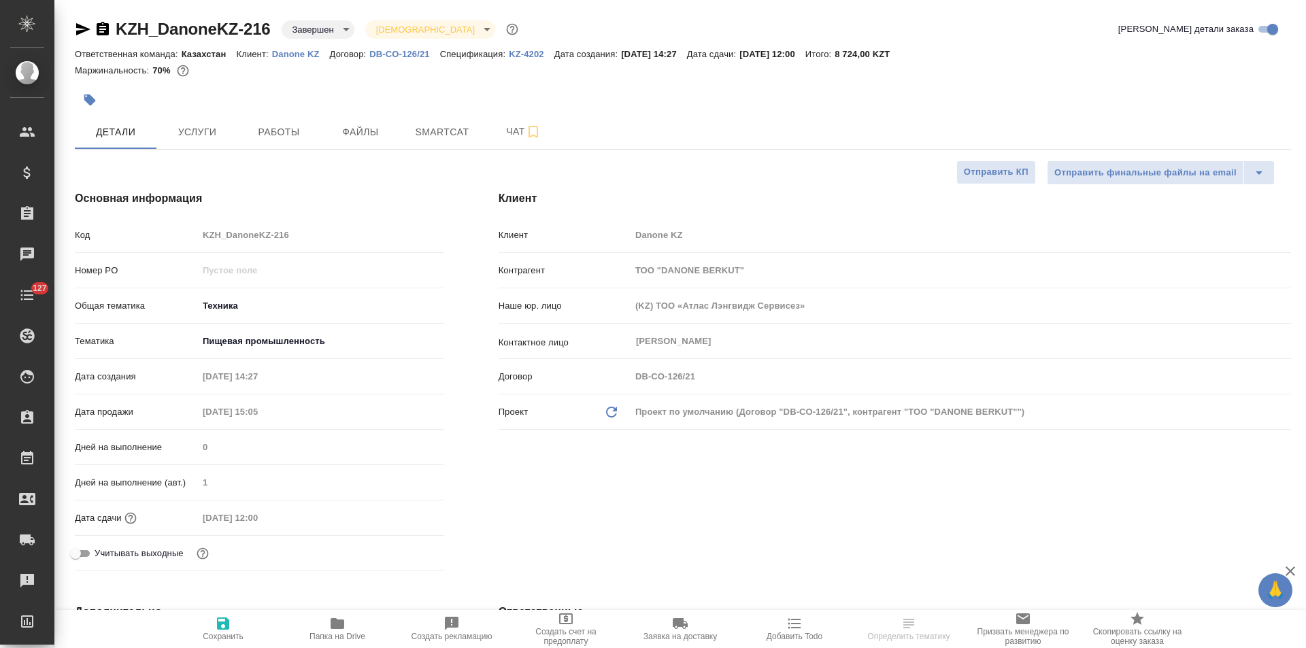
type textarea "x"
click at [512, 52] on p "KZ-4202" at bounding box center [532, 54] width 46 height 10
type textarea "x"
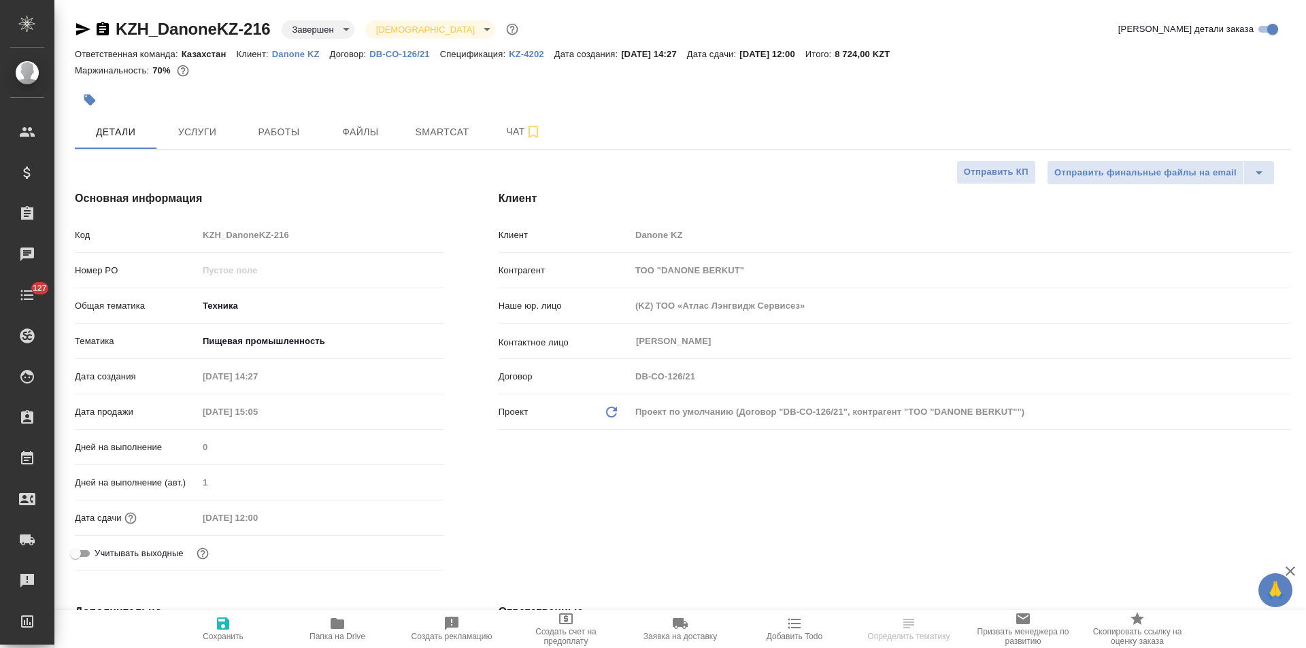
select select "RU"
type textarea "x"
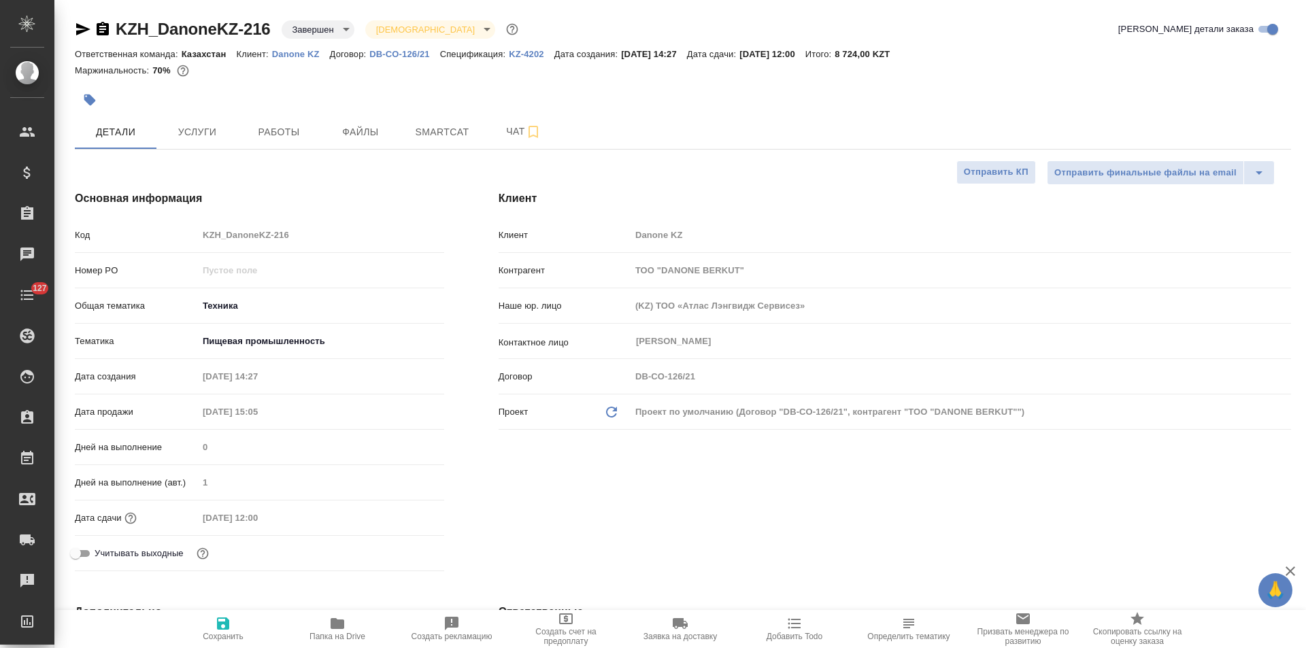
type textarea "x"
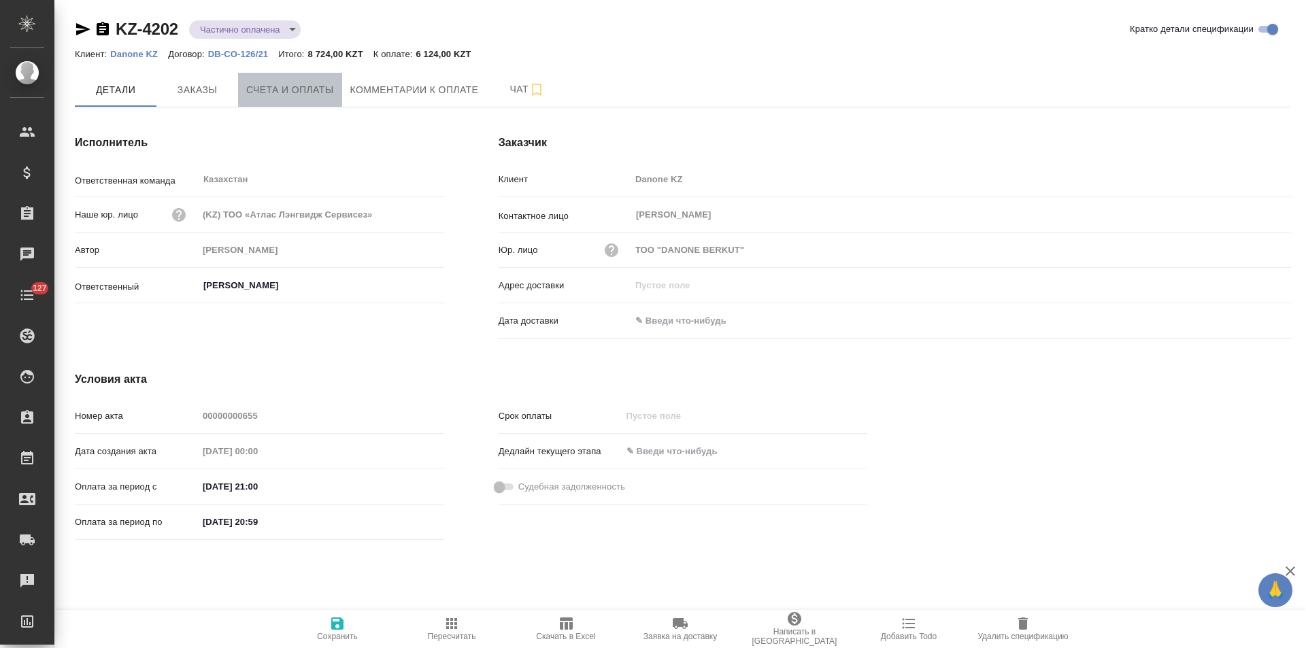
click at [309, 92] on span "Счета и оплаты" at bounding box center [290, 90] width 88 height 17
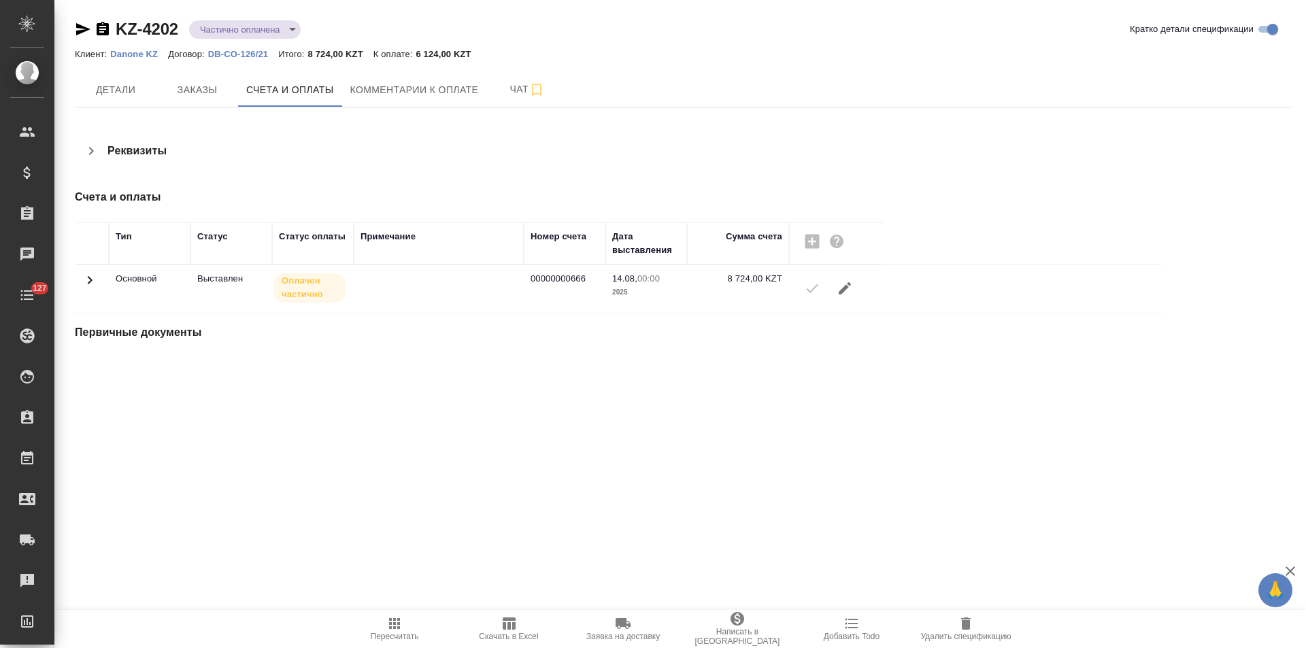
drag, startPoint x: 85, startPoint y: 278, endPoint x: 103, endPoint y: 279, distance: 17.7
click at [86, 278] on icon at bounding box center [90, 280] width 16 height 16
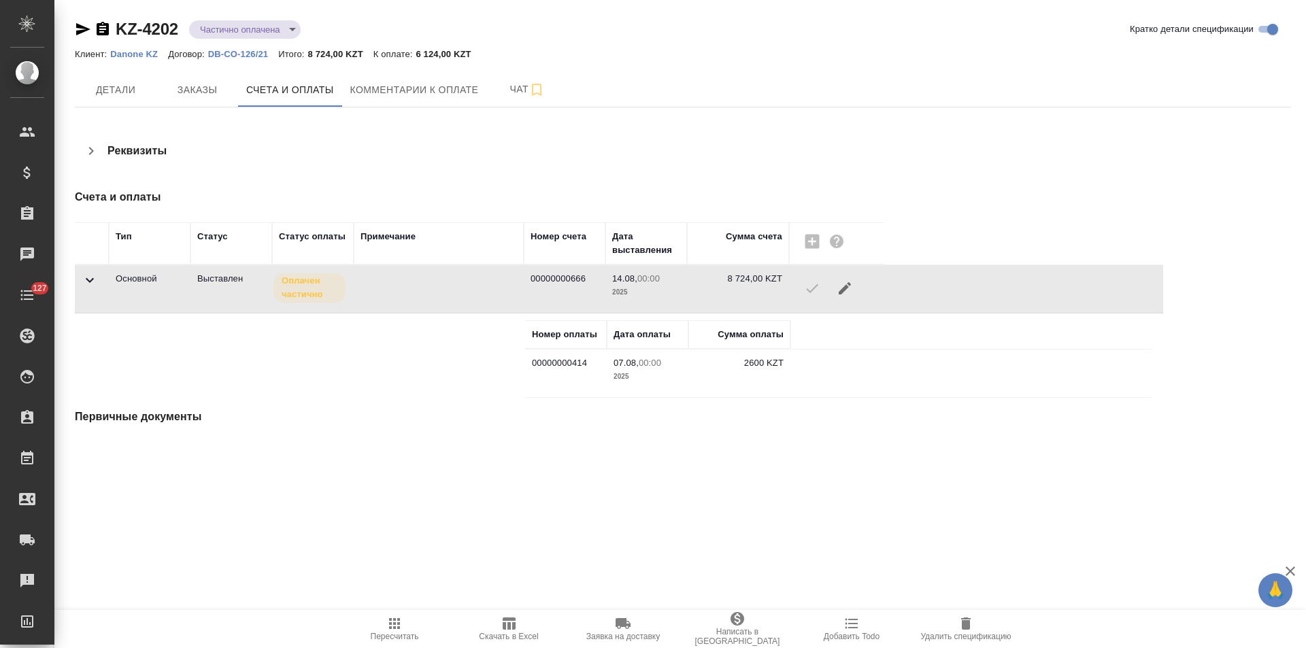
click at [86, 29] on icon "button" at bounding box center [83, 29] width 14 height 12
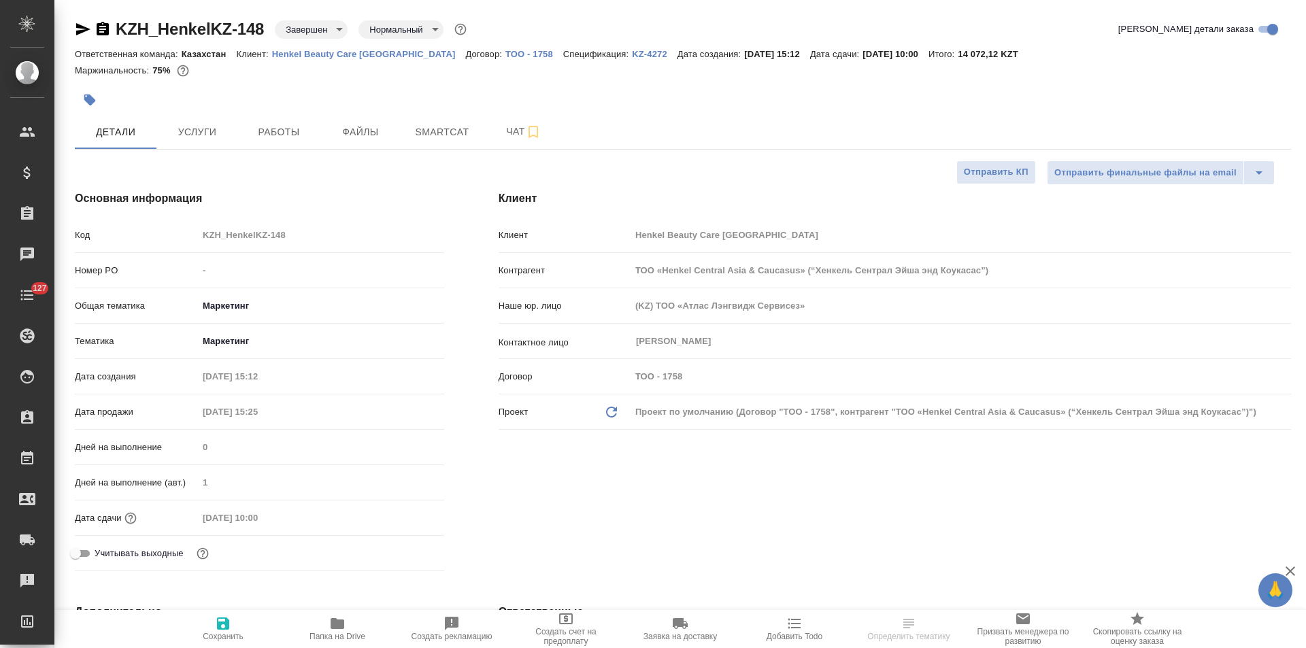
select select "RU"
type textarea "x"
click at [632, 55] on p "KZ-4272" at bounding box center [655, 54] width 46 height 10
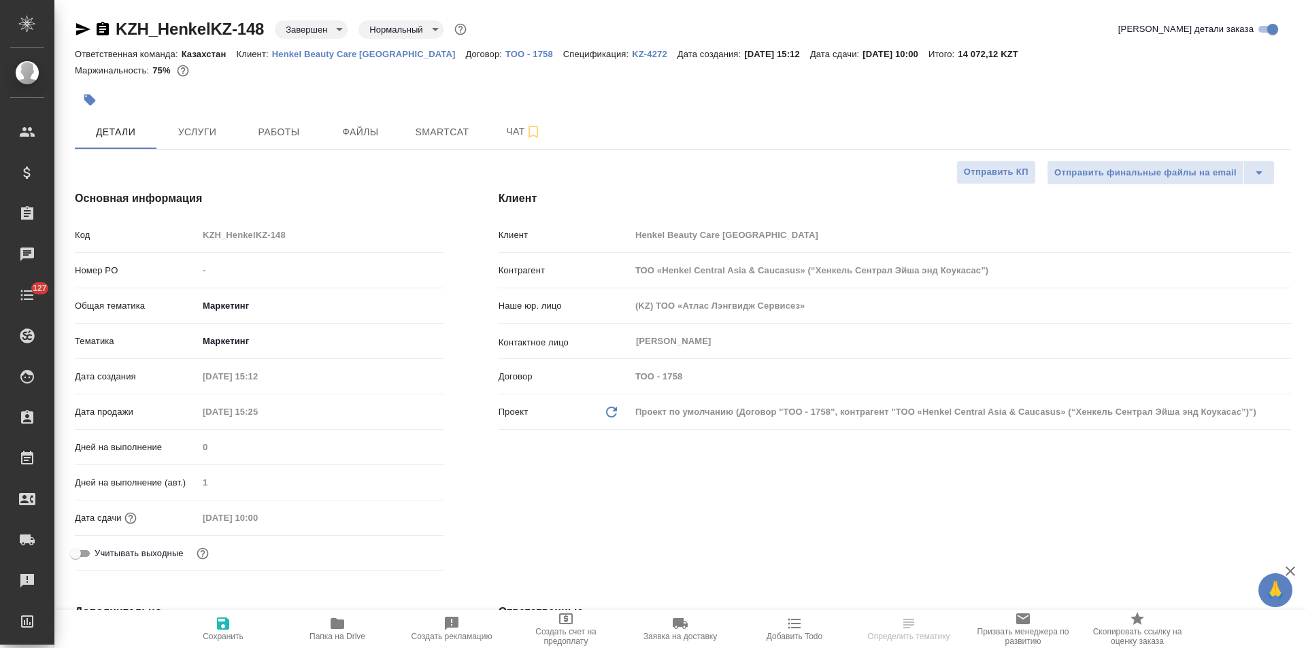
type textarea "x"
select select "RU"
type textarea "x"
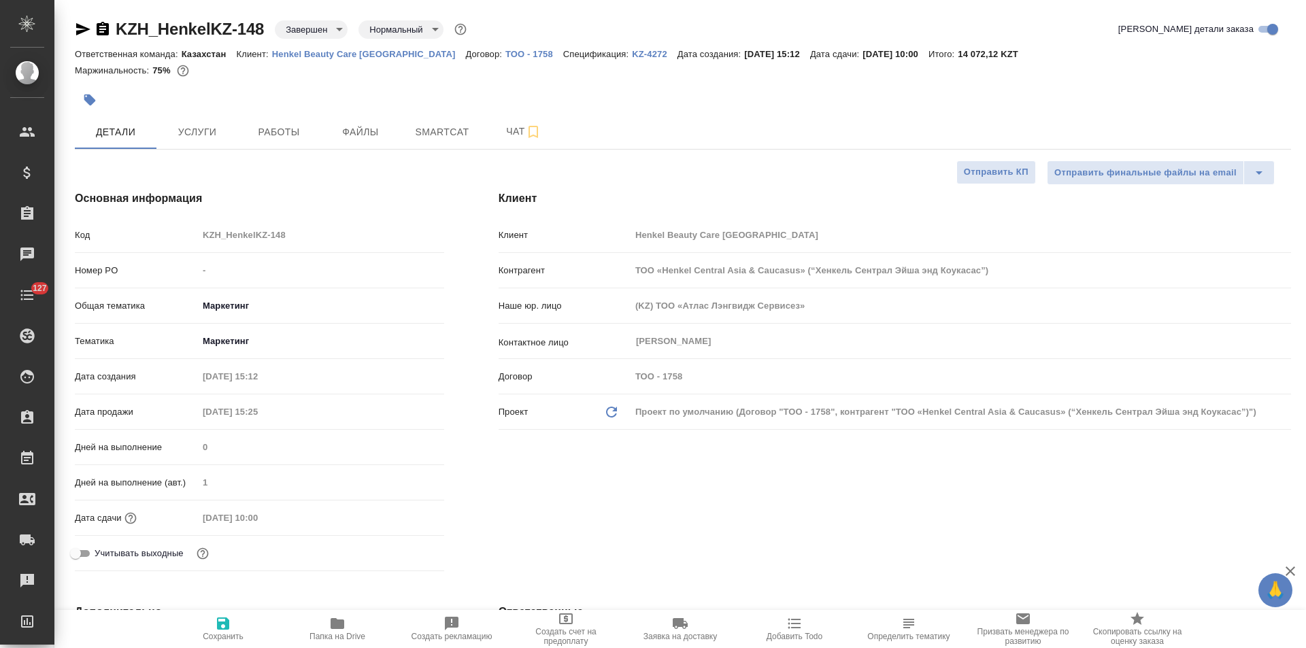
type textarea "x"
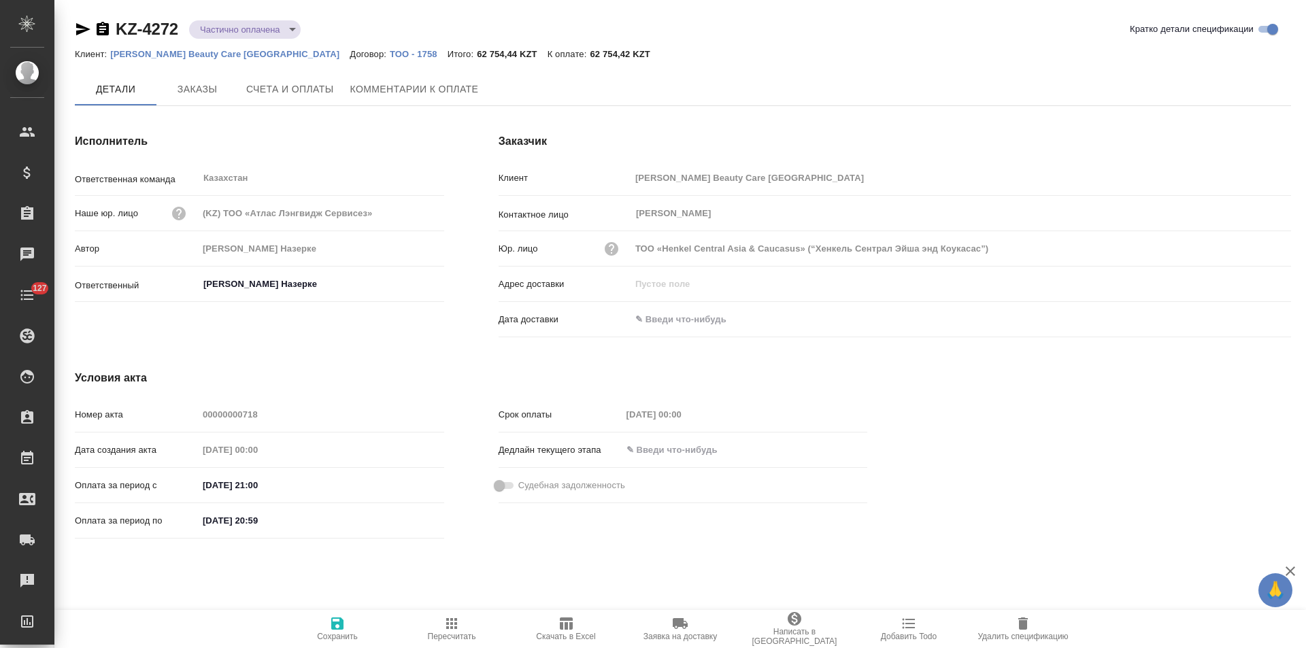
click at [288, 87] on span "Счета и оплаты" at bounding box center [290, 89] width 88 height 17
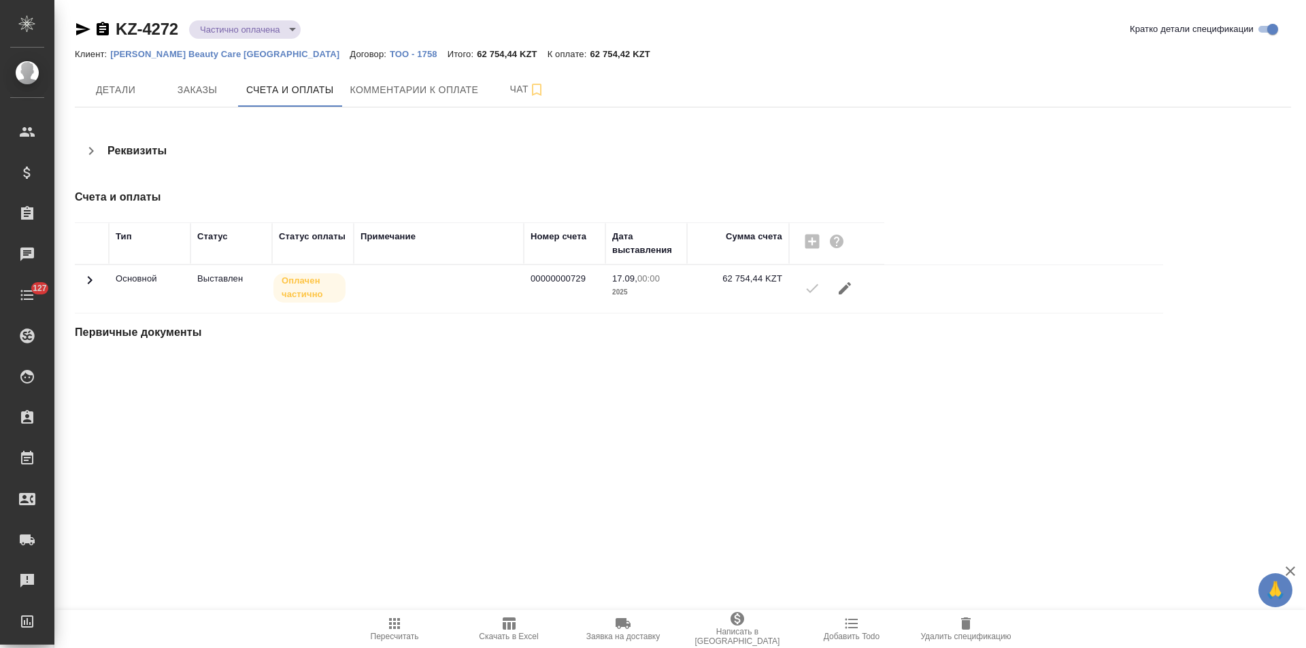
click at [83, 33] on icon "button" at bounding box center [83, 29] width 16 height 16
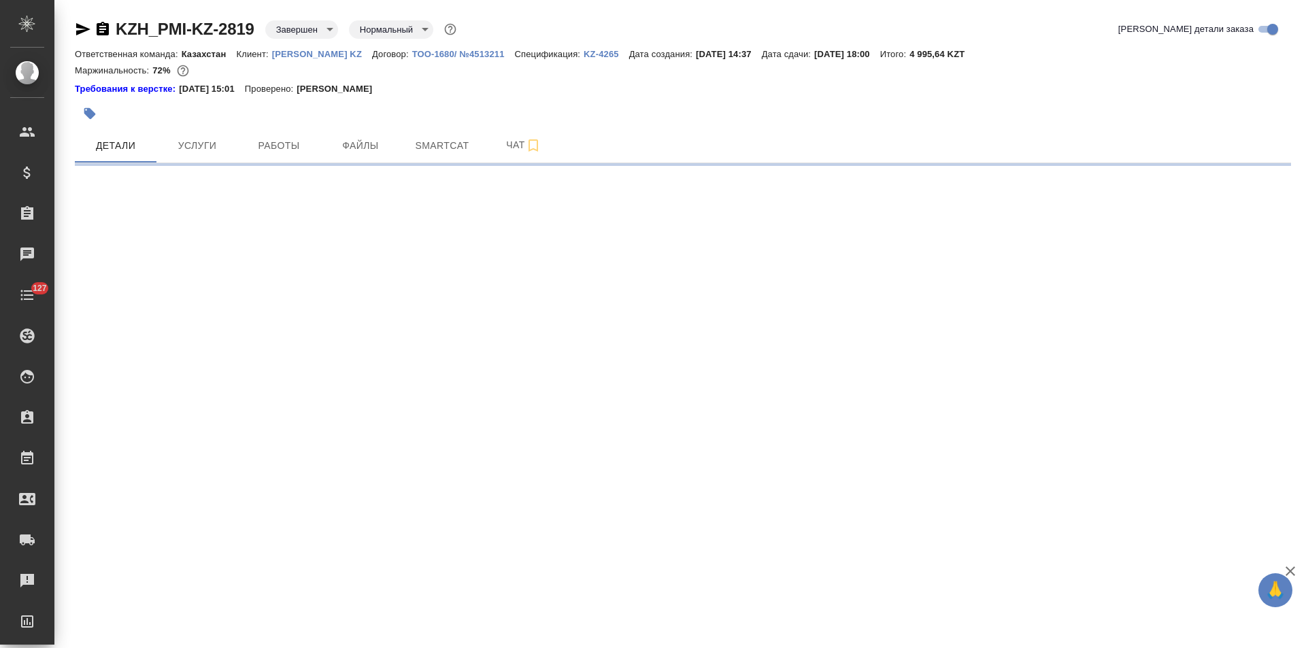
select select "RU"
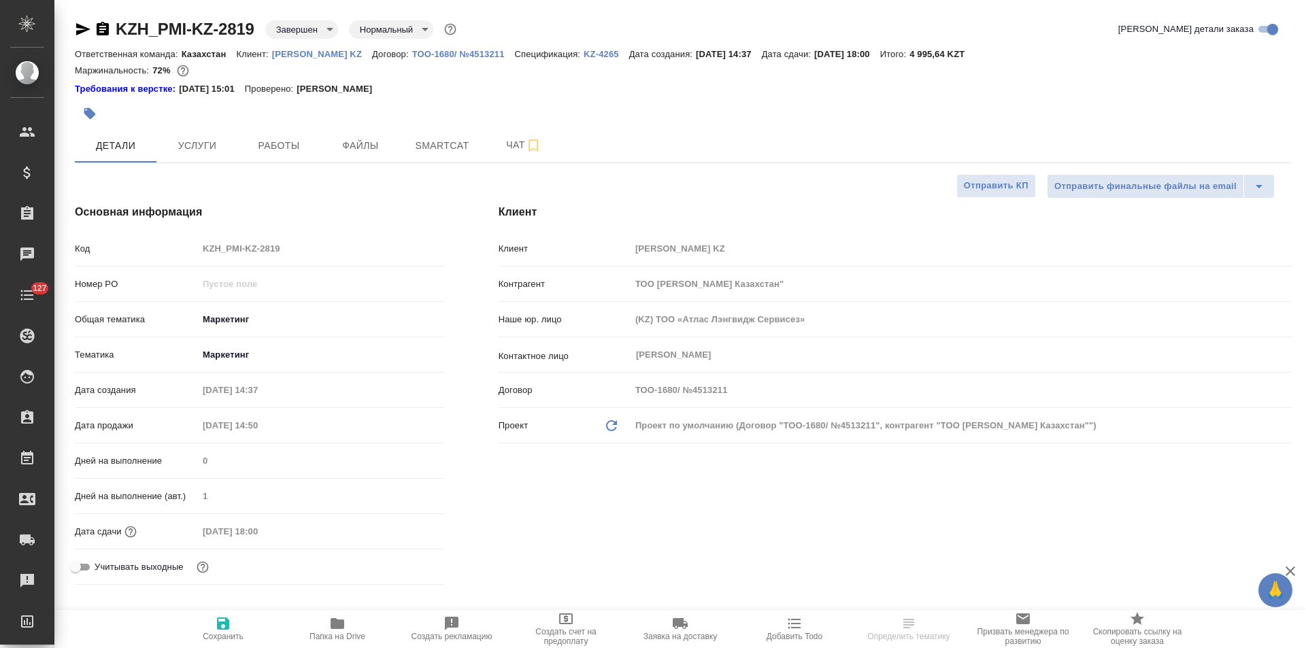
type textarea "x"
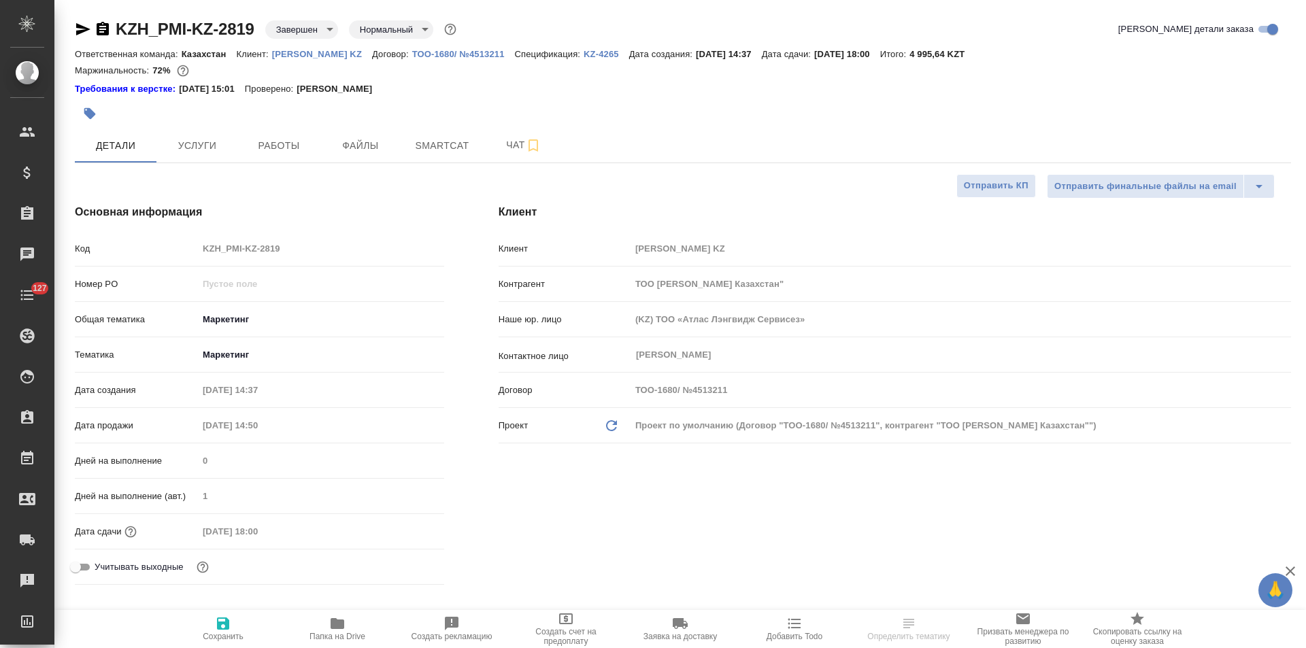
type textarea "x"
click at [584, 54] on p "KZ-4265" at bounding box center [607, 54] width 46 height 10
type textarea "x"
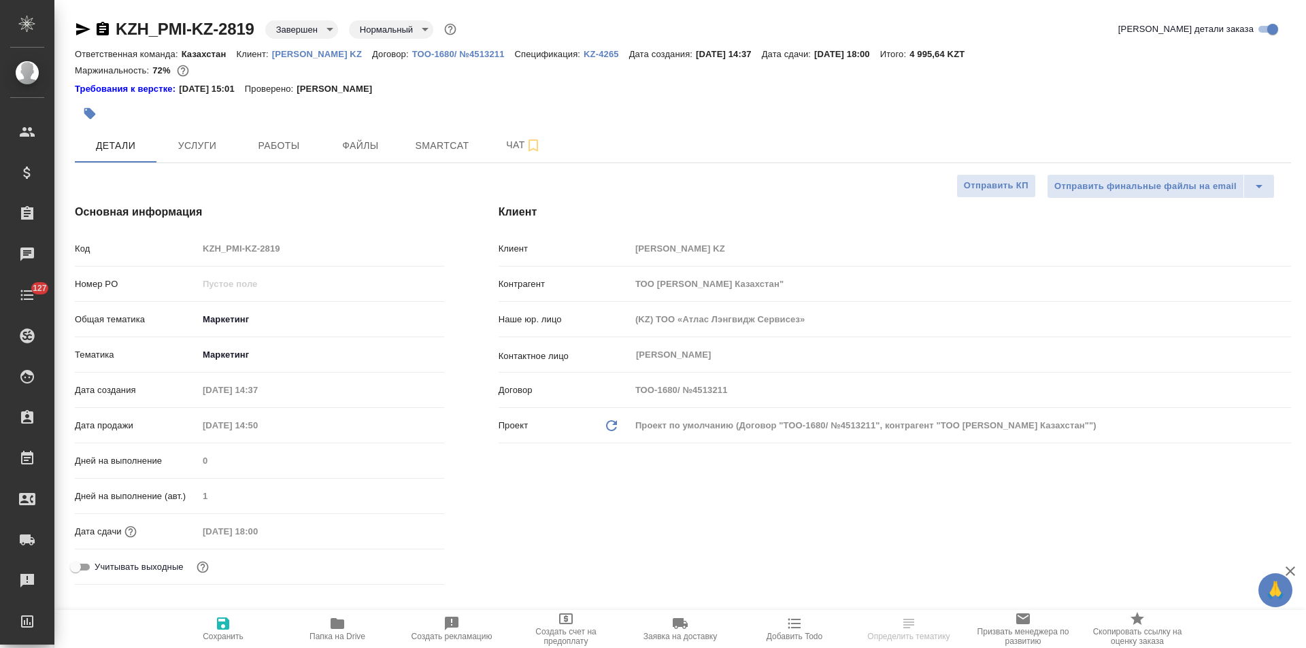
type textarea "x"
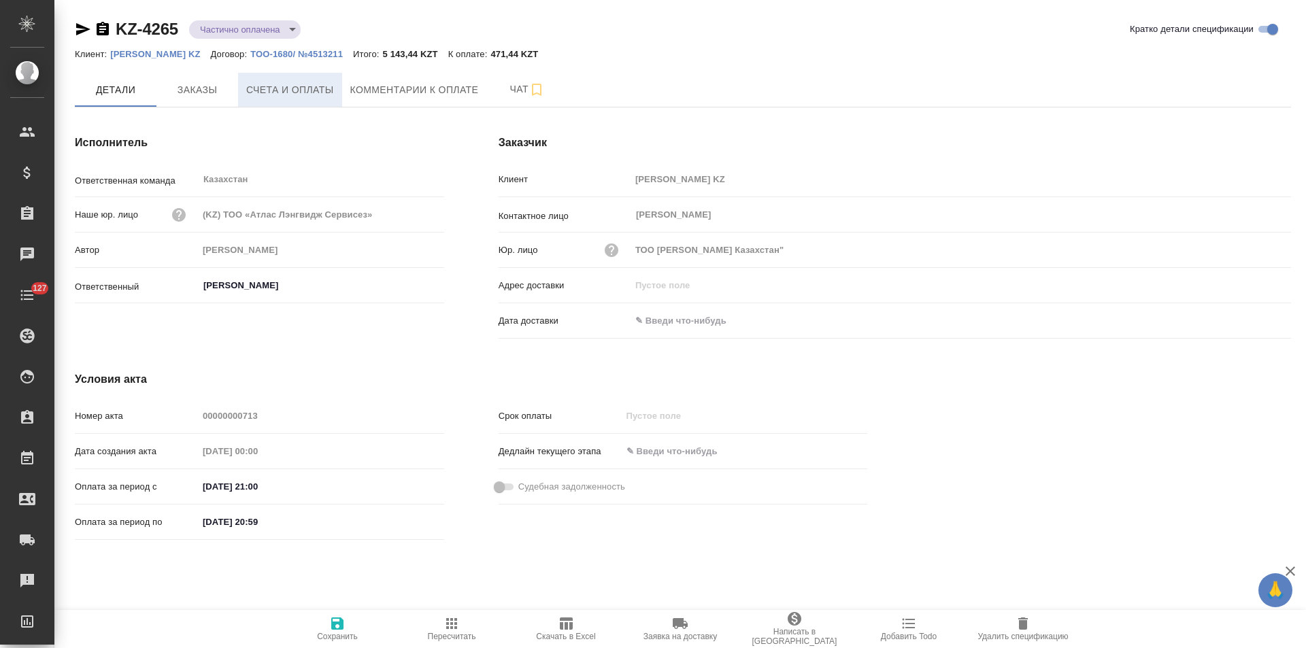
click at [308, 97] on span "Счета и оплаты" at bounding box center [290, 90] width 88 height 17
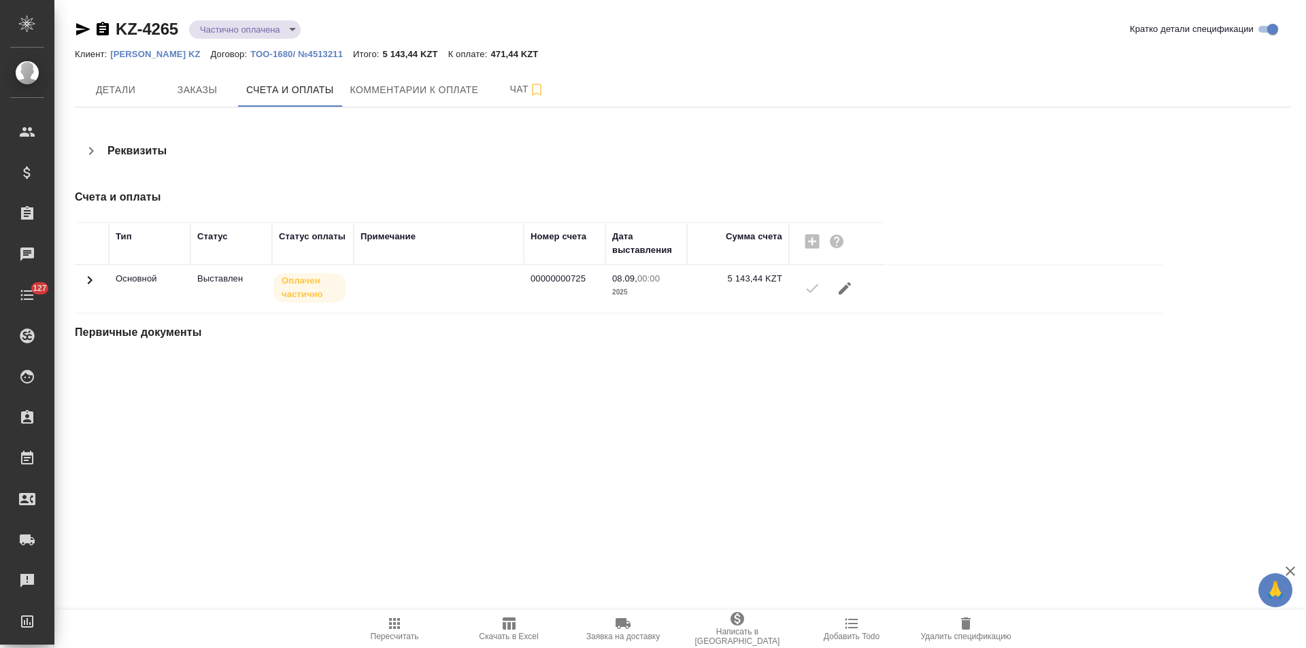
click at [88, 278] on icon at bounding box center [90, 280] width 16 height 16
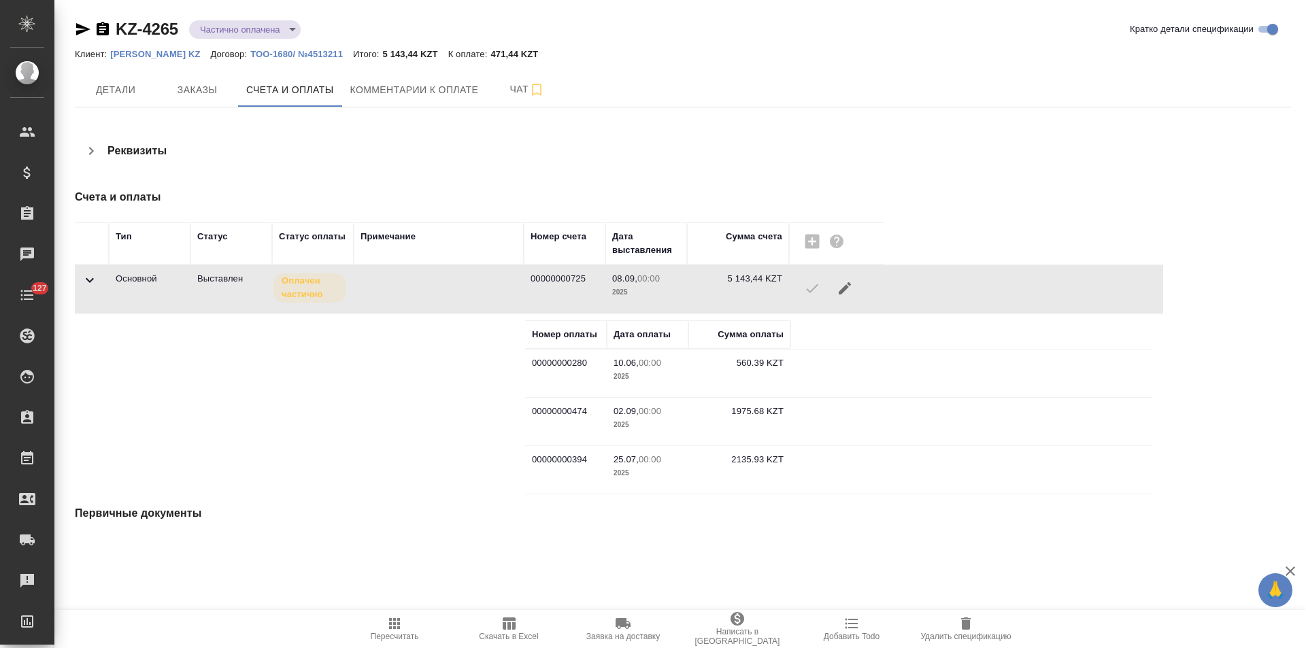
click at [78, 30] on icon "button" at bounding box center [83, 29] width 16 height 16
click at [220, 95] on span "Заказы" at bounding box center [197, 90] width 65 height 17
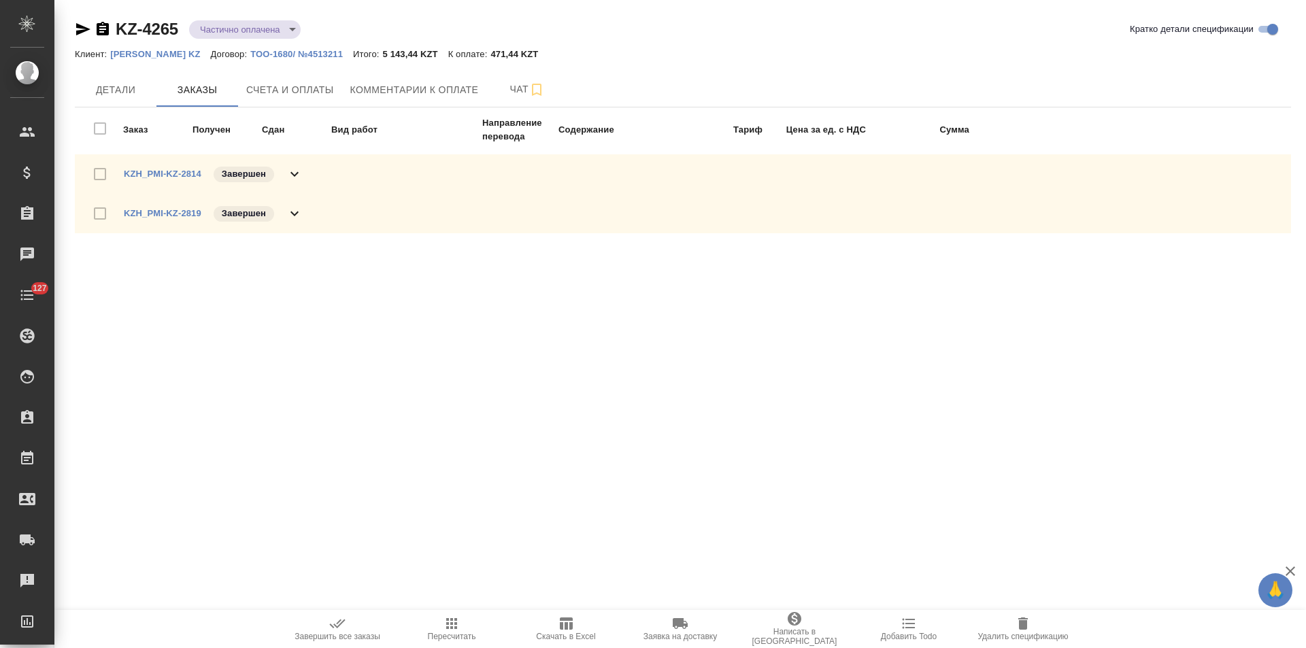
click at [293, 209] on icon at bounding box center [294, 213] width 16 height 16
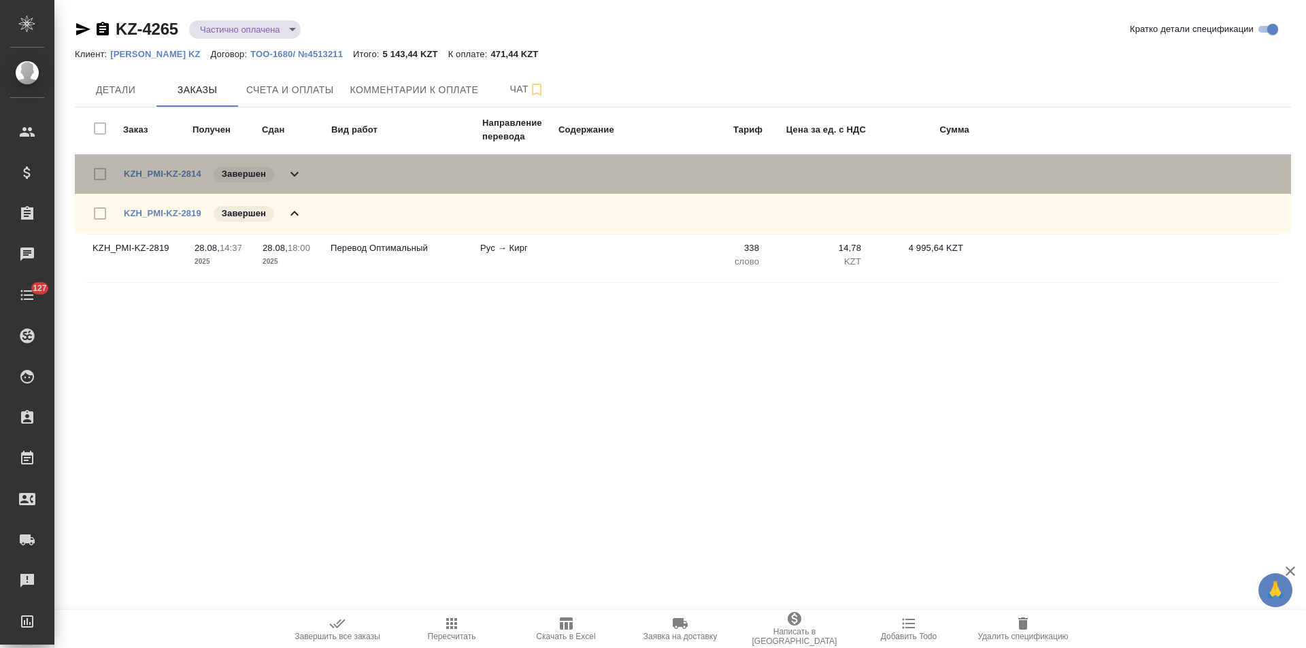
click at [300, 170] on icon at bounding box center [294, 174] width 16 height 16
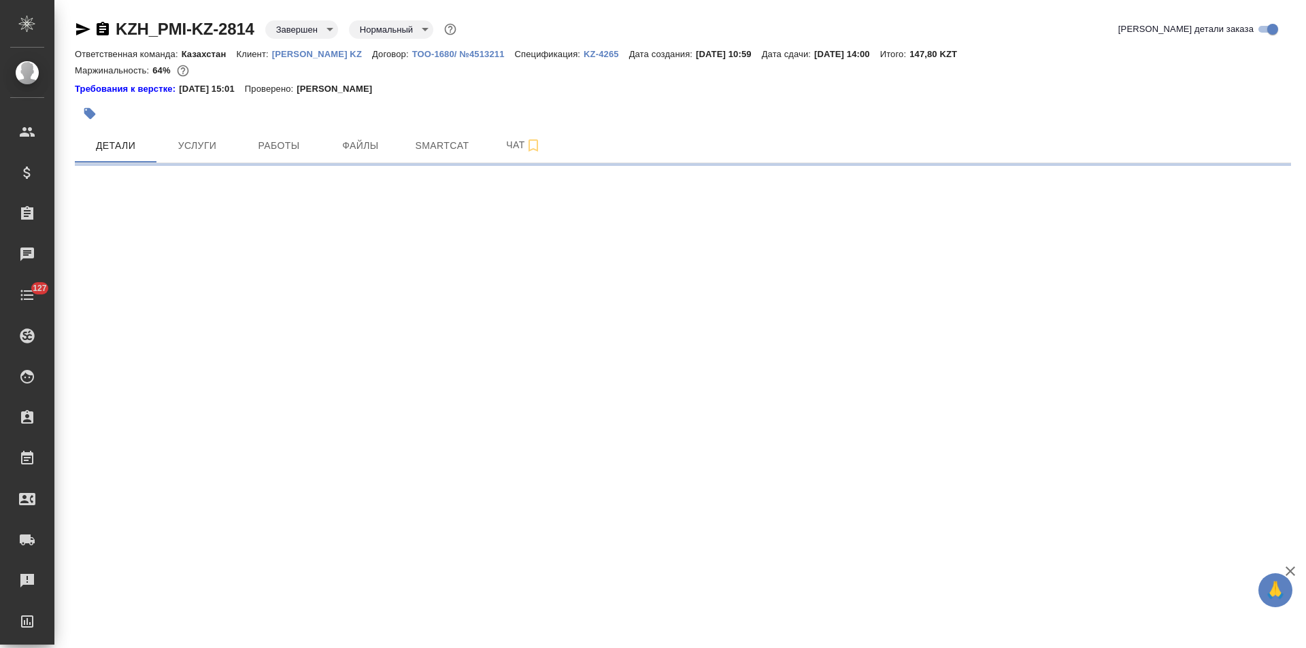
select select "RU"
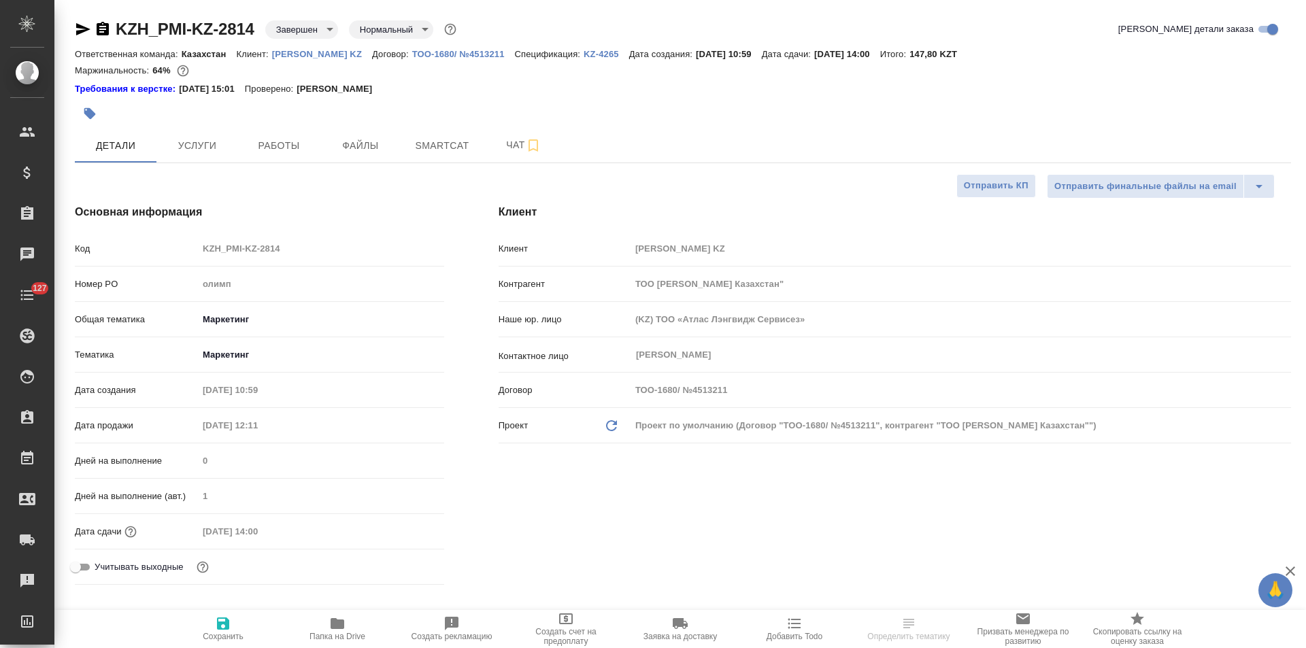
type textarea "x"
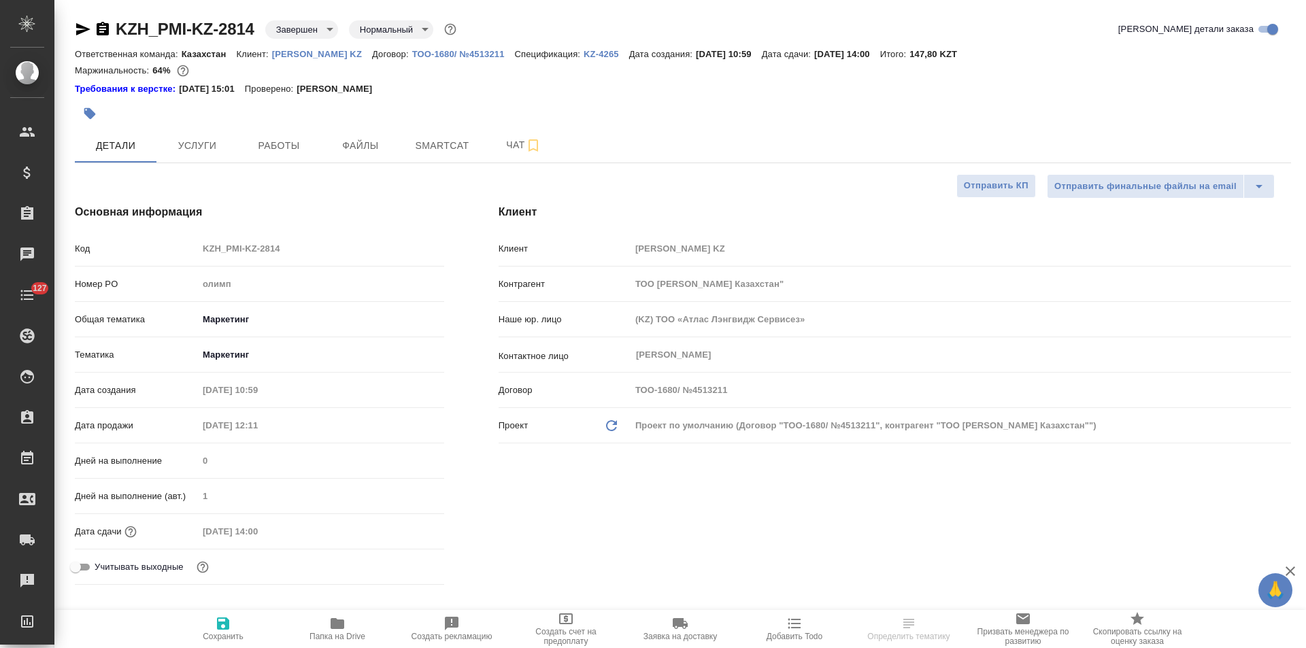
type textarea "x"
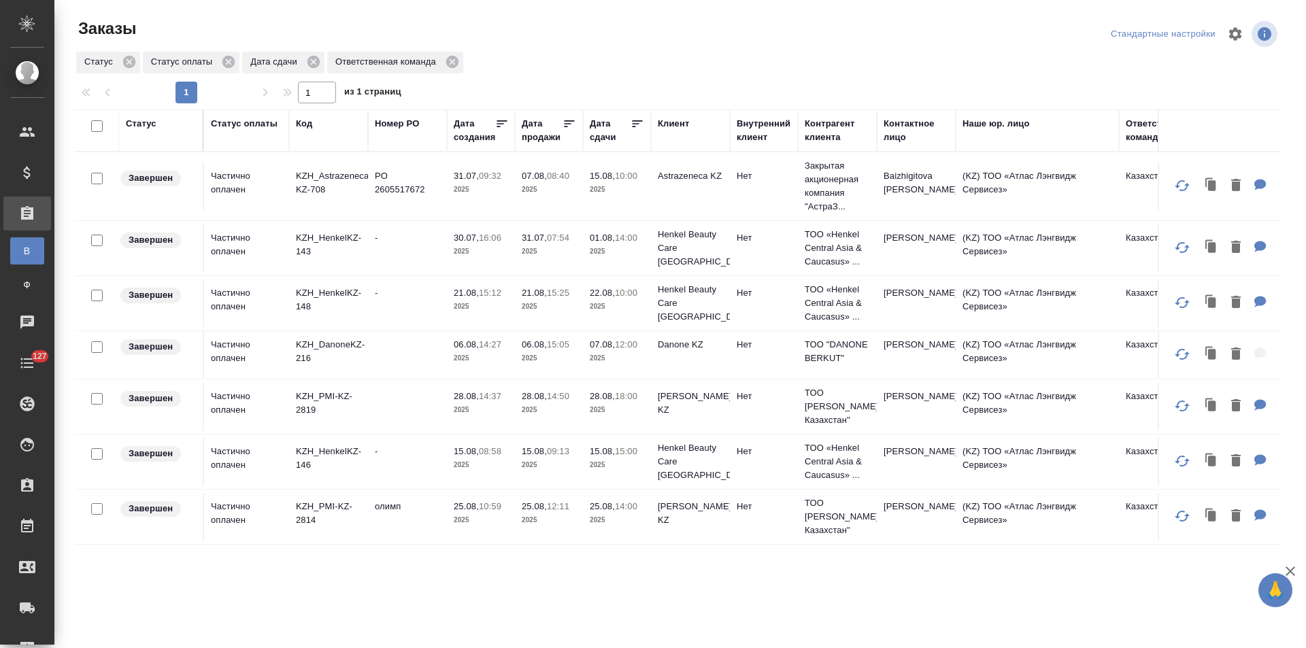
click at [606, 137] on div "Дата сдачи" at bounding box center [610, 130] width 41 height 27
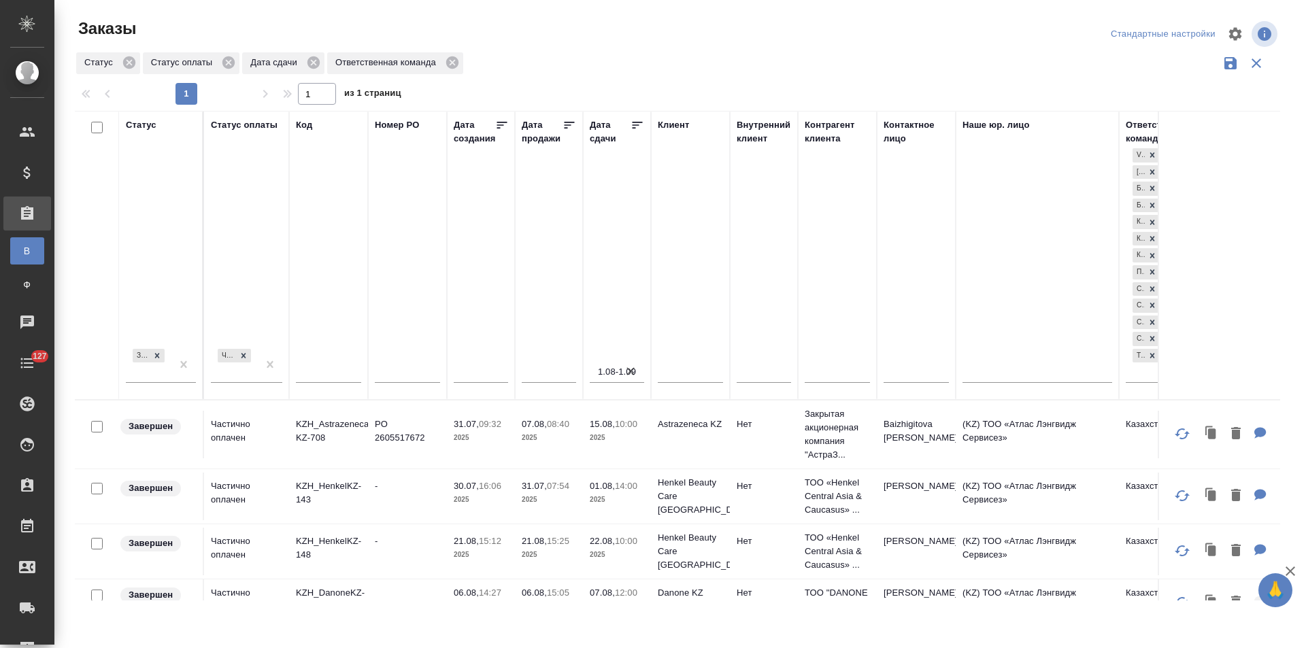
click at [631, 371] on icon "button" at bounding box center [631, 371] width 8 height 8
select select "8"
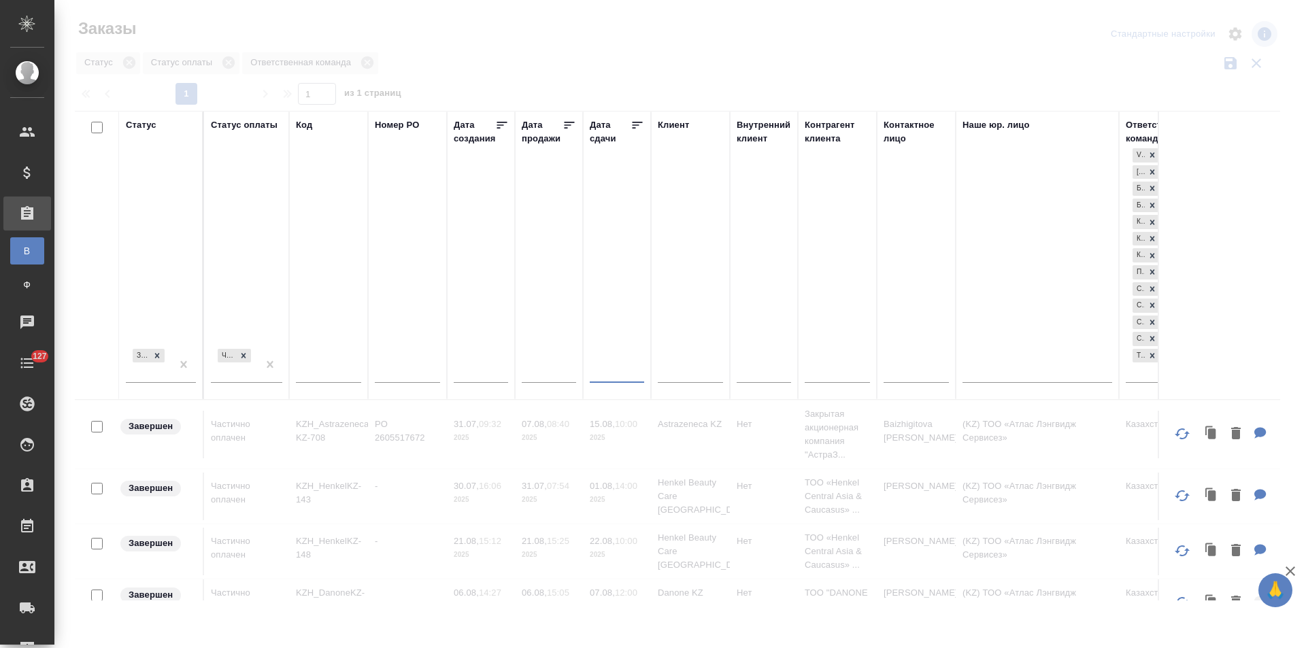
click at [625, 371] on input "text" at bounding box center [621, 372] width 46 height 19
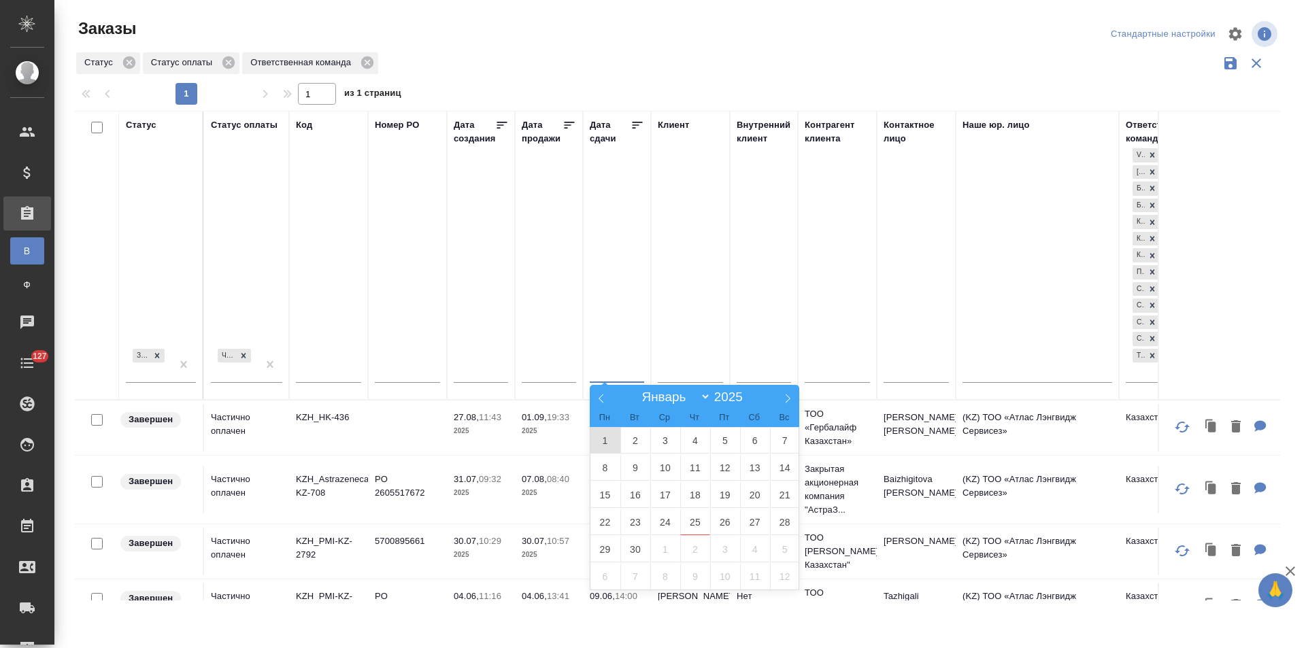
click at [610, 439] on span "1" at bounding box center [606, 440] width 30 height 27
type div "2025-08-31T21:00:00.000Z"
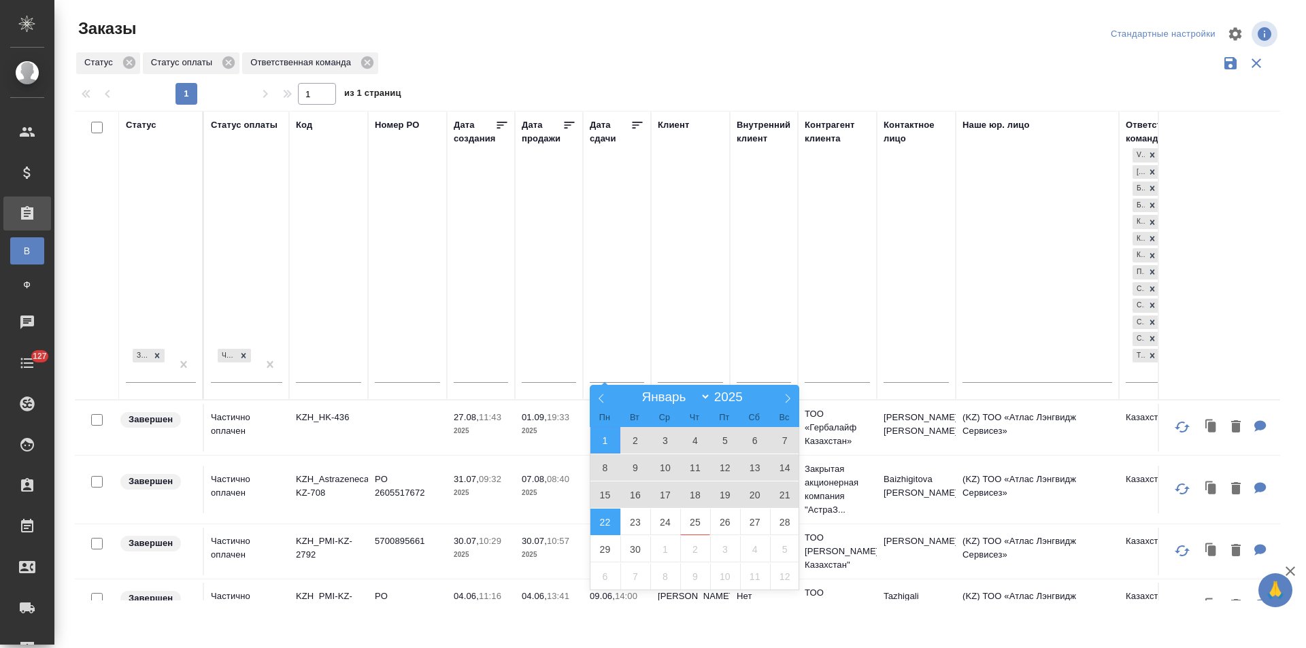
click at [611, 516] on span "22" at bounding box center [606, 522] width 30 height 27
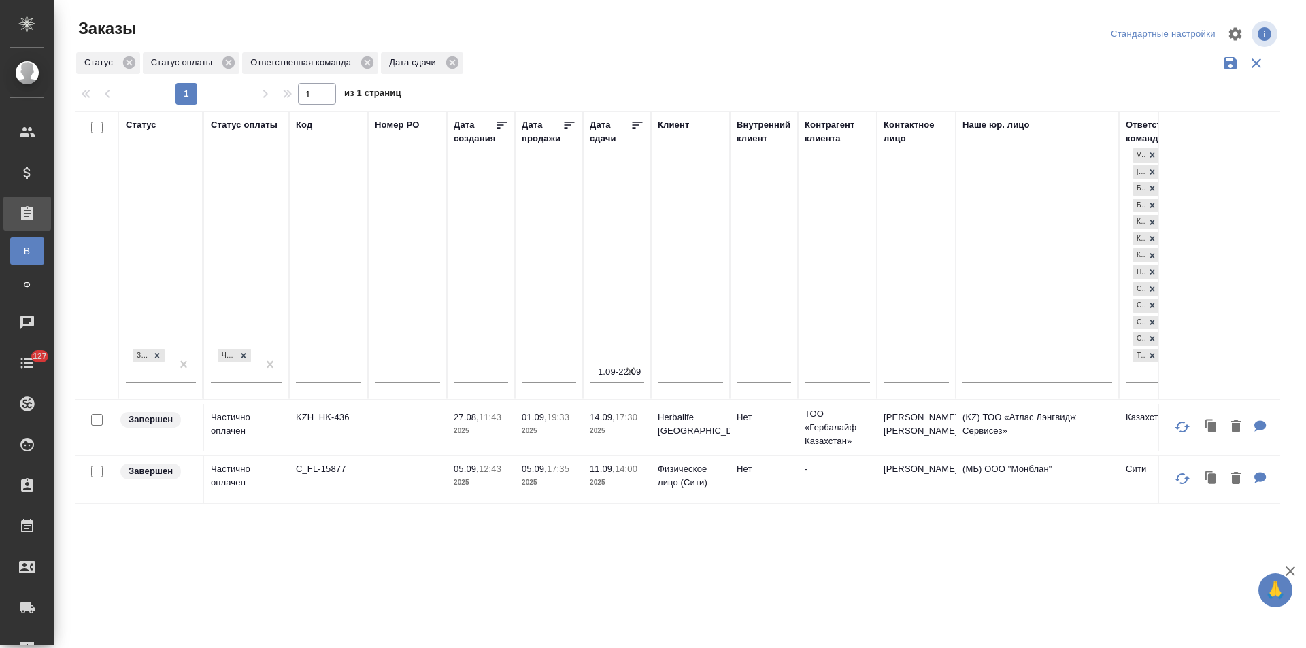
click at [463, 431] on p "2025" at bounding box center [481, 432] width 54 height 14
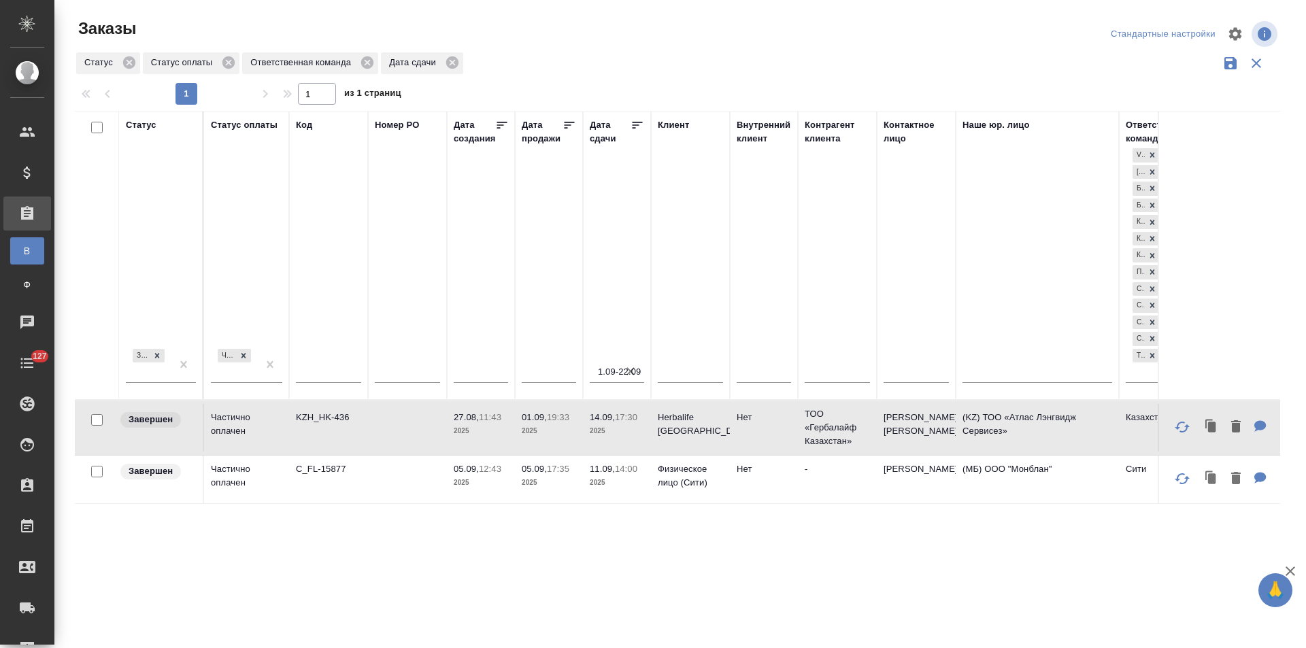
click at [588, 475] on td "11.09, 14:00 2025" at bounding box center [617, 480] width 68 height 48
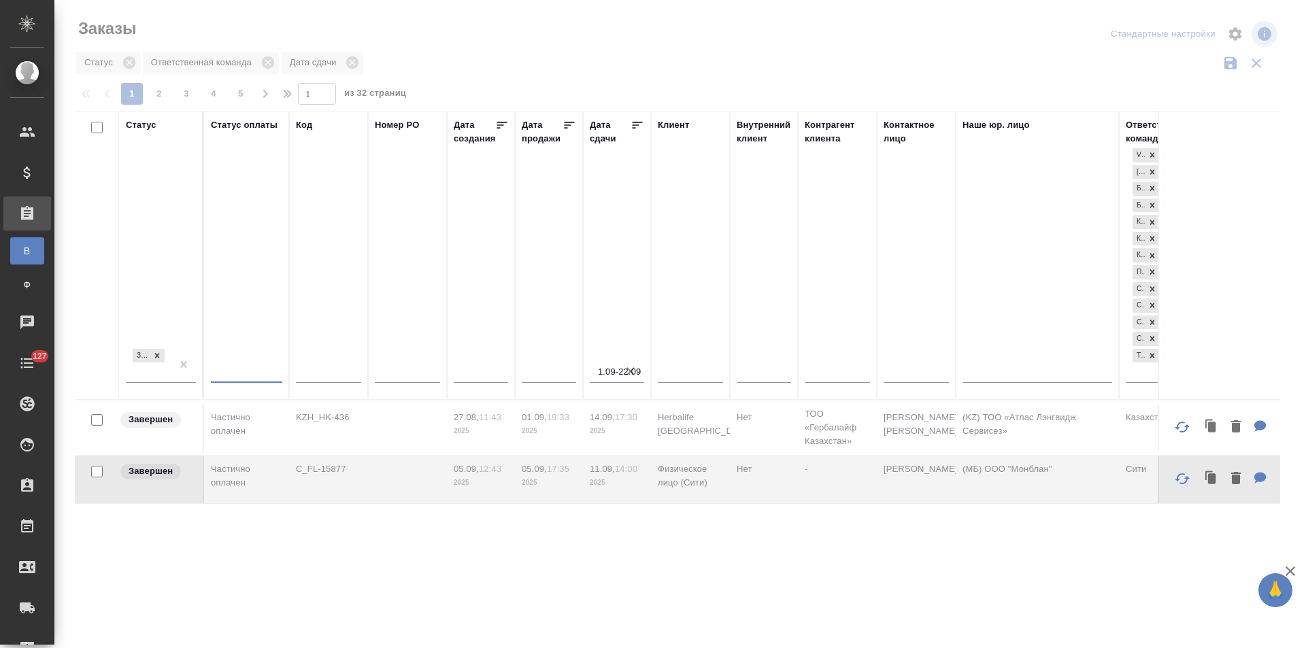
click at [266, 367] on div at bounding box center [246, 370] width 71 height 20
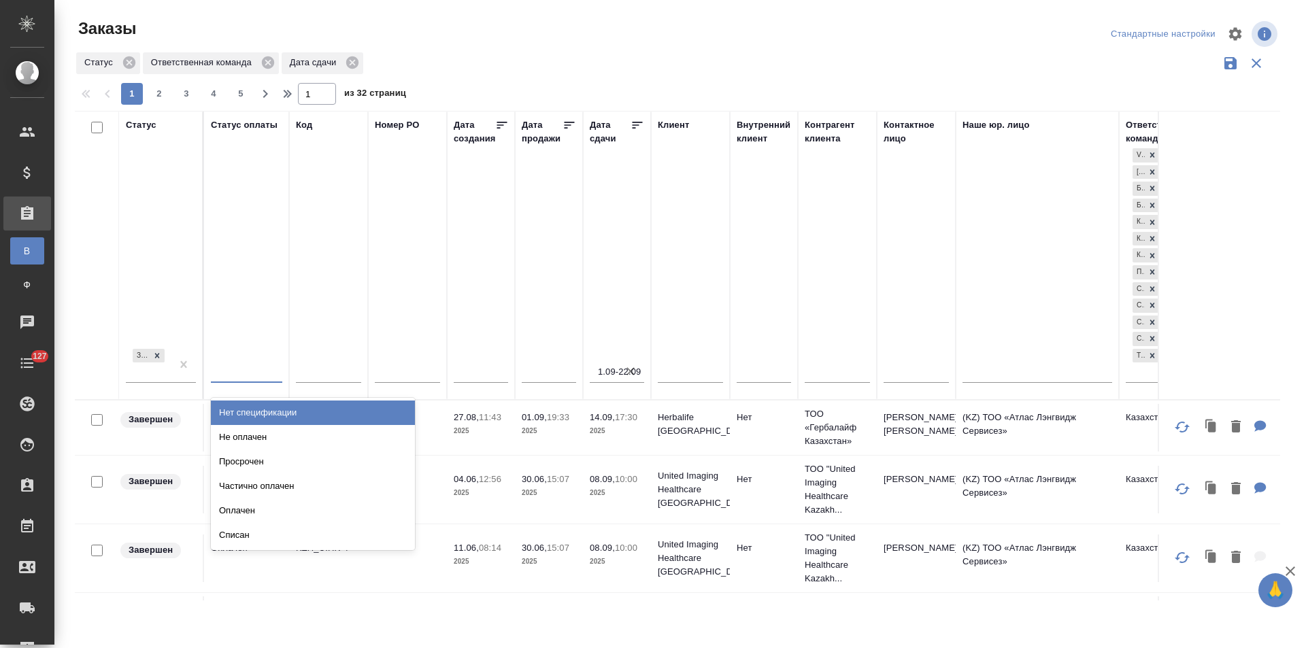
click at [267, 410] on div "Нет спецификации" at bounding box center [313, 413] width 204 height 24
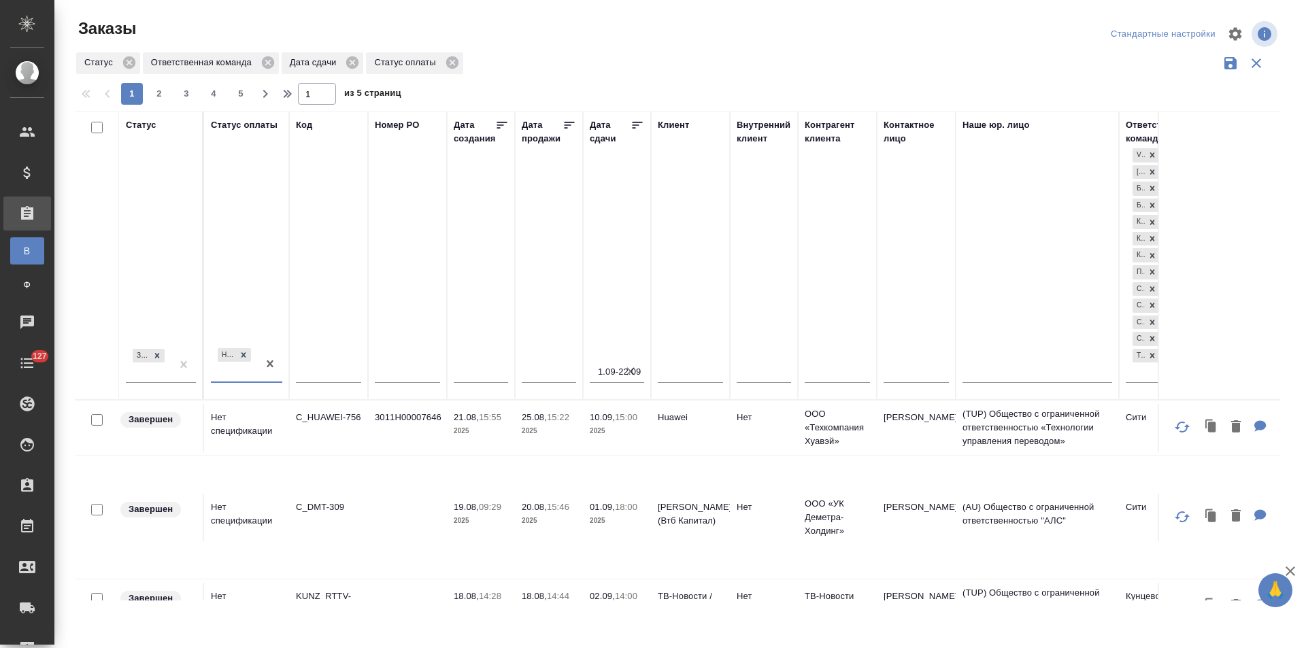
click at [1229, 67] on icon "button" at bounding box center [1231, 63] width 16 height 16
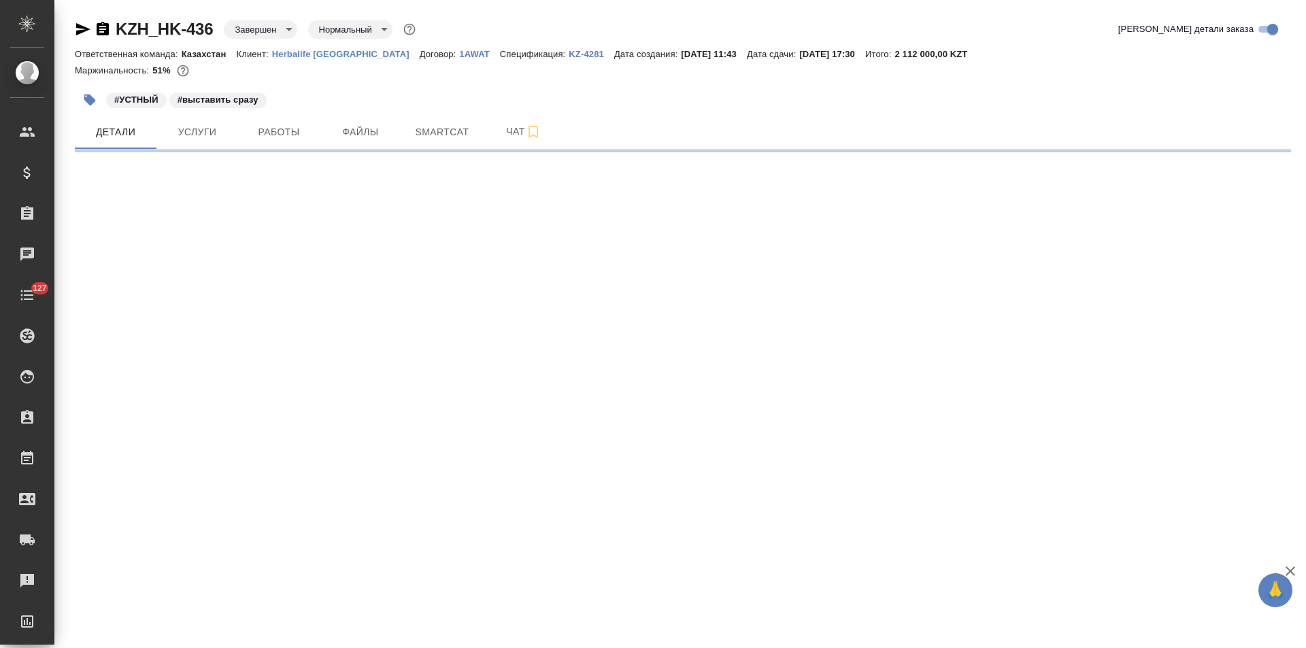
select select "RU"
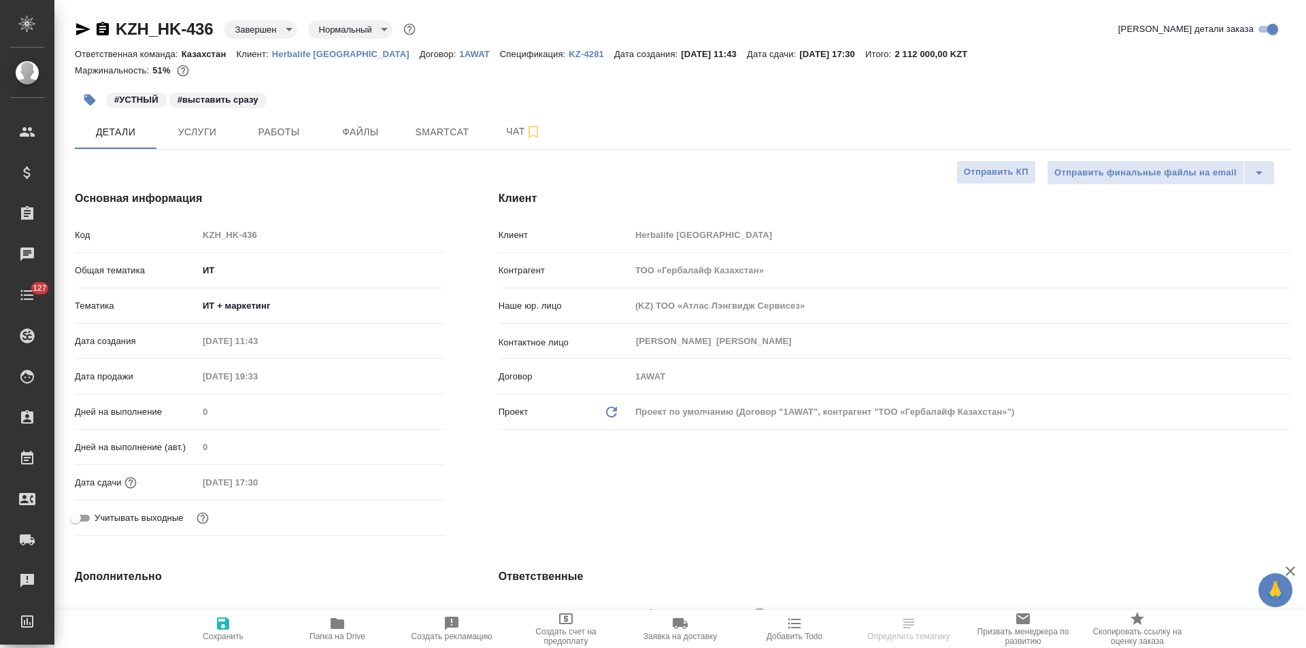
type textarea "x"
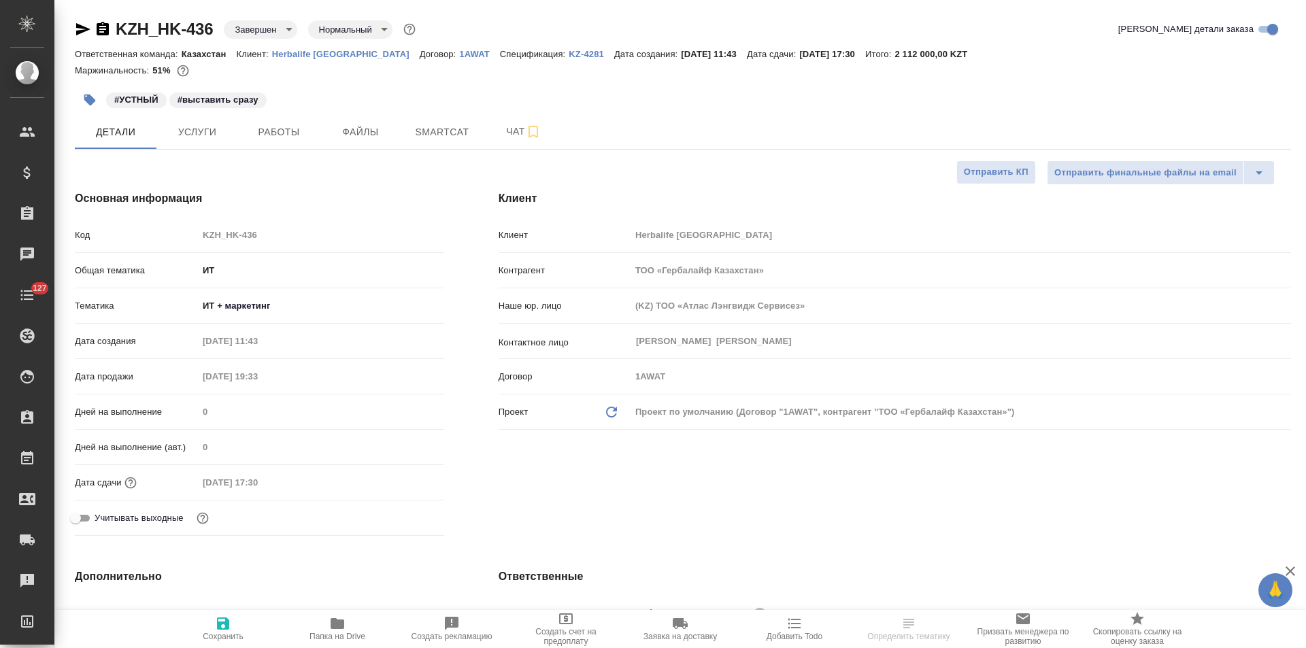
type textarea "x"
click at [569, 55] on p "KZ-4281" at bounding box center [592, 54] width 46 height 10
type textarea "x"
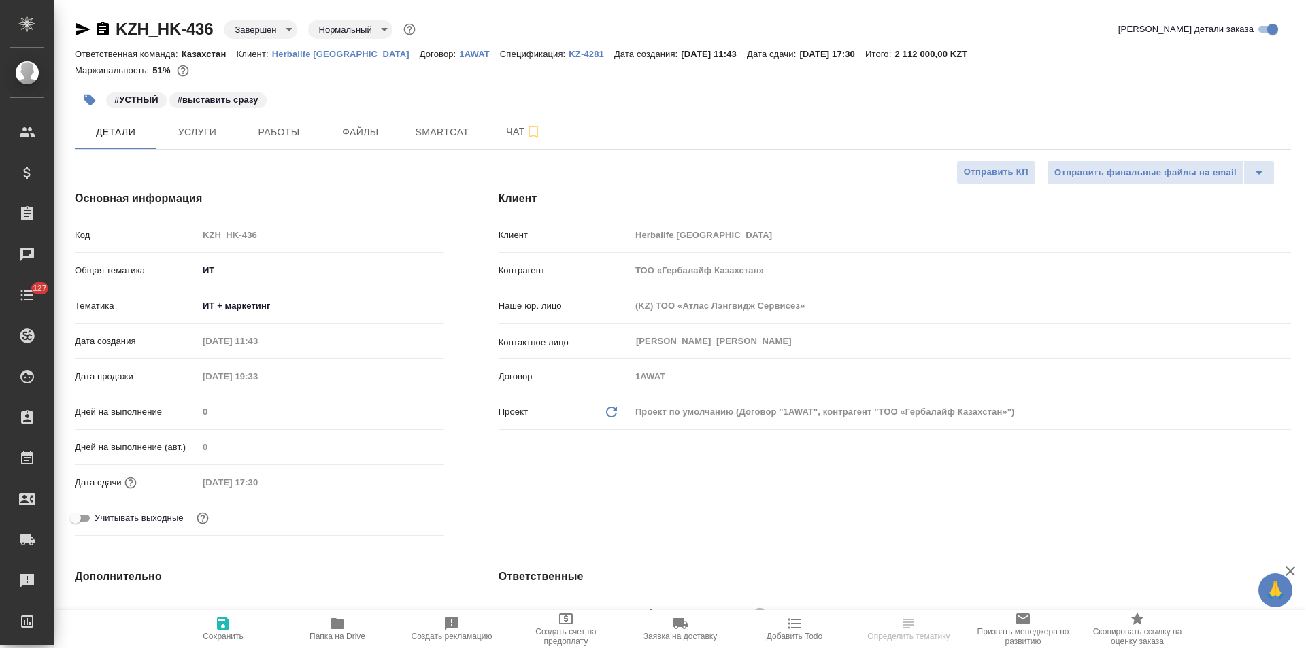
select select "RU"
type textarea "x"
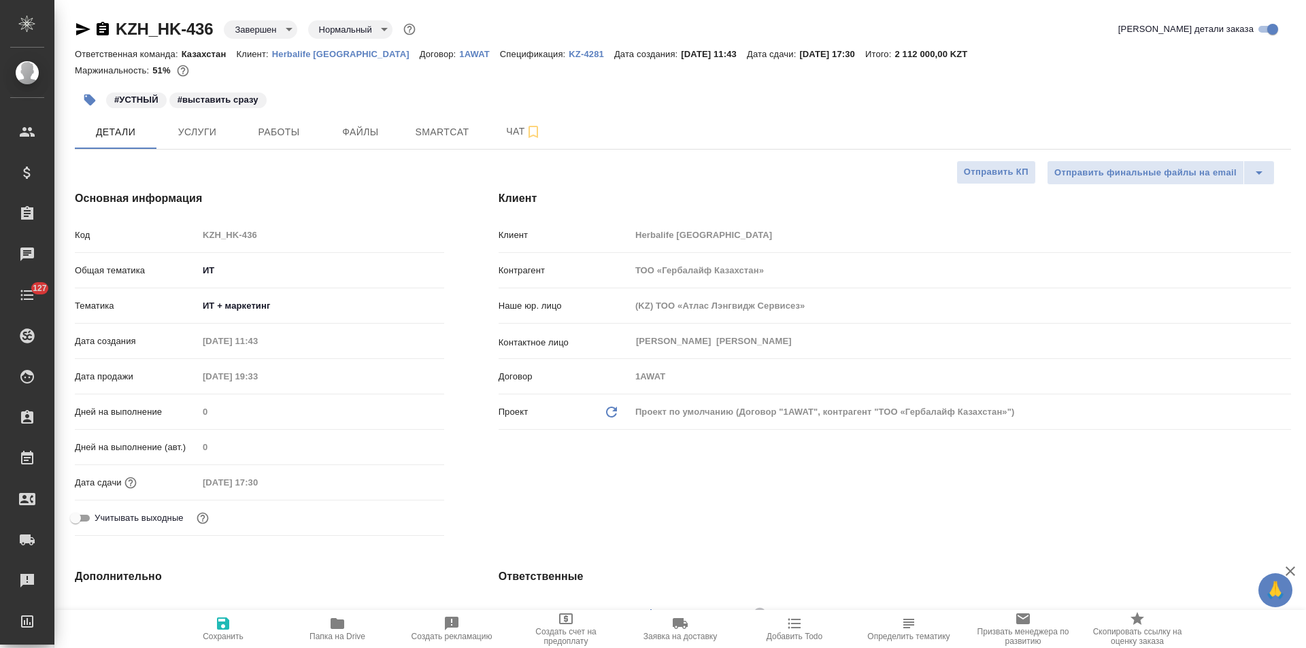
type textarea "x"
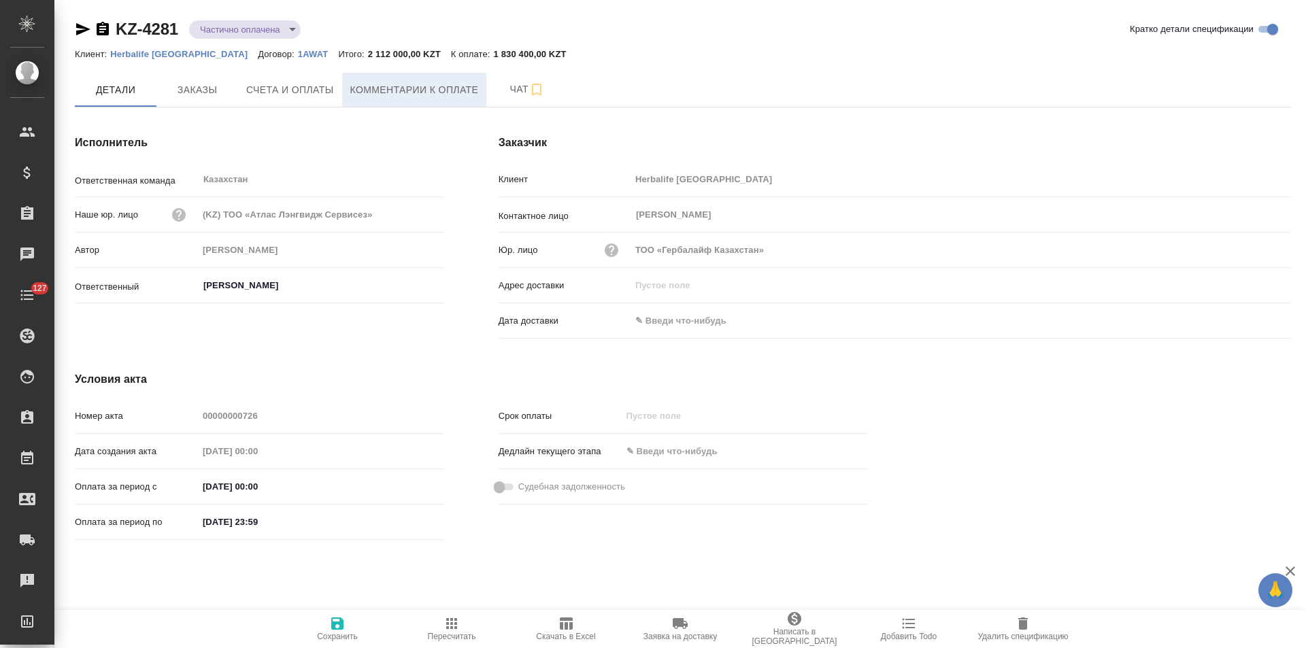
click at [374, 93] on span "Комментарии к оплате" at bounding box center [414, 90] width 129 height 17
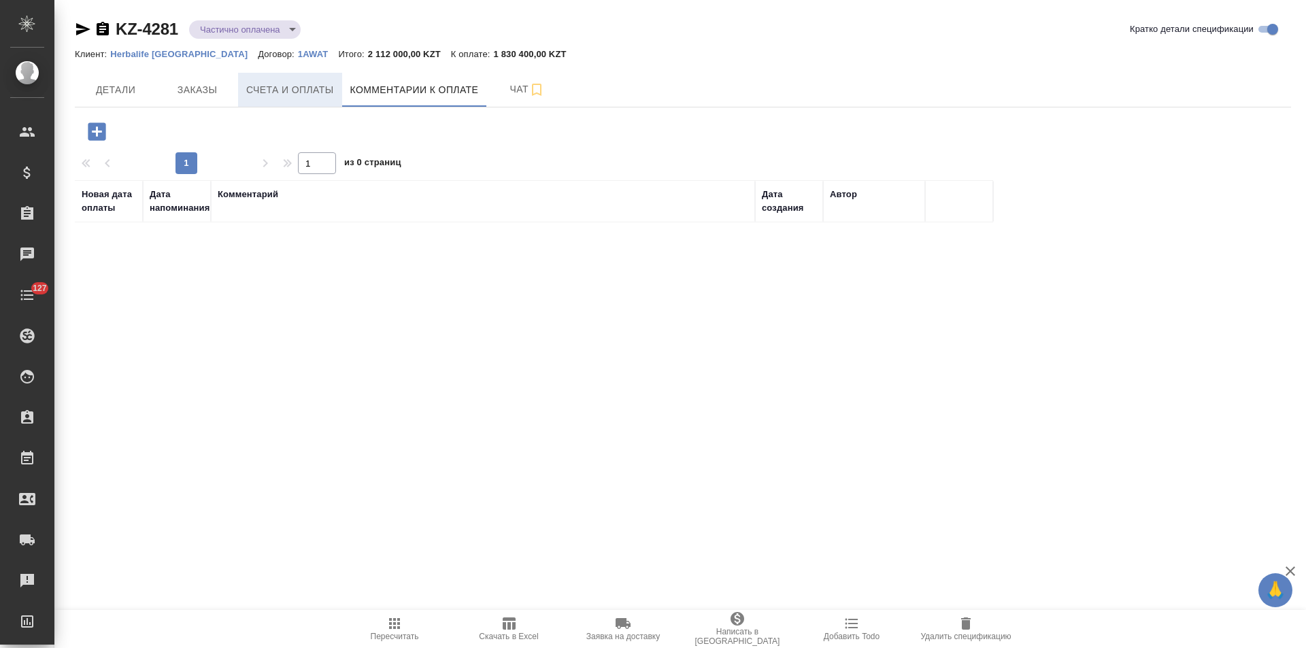
click at [314, 86] on span "Счета и оплаты" at bounding box center [290, 90] width 88 height 17
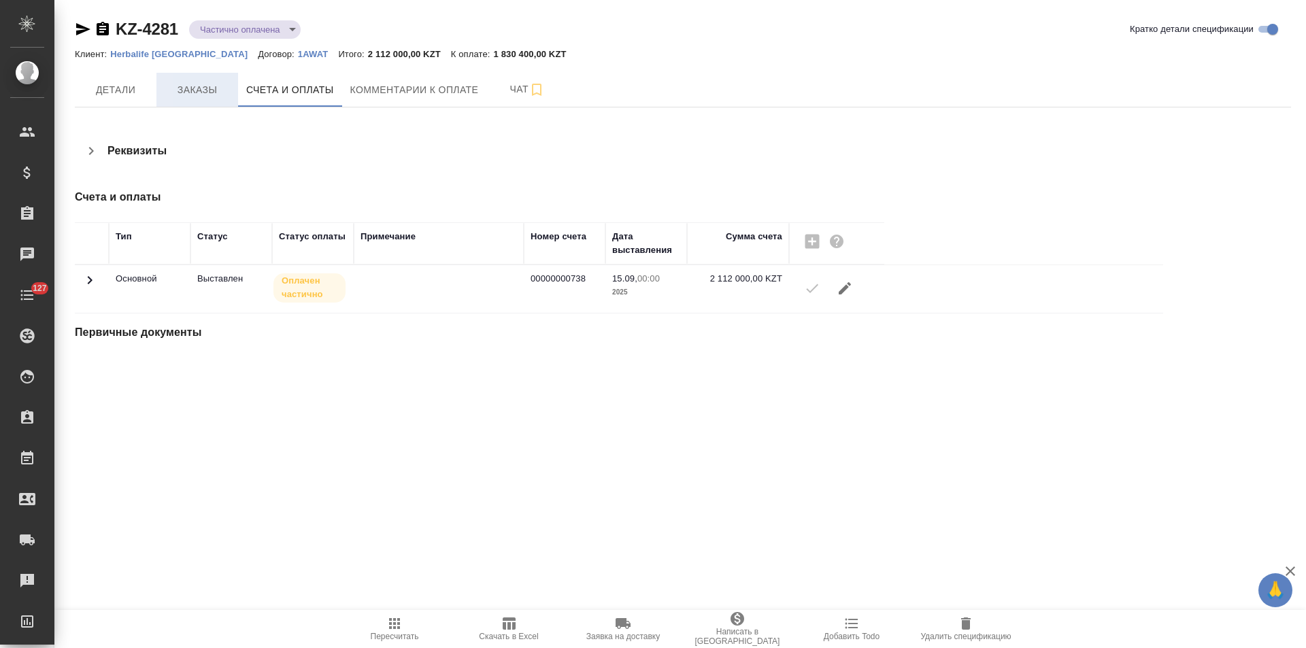
click at [188, 92] on span "Заказы" at bounding box center [197, 90] width 65 height 17
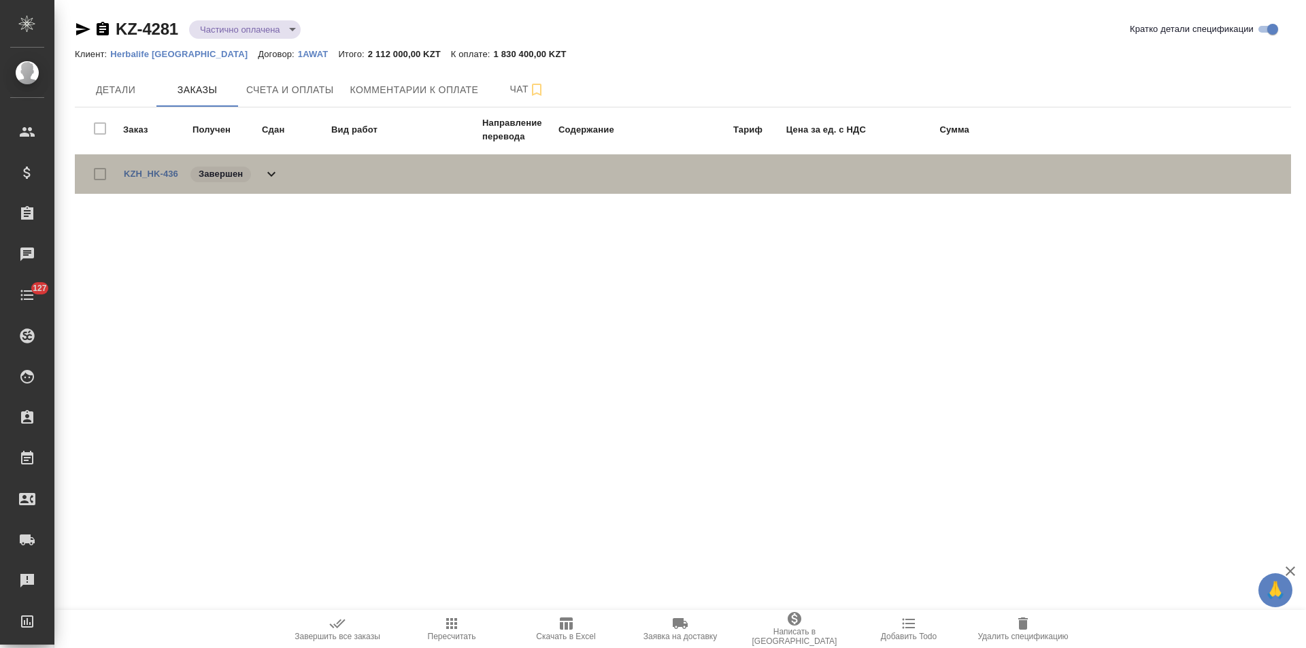
click at [275, 176] on icon at bounding box center [271, 174] width 16 height 16
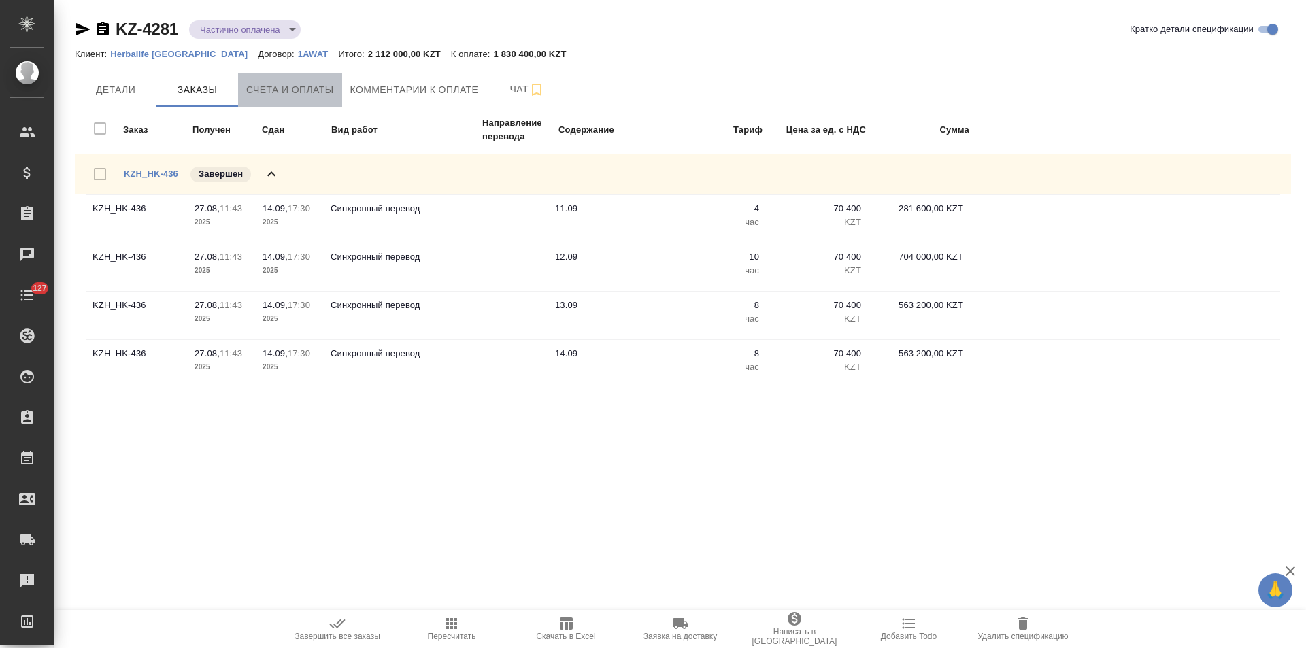
click at [312, 93] on span "Счета и оплаты" at bounding box center [290, 90] width 88 height 17
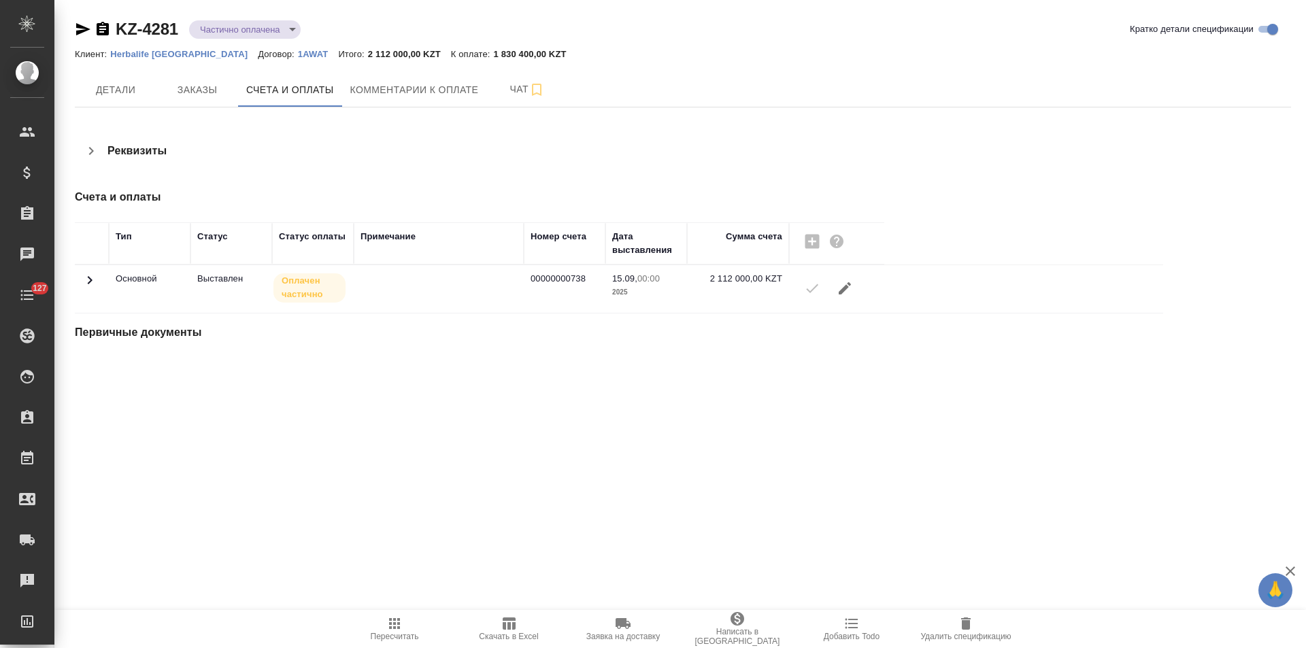
click at [93, 279] on icon at bounding box center [90, 280] width 16 height 16
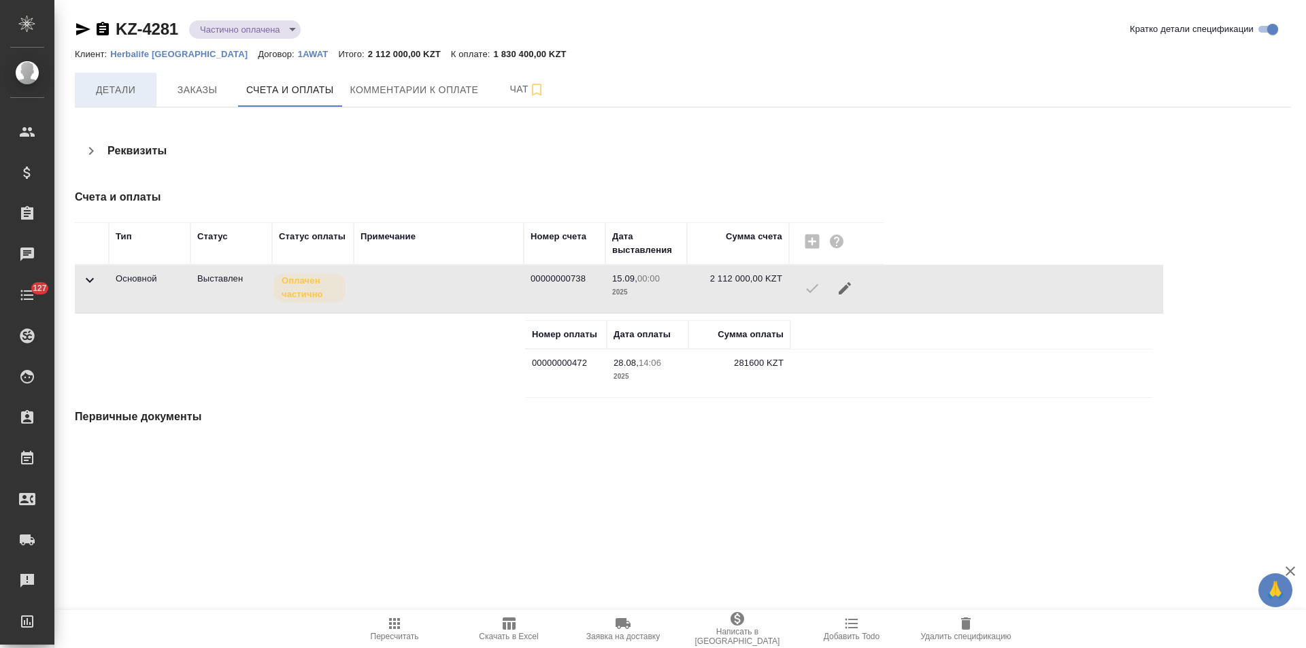
click at [120, 95] on span "Детали" at bounding box center [115, 90] width 65 height 17
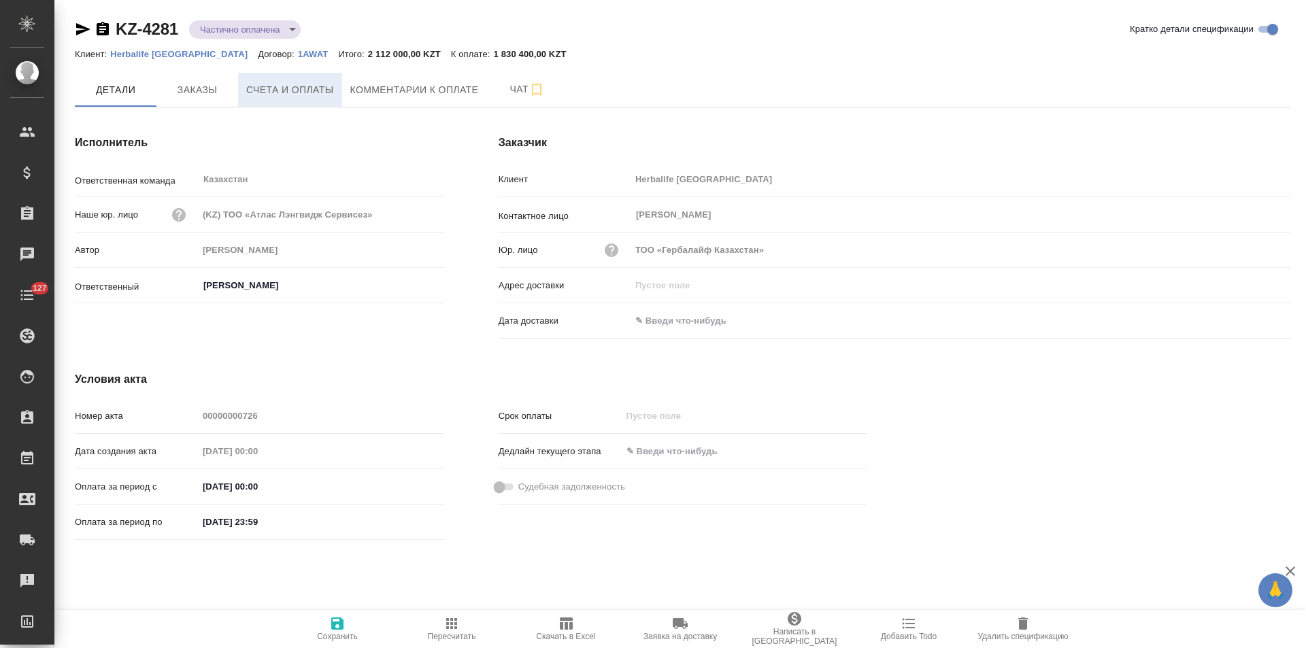
click at [275, 95] on span "Счета и оплаты" at bounding box center [290, 90] width 88 height 17
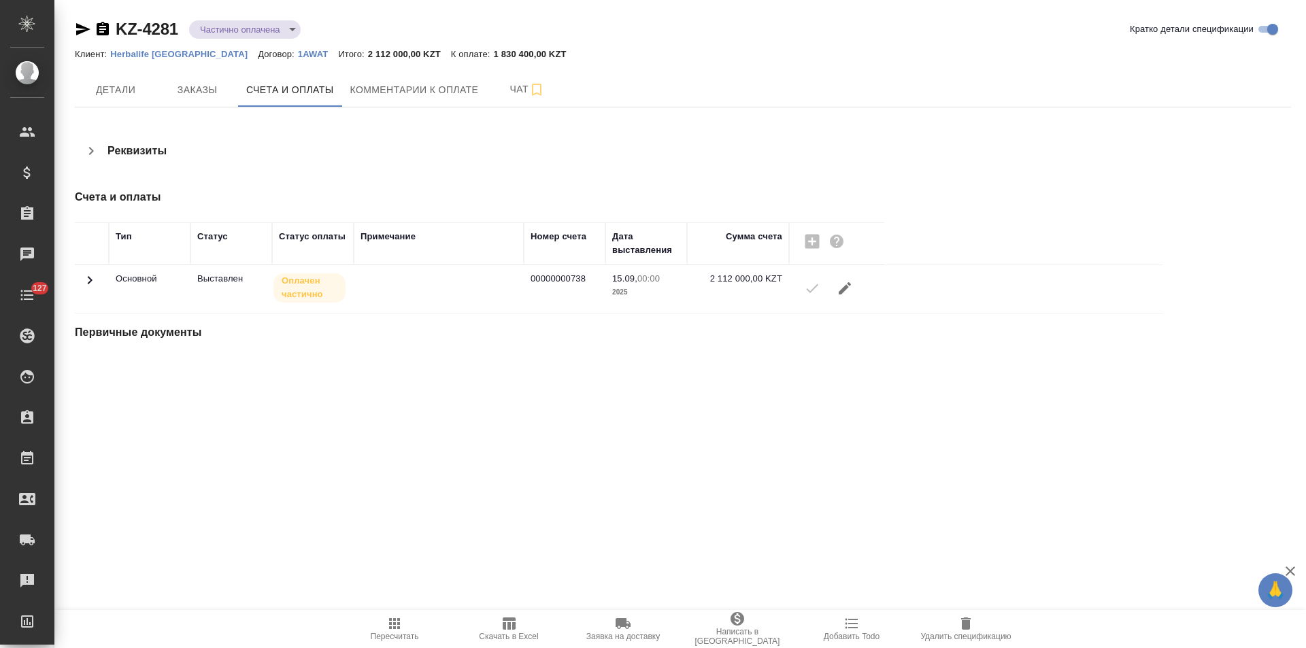
click at [90, 281] on icon at bounding box center [90, 280] width 16 height 16
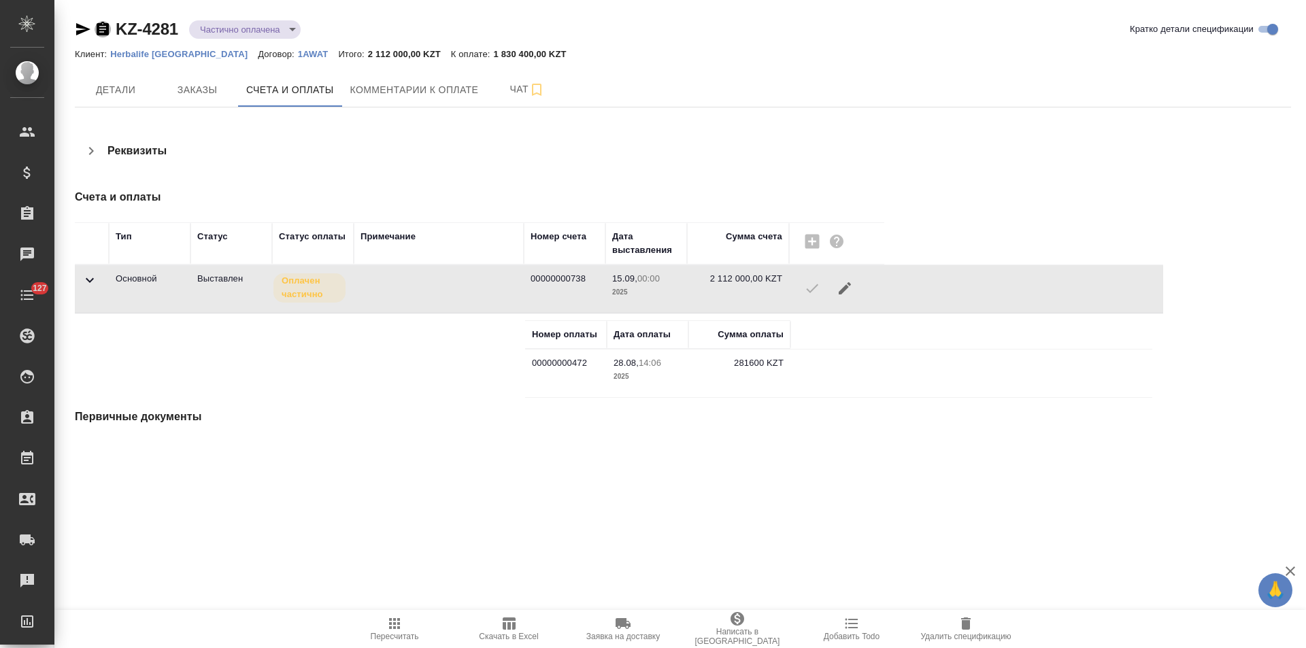
click at [102, 33] on icon "button" at bounding box center [103, 29] width 12 height 14
click at [82, 34] on icon "button" at bounding box center [83, 29] width 16 height 16
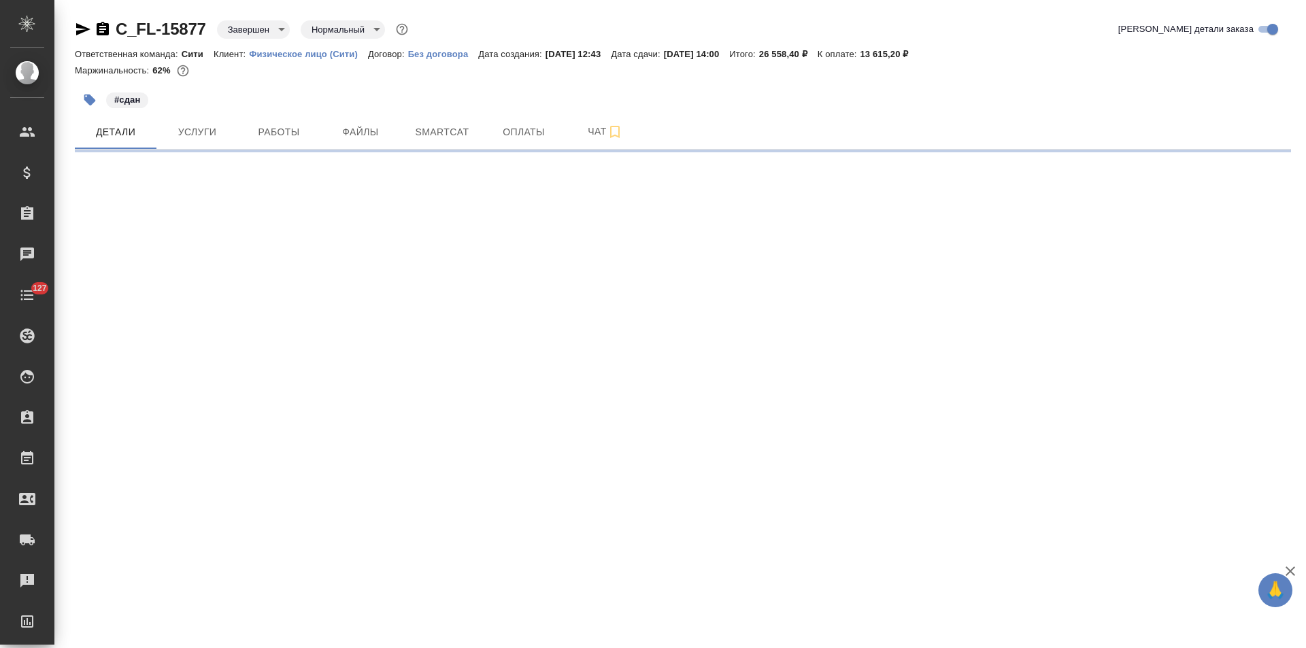
select select "RU"
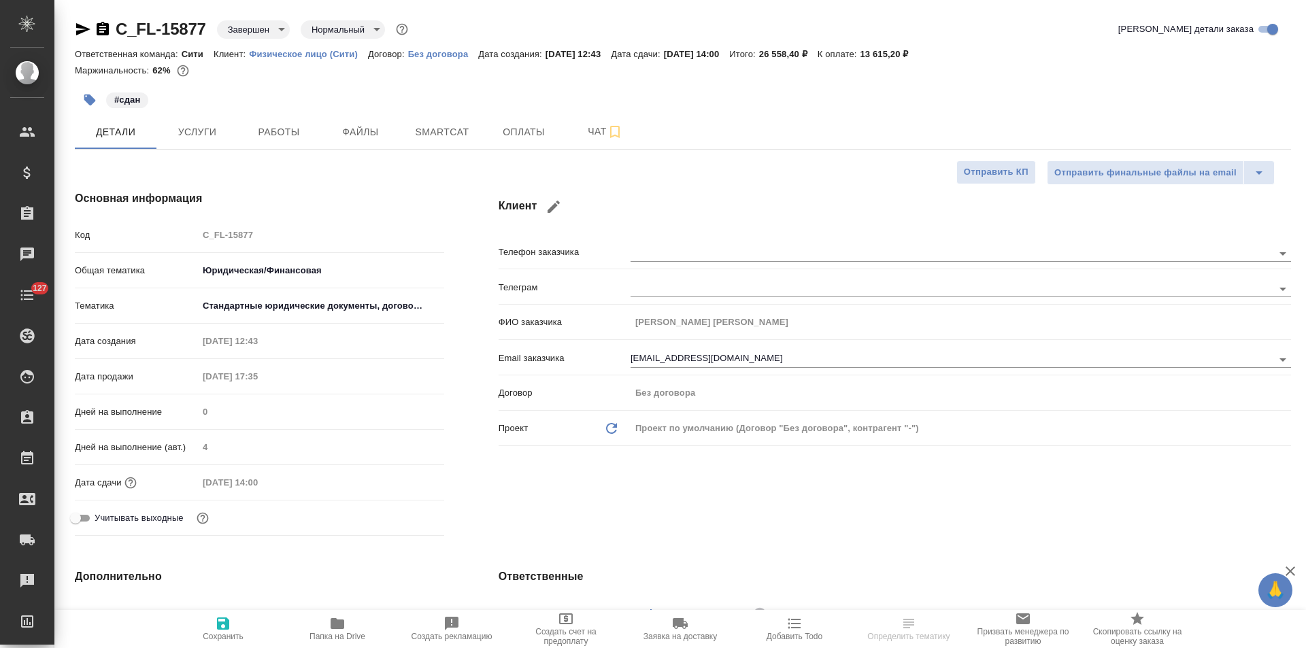
type textarea "x"
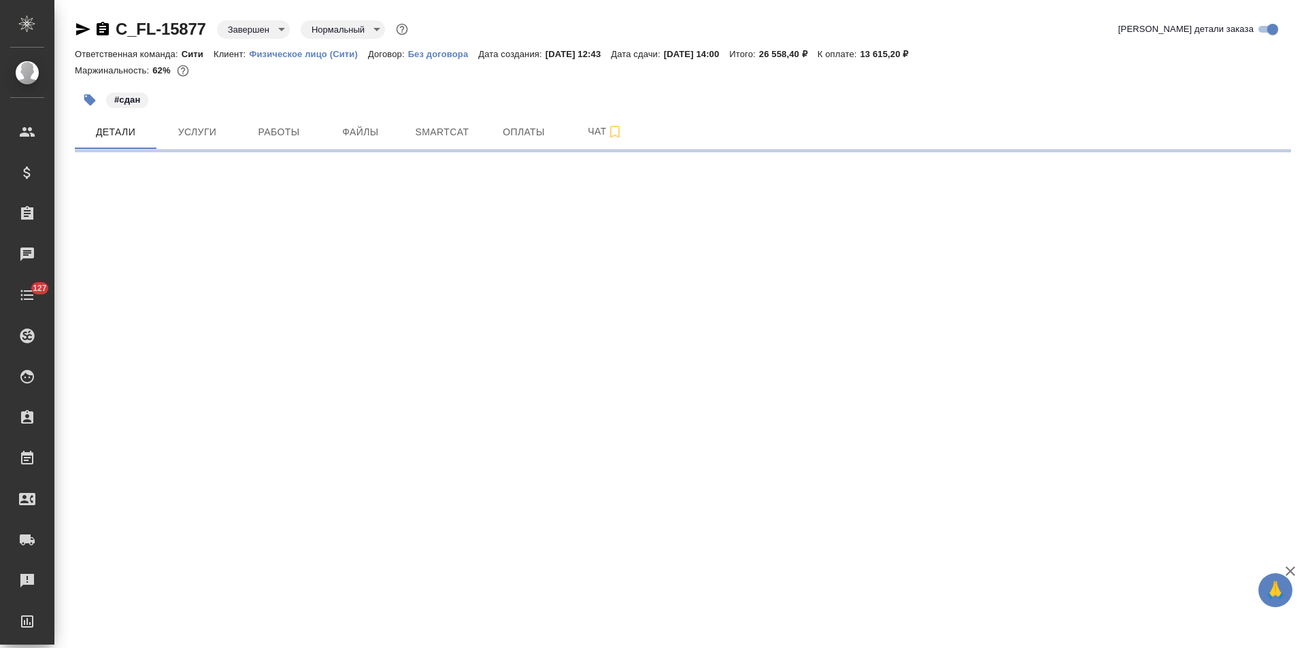
select select "RU"
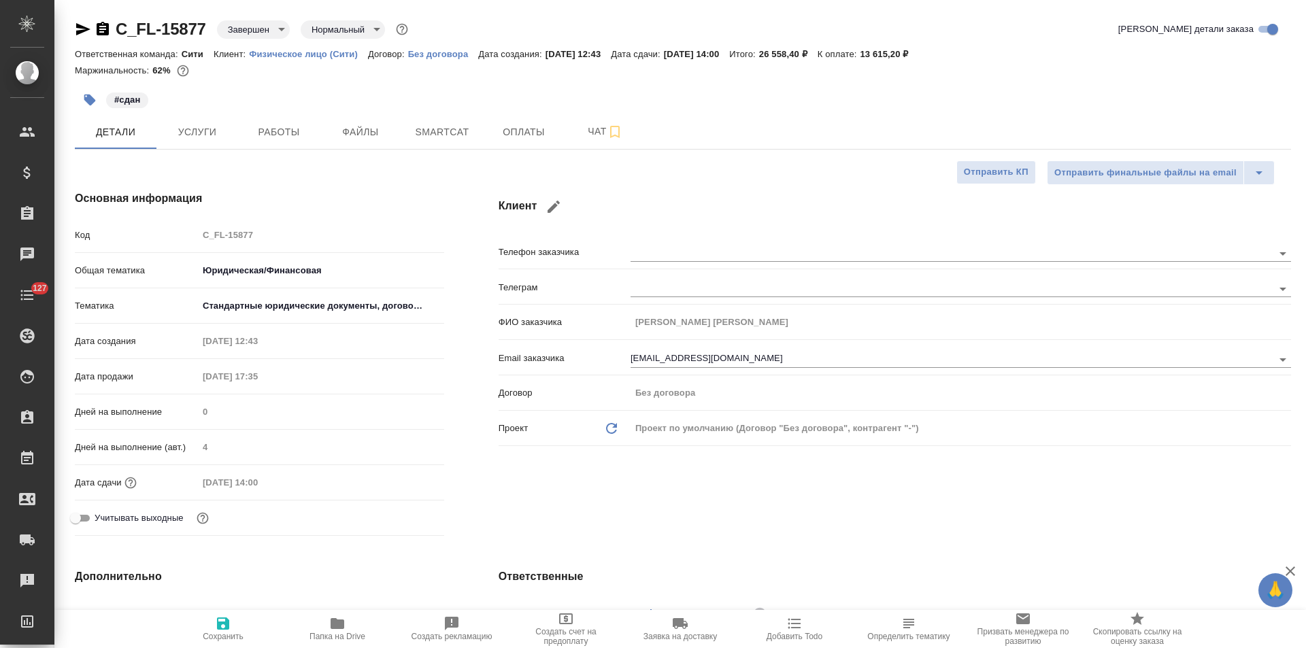
type textarea "x"
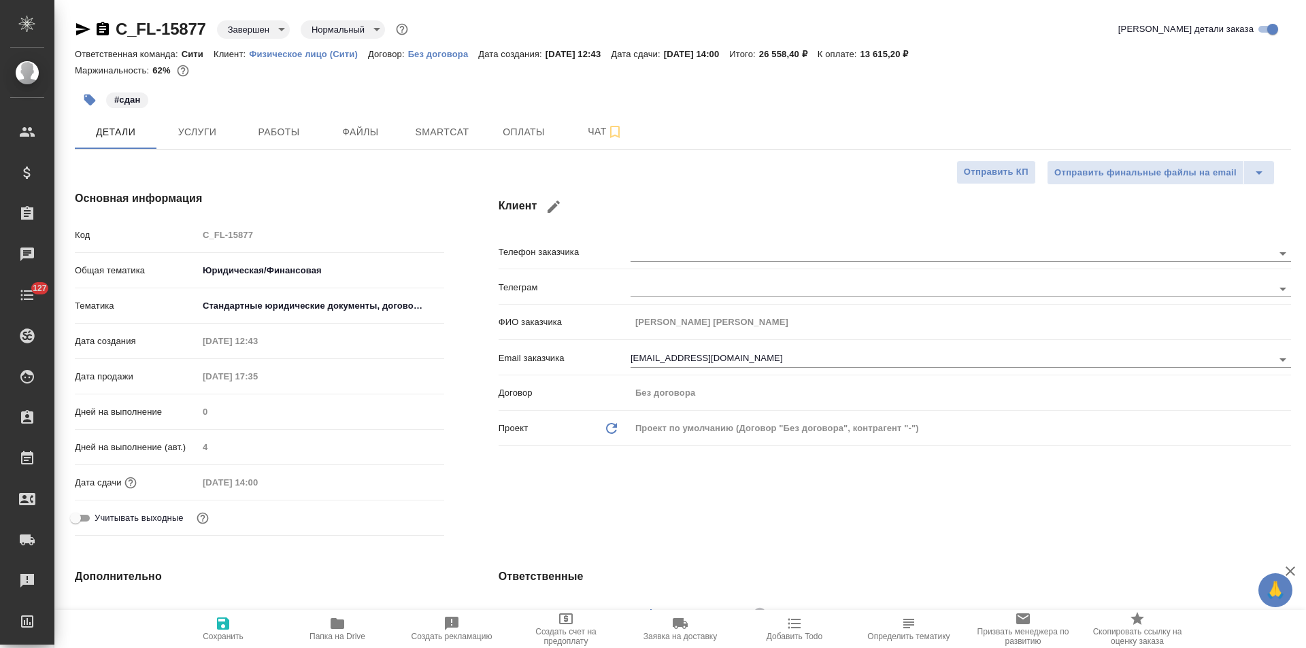
type textarea "x"
click at [540, 143] on button "Оплаты" at bounding box center [524, 132] width 82 height 34
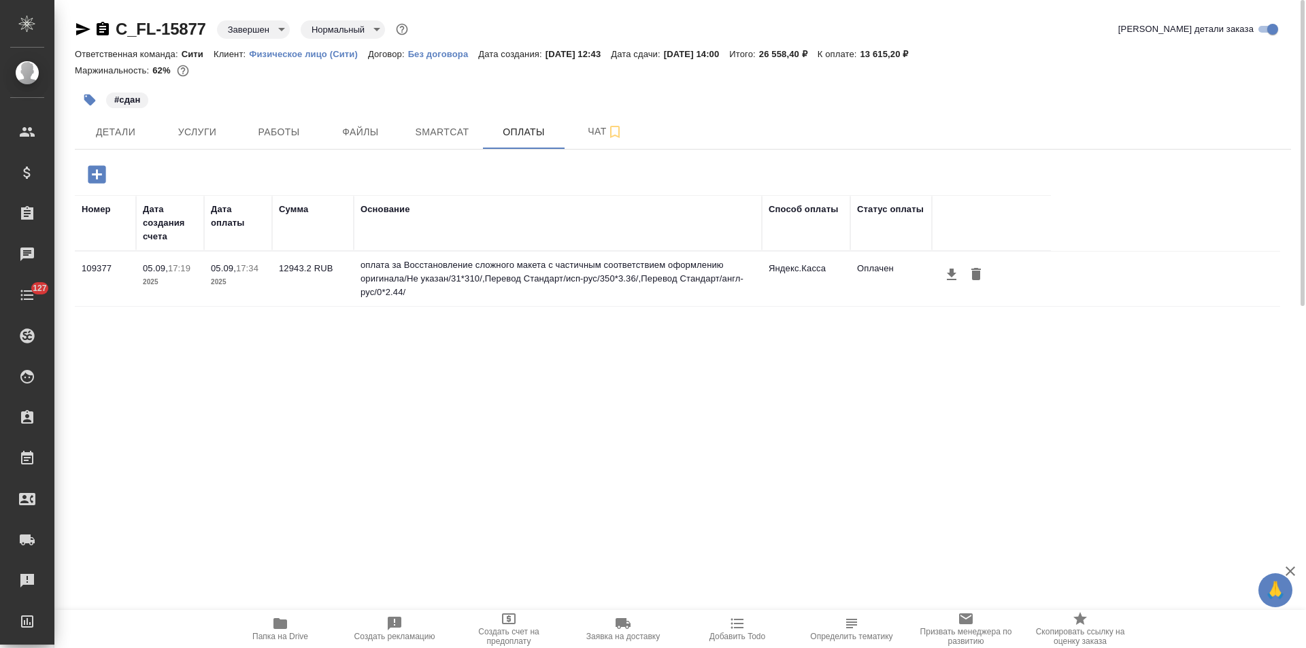
click at [80, 33] on icon "button" at bounding box center [83, 29] width 14 height 12
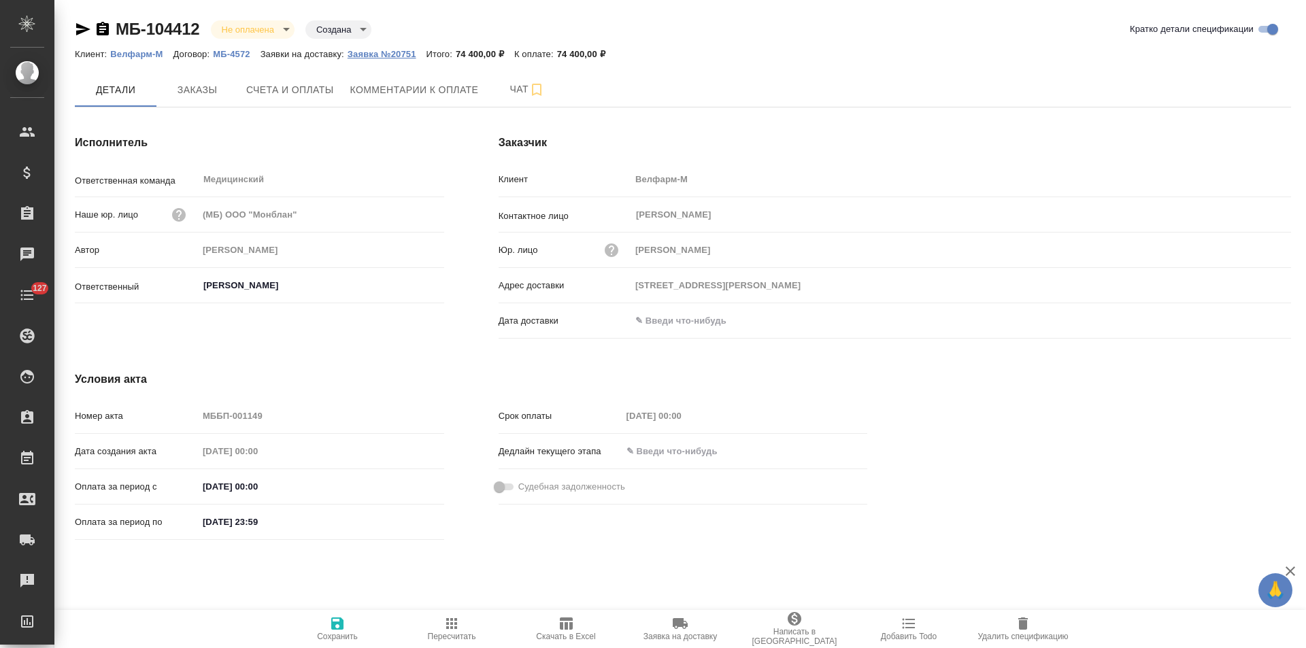
click at [393, 55] on p "Заявка №20751" at bounding box center [387, 54] width 79 height 10
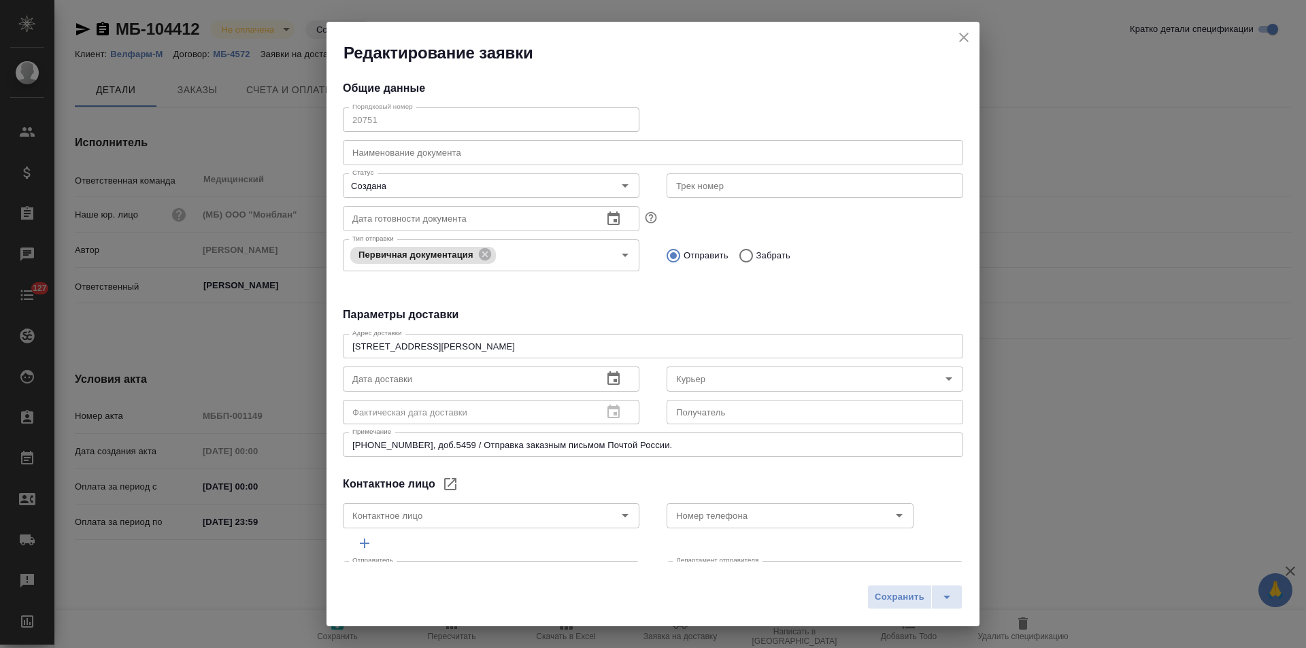
type input "Курканина Кристина Викторовна"
type input "+7 (916) 881-04-32"
click at [960, 34] on icon "close" at bounding box center [964, 38] width 10 height 10
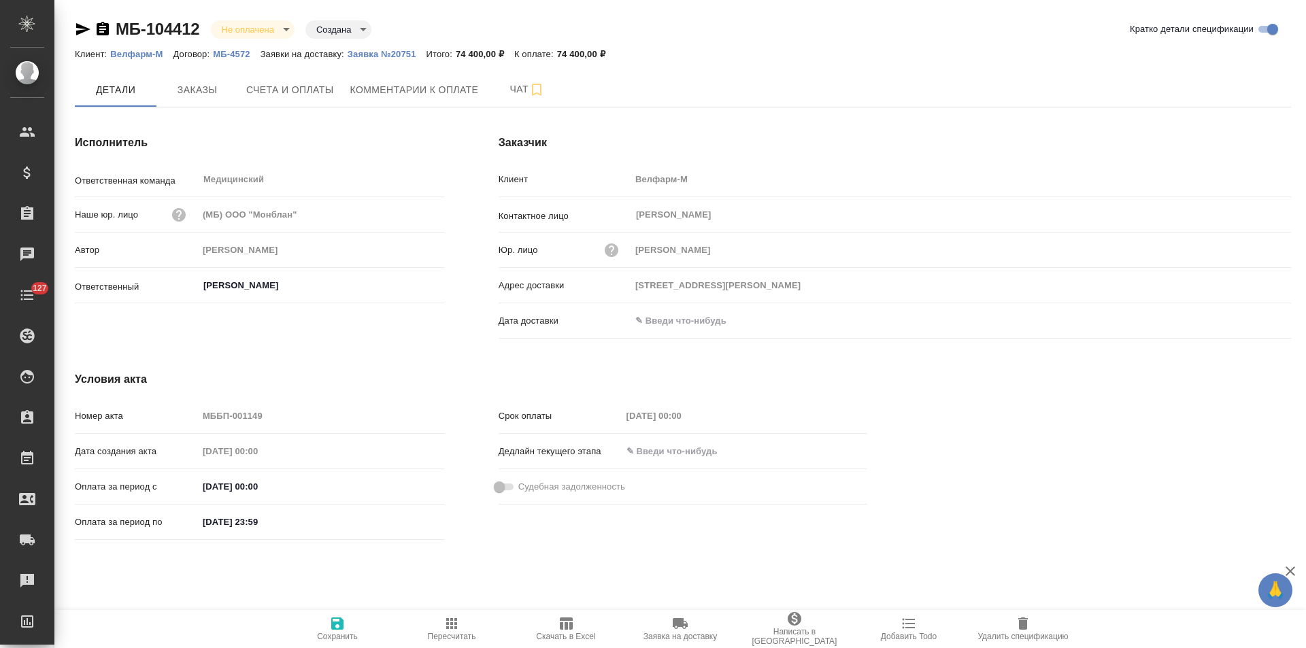
click at [99, 29] on icon "button" at bounding box center [103, 29] width 12 height 14
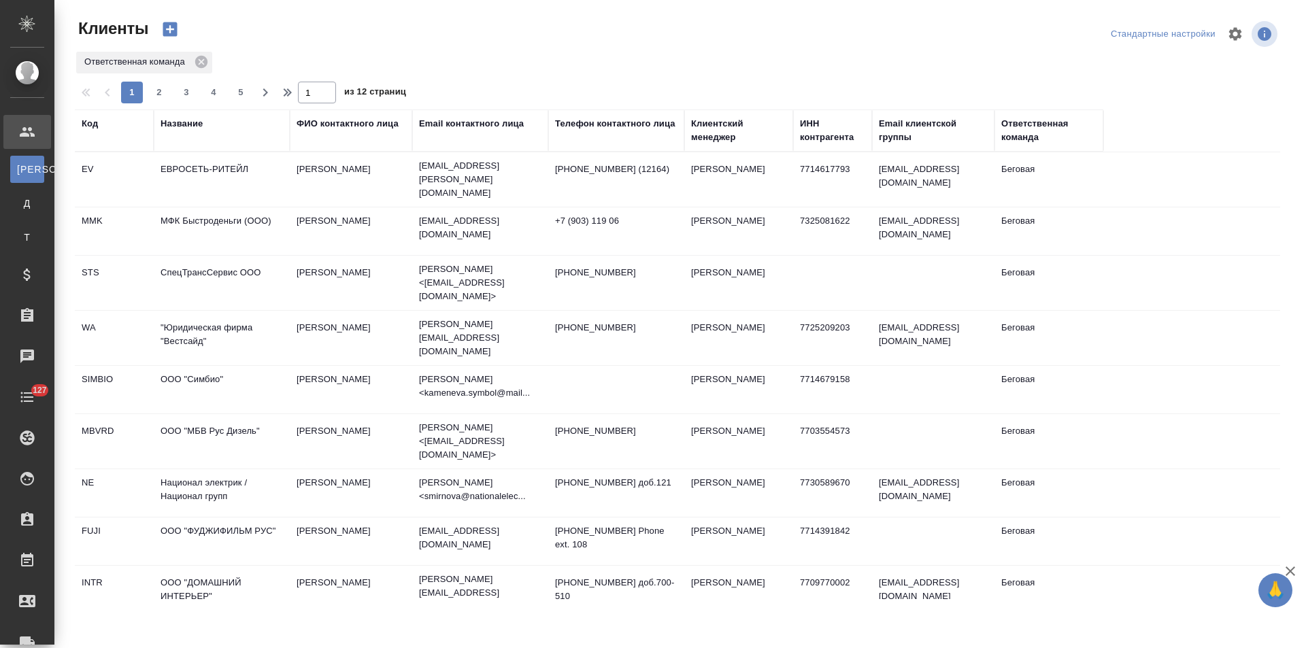
select select "RU"
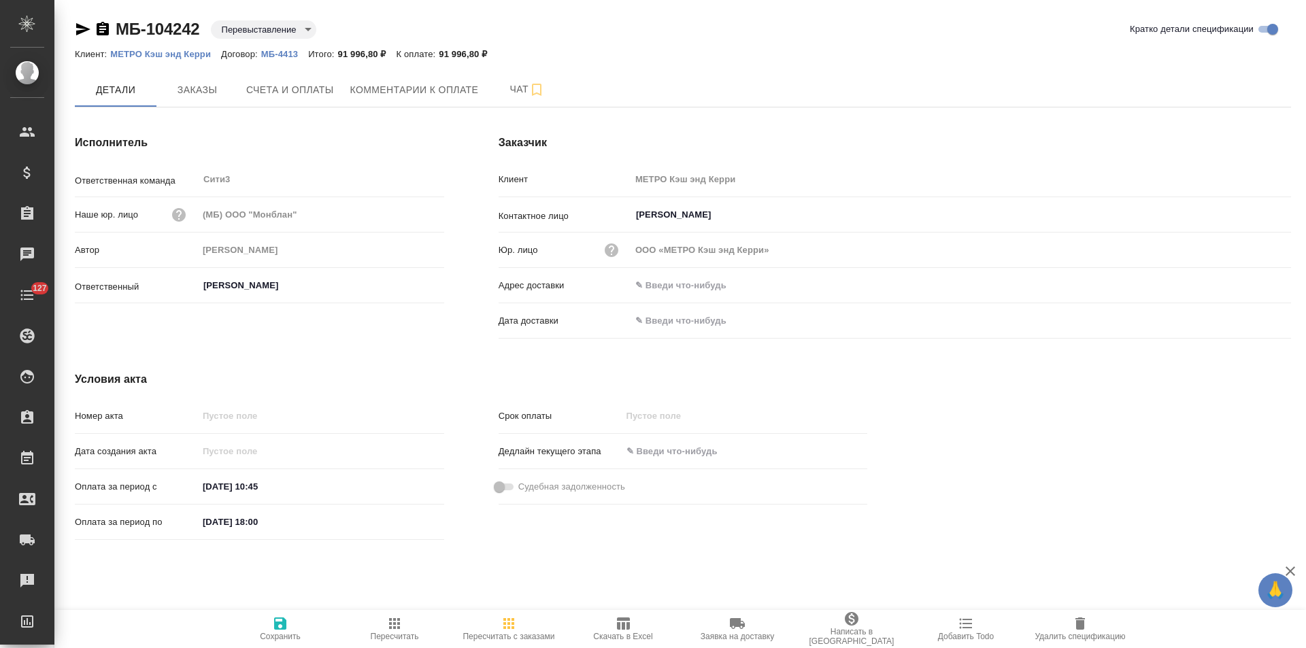
click at [100, 29] on icon "button" at bounding box center [103, 29] width 16 height 16
click at [618, 252] on div "Юр. лицо ООО «МЕТРО Кэш энд Керри»" at bounding box center [895, 250] width 793 height 24
